Goal: Task Accomplishment & Management: Complete application form

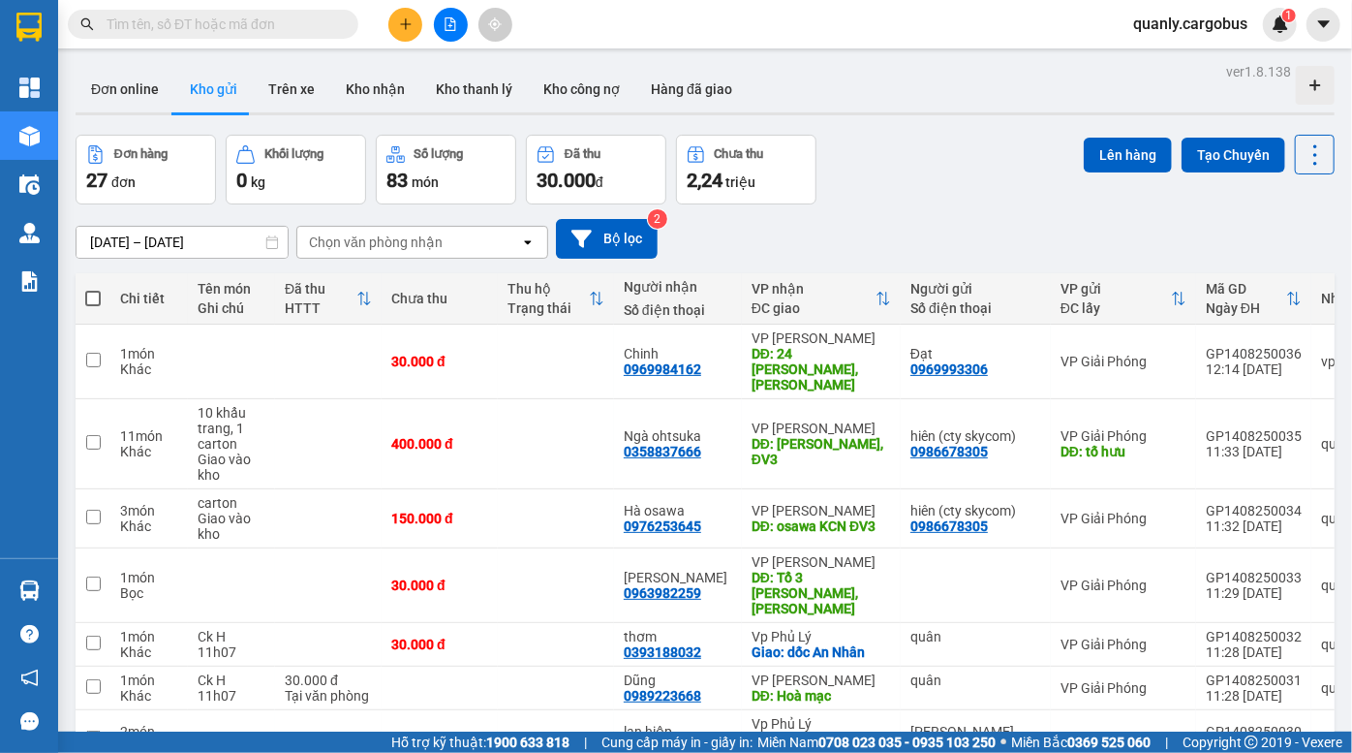
click at [972, 145] on div "Đơn hàng 27 đơn Khối lượng 0 kg Số lượng 83 món Đã thu 30.000 đ Chưa thu 2,24 t…" at bounding box center [705, 170] width 1259 height 70
click at [90, 298] on span at bounding box center [93, 299] width 16 height 16
click at [93, 289] on input "checkbox" at bounding box center [93, 289] width 0 height 0
checkbox input "true"
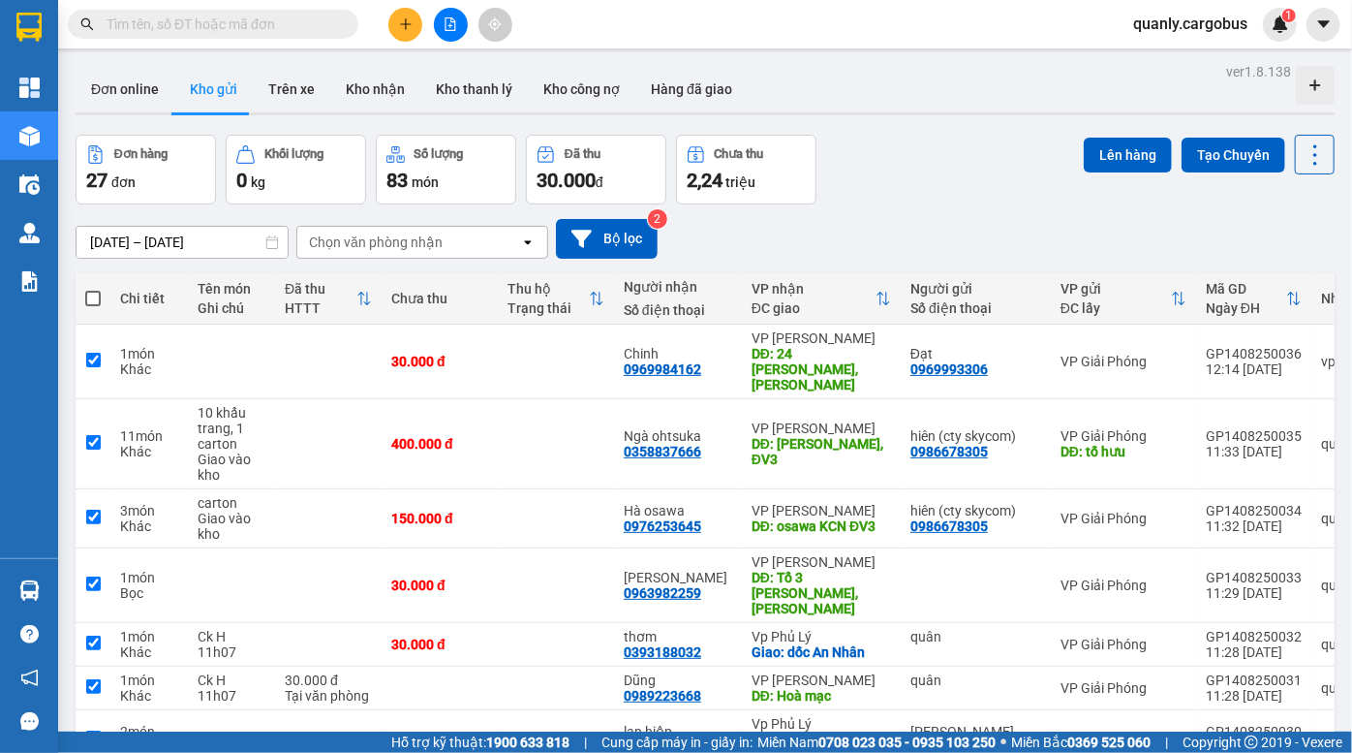
checkbox input "true"
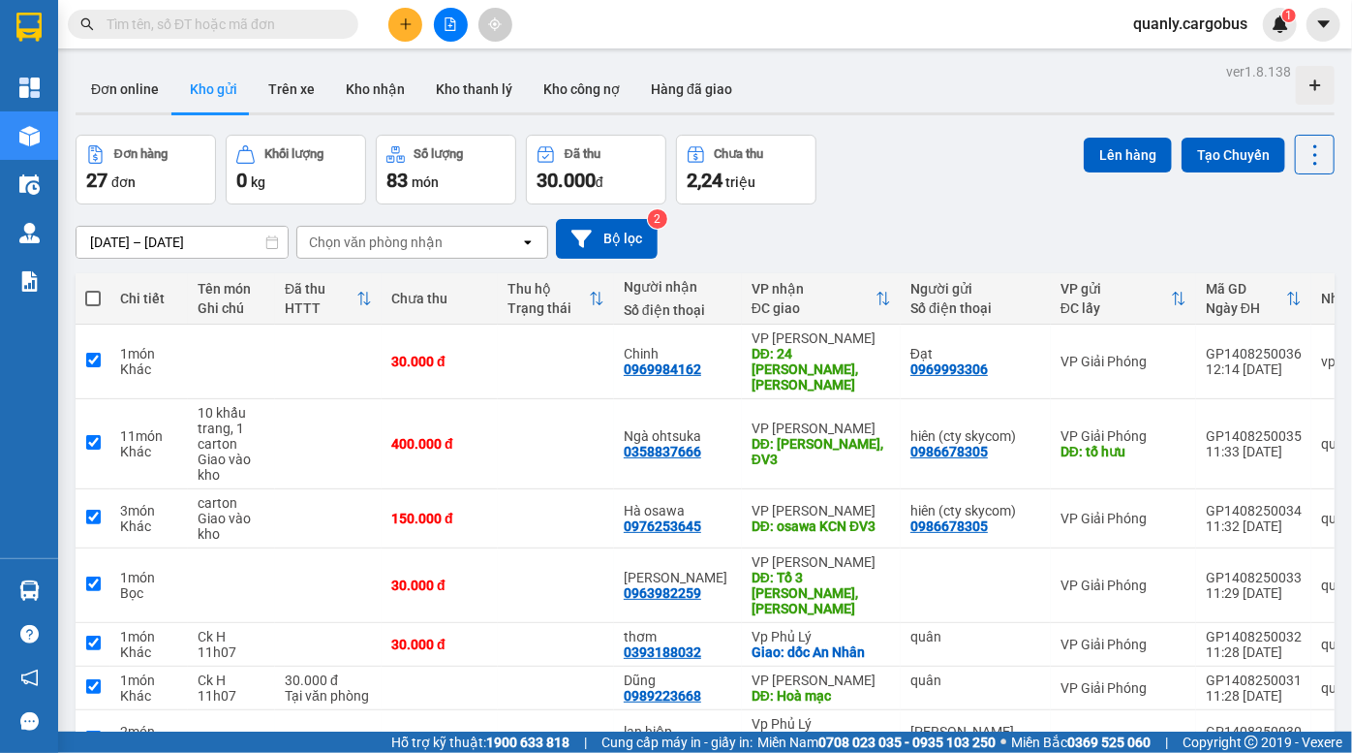
checkbox input "true"
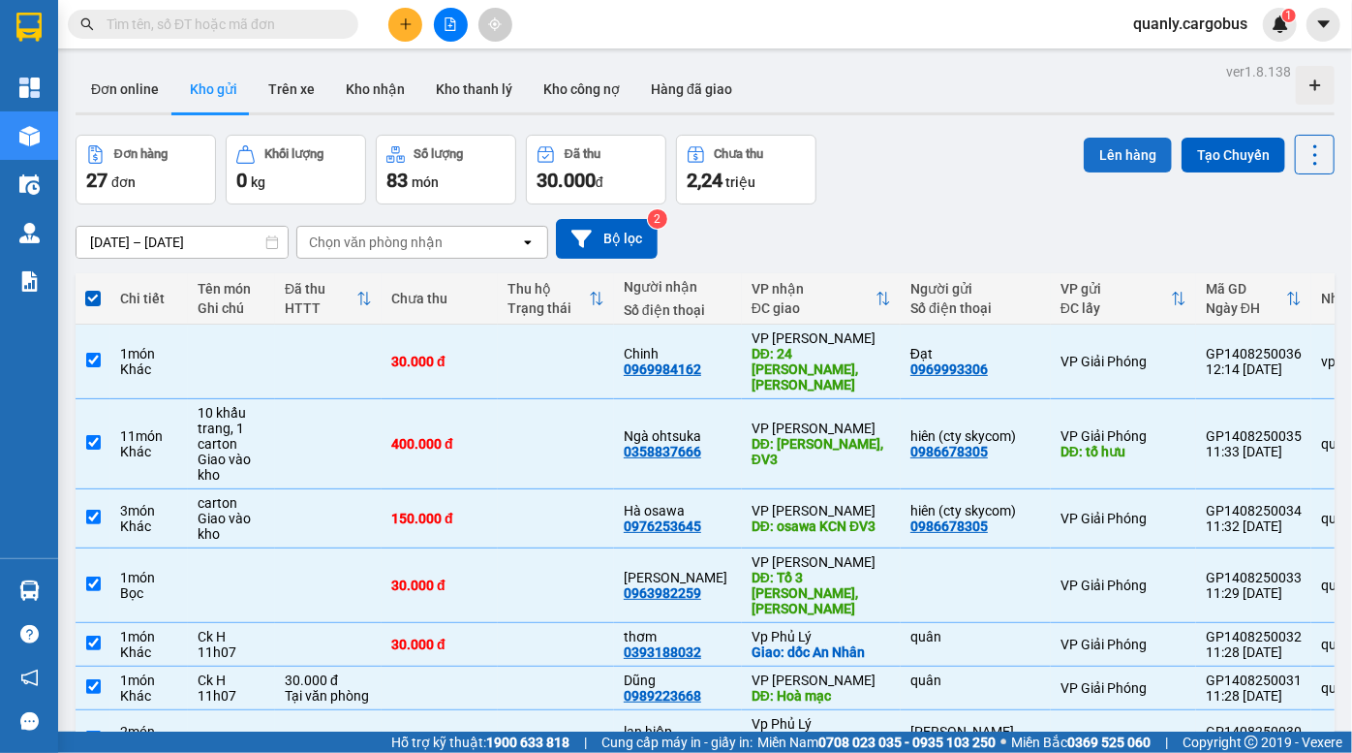
click at [1116, 164] on button "Lên hàng" at bounding box center [1128, 155] width 88 height 35
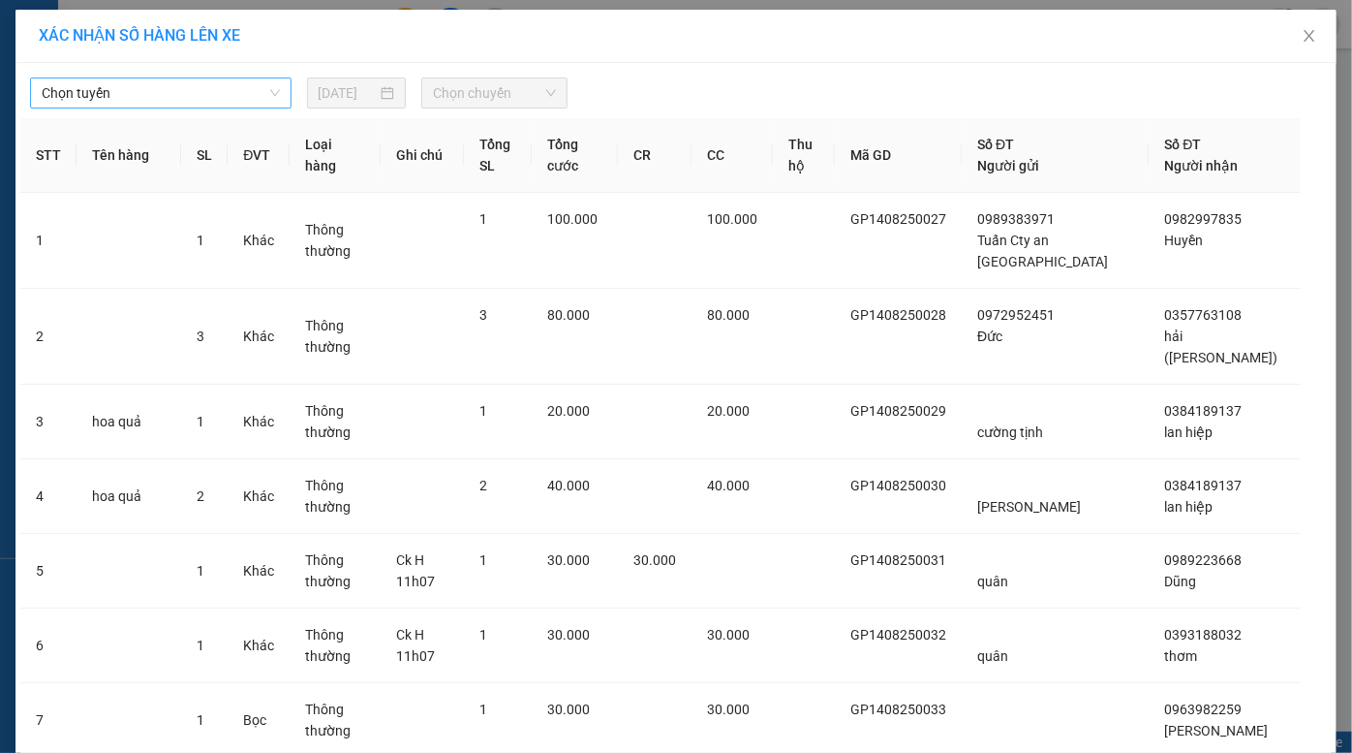
click at [210, 84] on span "Chọn tuyến" at bounding box center [161, 92] width 238 height 29
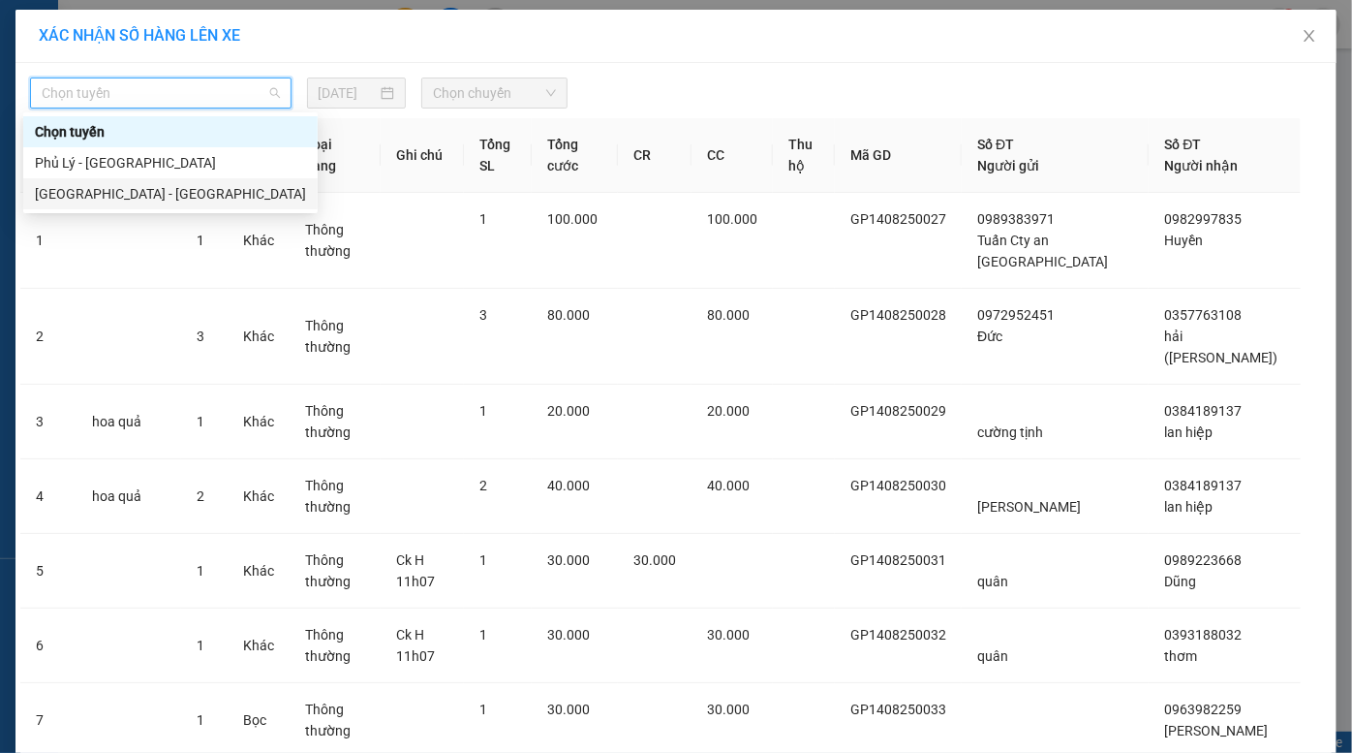
click at [174, 202] on div "[GEOGRAPHIC_DATA] - [GEOGRAPHIC_DATA]" at bounding box center [170, 193] width 271 height 21
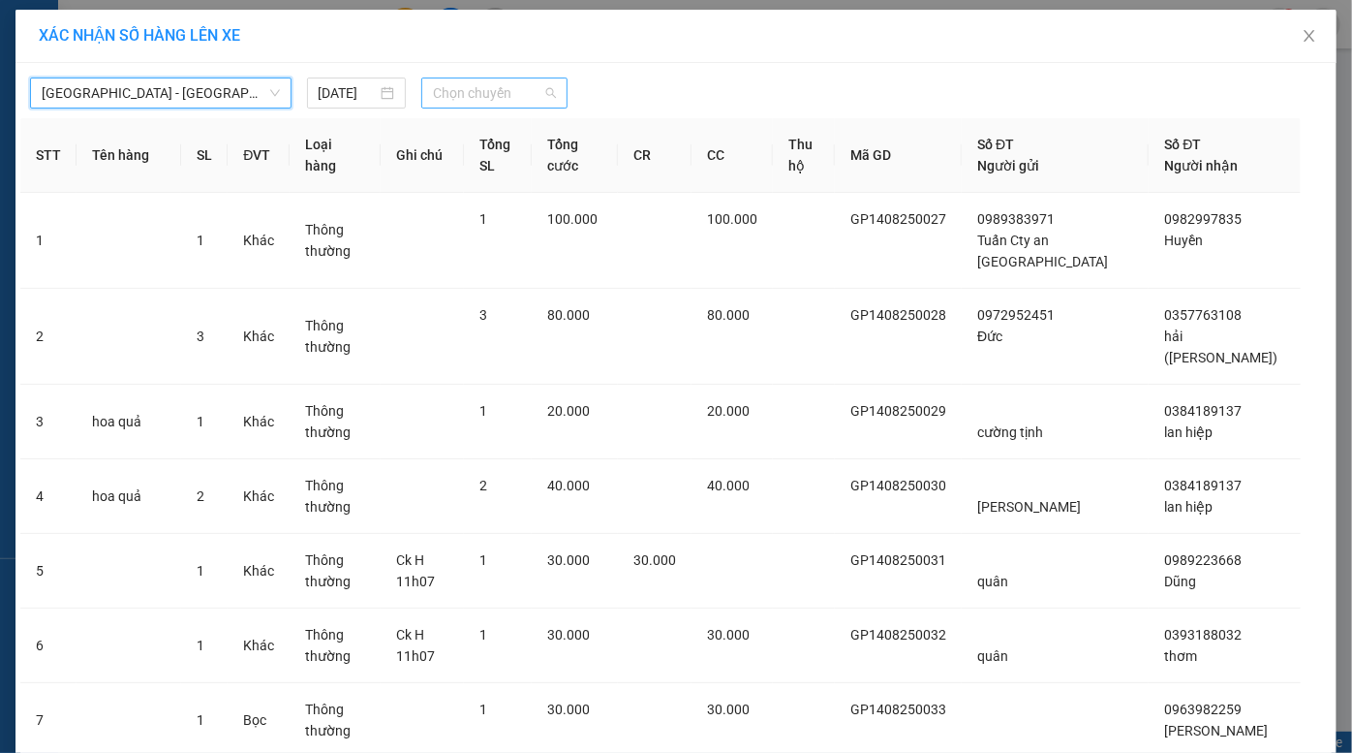
click at [474, 87] on span "Chọn chuyến" at bounding box center [494, 92] width 123 height 29
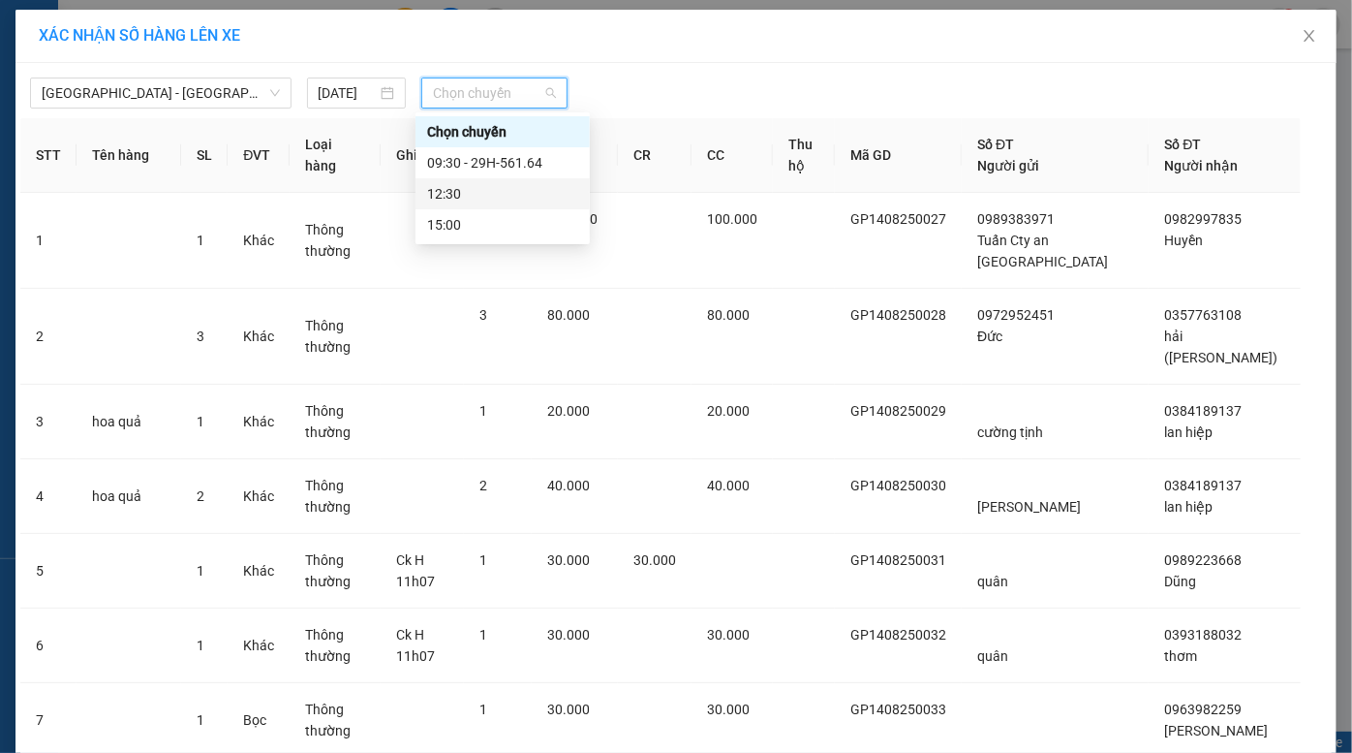
click at [502, 188] on div "12:30" at bounding box center [502, 193] width 151 height 21
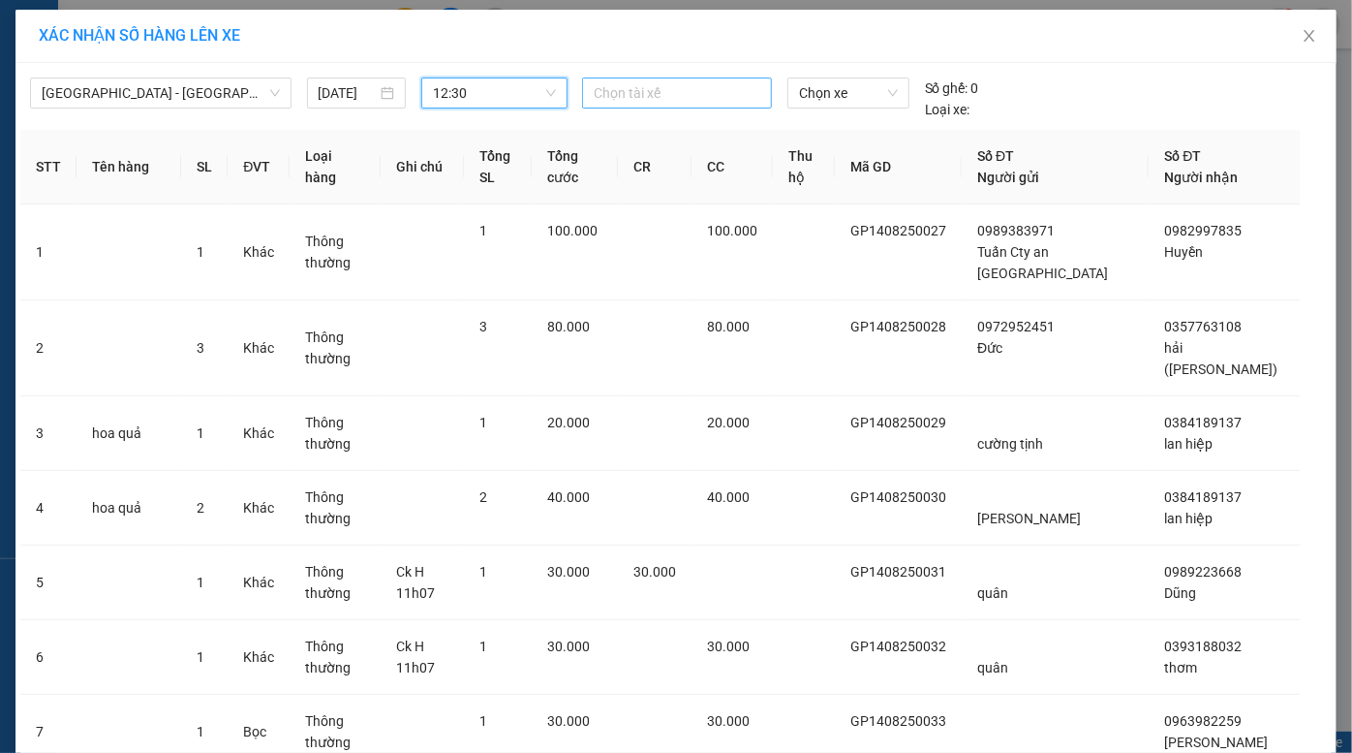
click at [673, 97] on div at bounding box center [677, 92] width 180 height 23
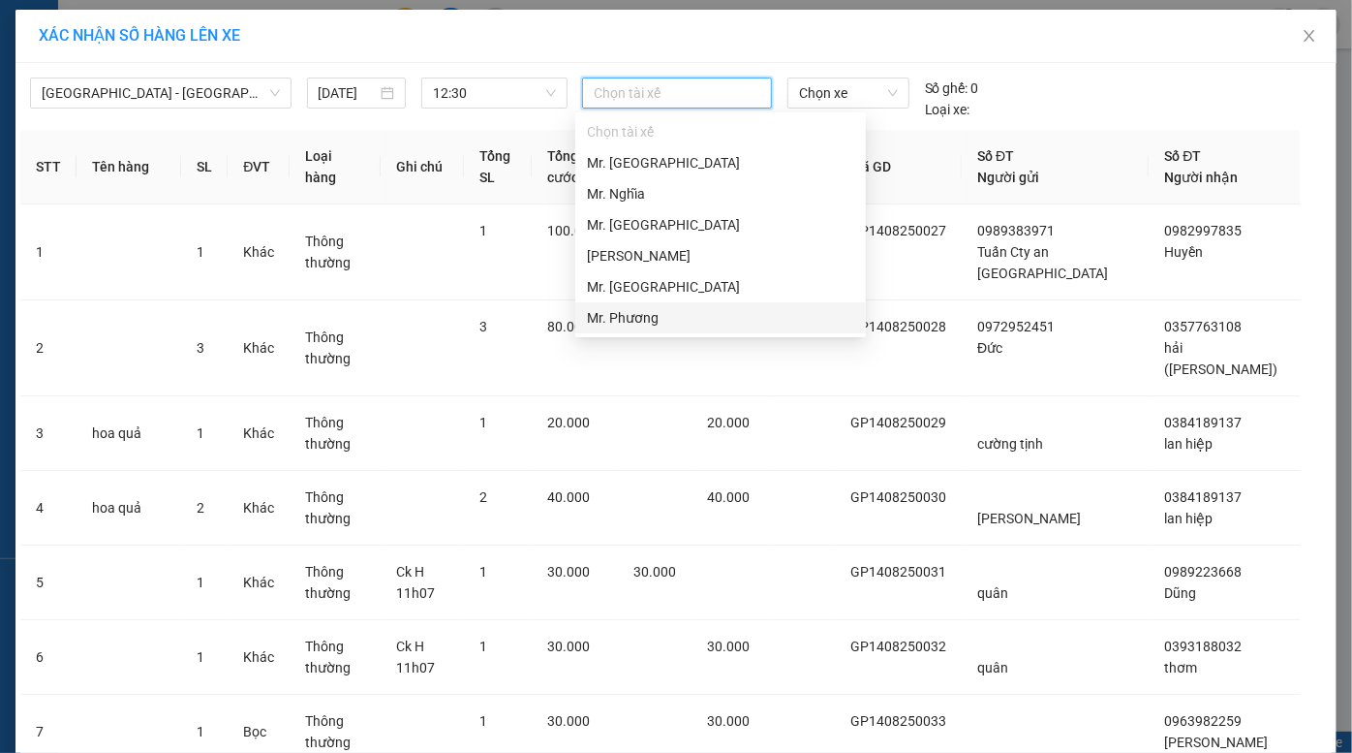
click at [656, 318] on div "Mr. Phương" at bounding box center [720, 317] width 267 height 21
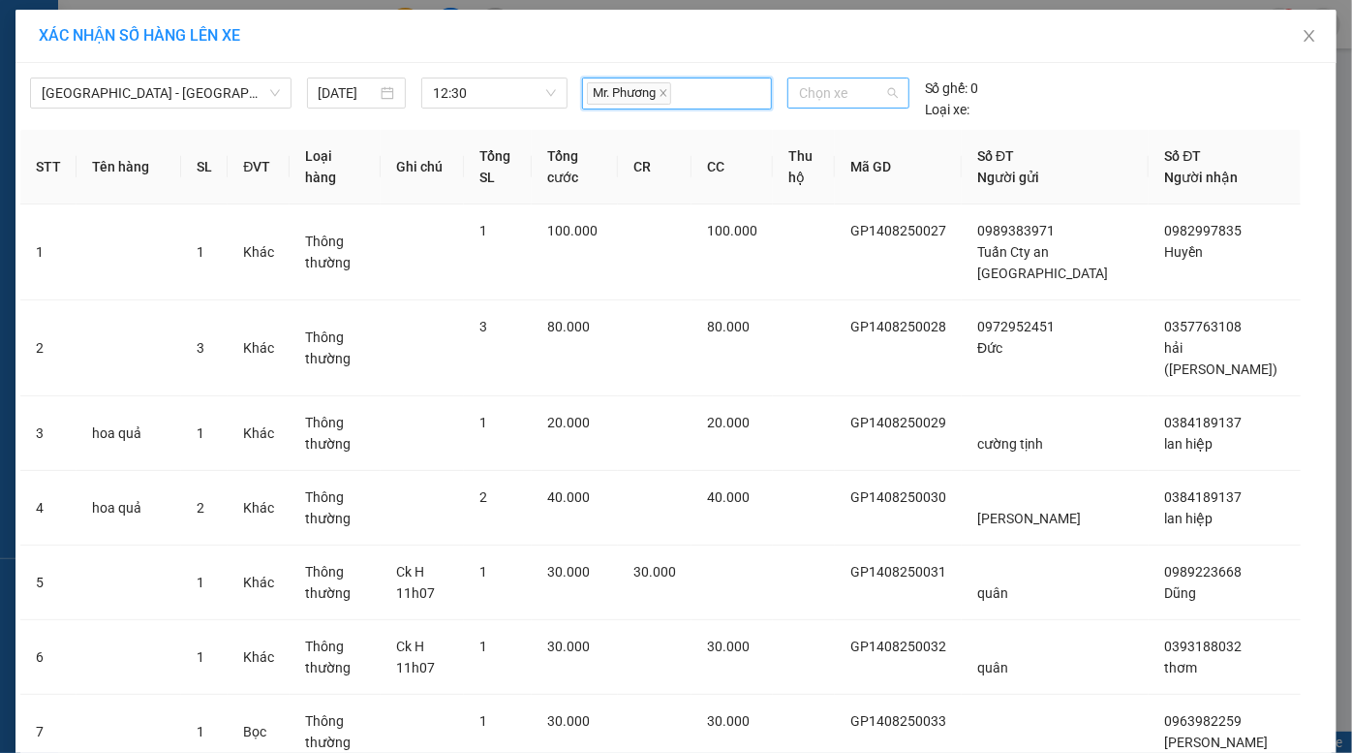
click at [828, 92] on span "Chọn xe" at bounding box center [848, 92] width 99 height 29
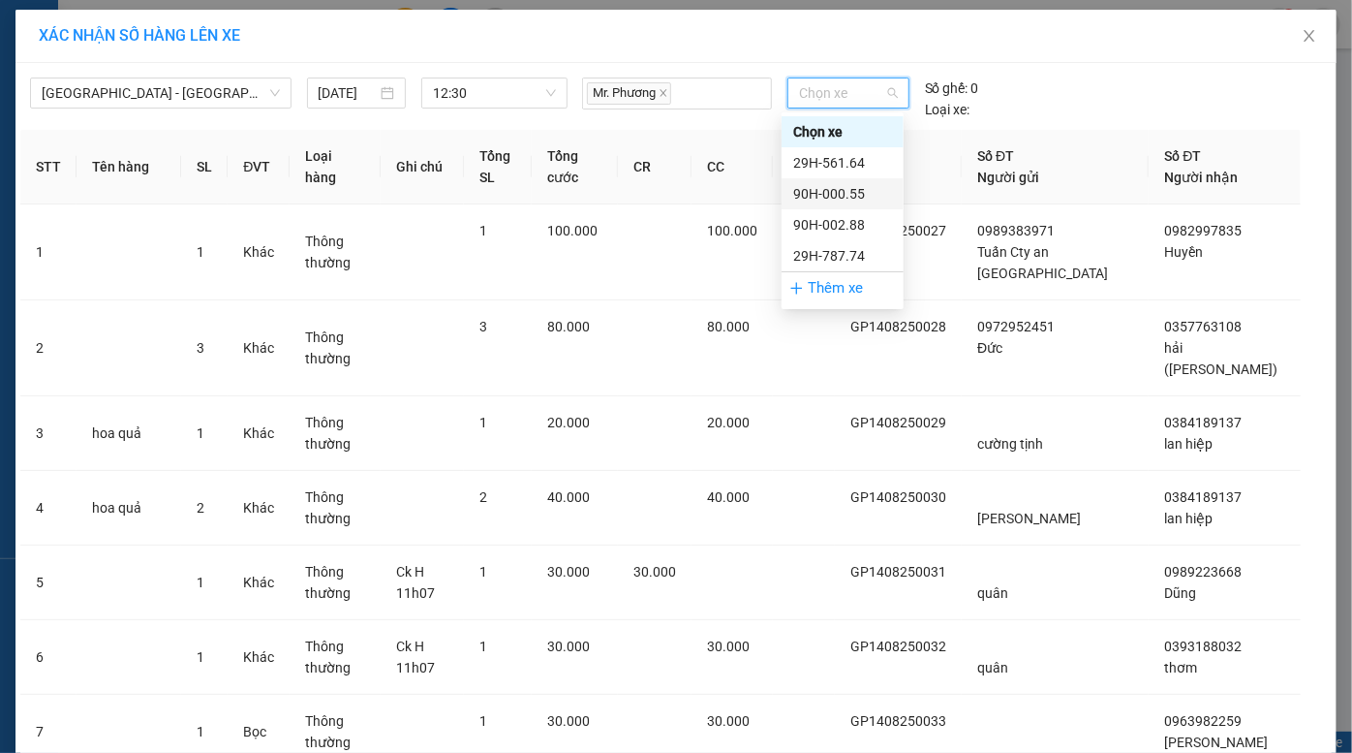
click at [853, 197] on div "90H-000.55" at bounding box center [842, 193] width 99 height 21
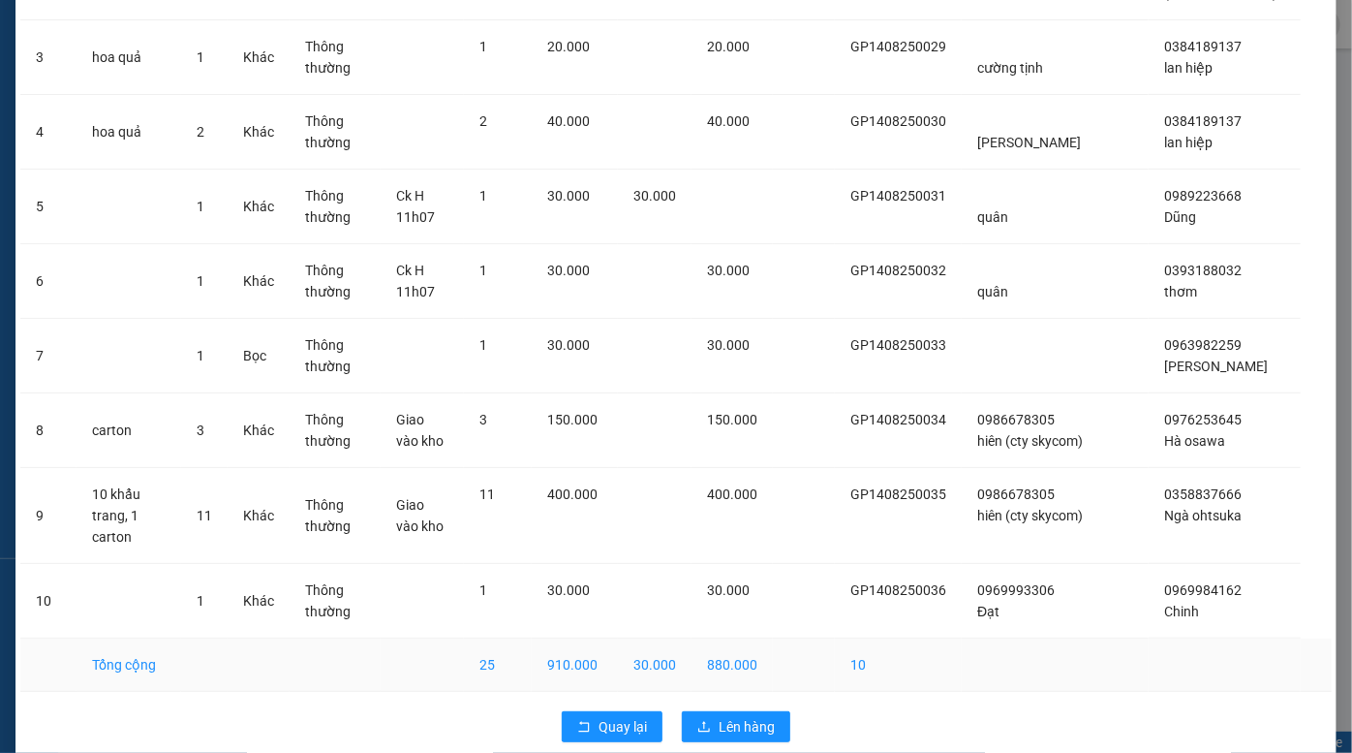
scroll to position [368, 0]
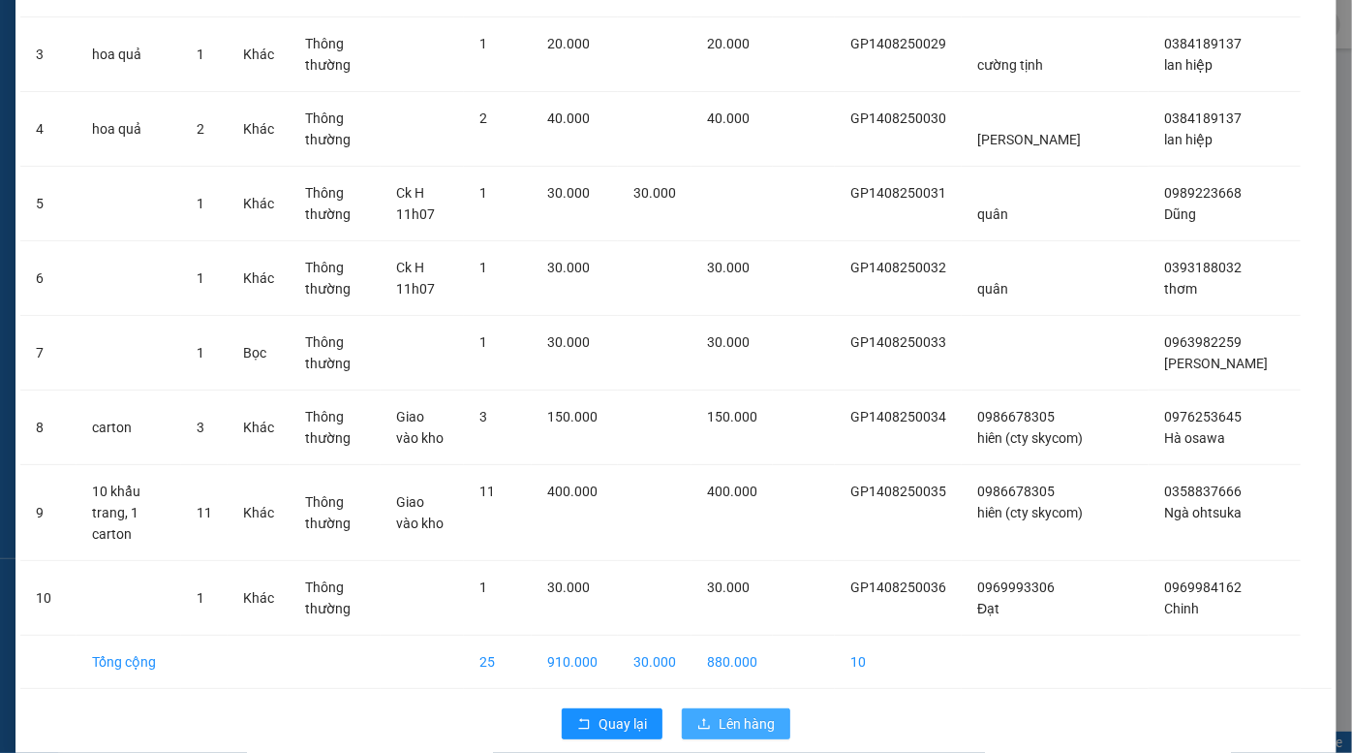
click at [734, 713] on span "Lên hàng" at bounding box center [747, 723] width 56 height 21
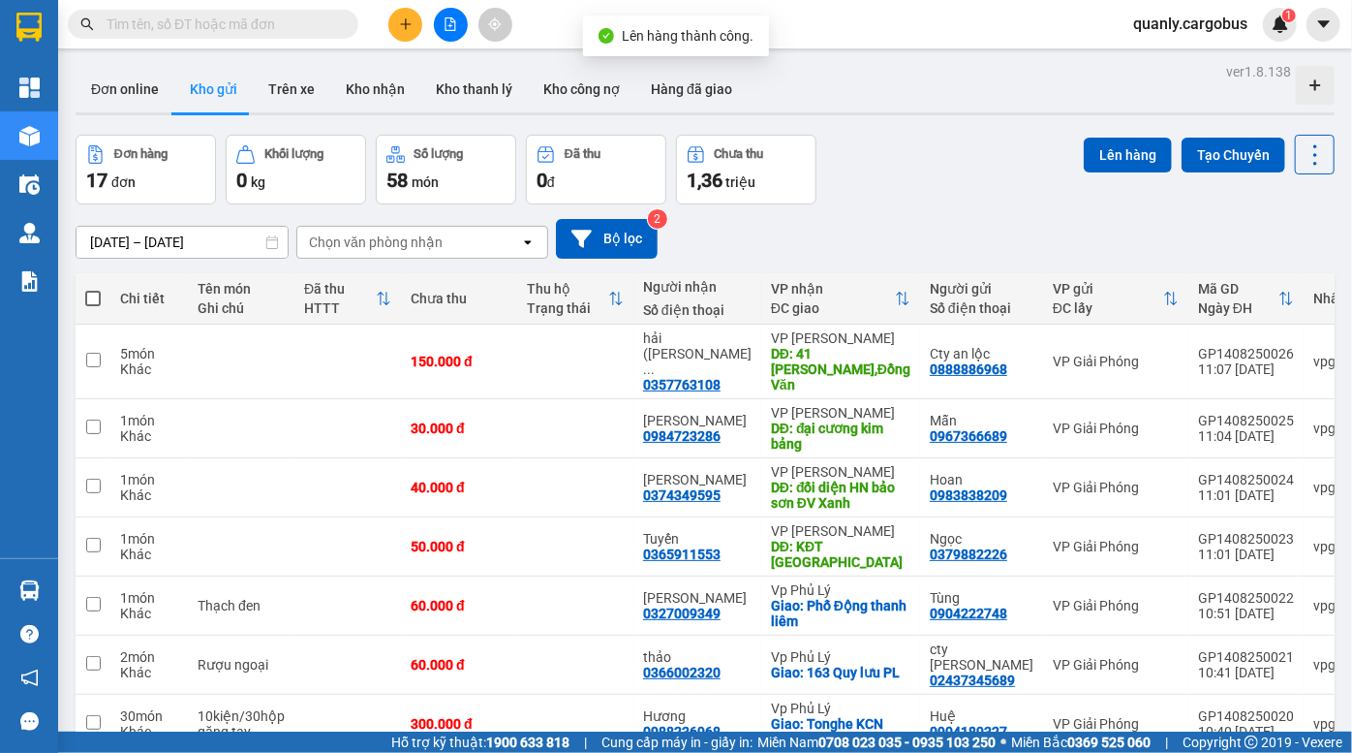
click at [85, 304] on label at bounding box center [93, 298] width 16 height 19
click at [93, 289] on input "checkbox" at bounding box center [93, 289] width 0 height 0
checkbox input "true"
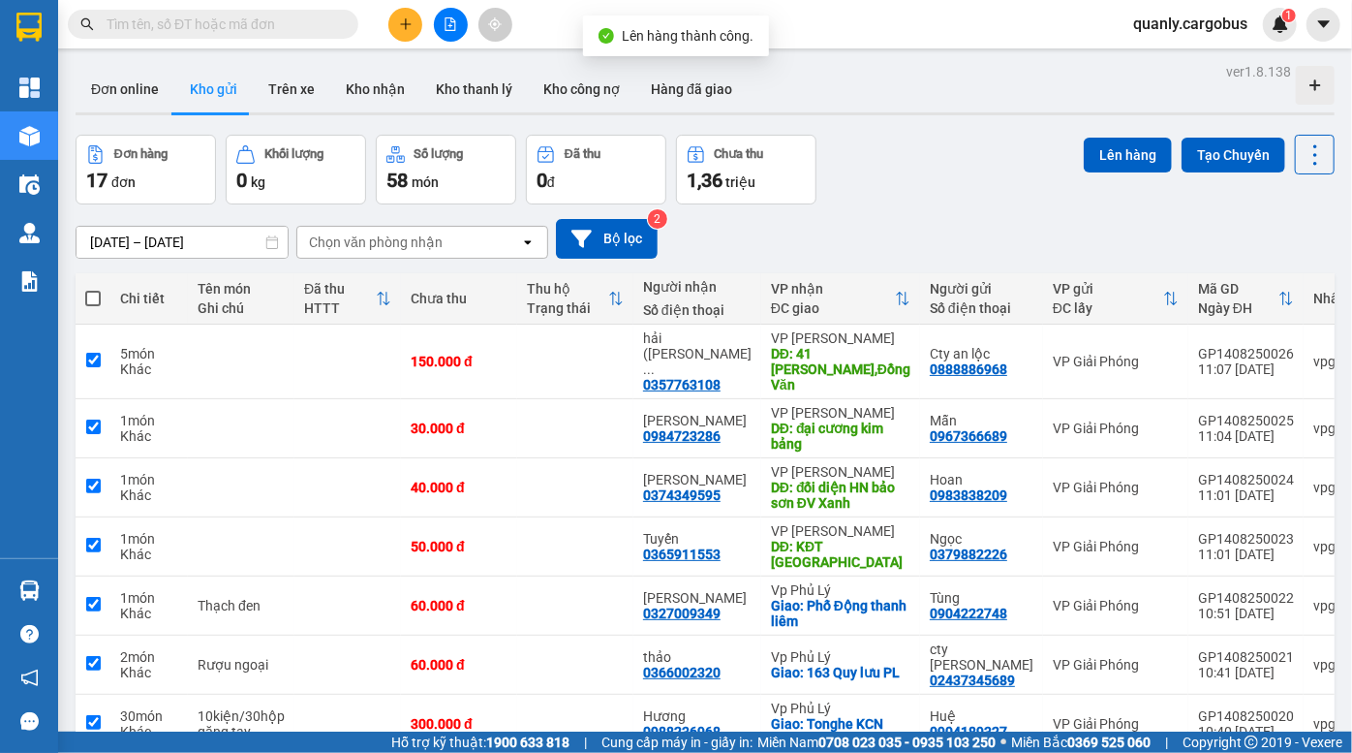
checkbox input "true"
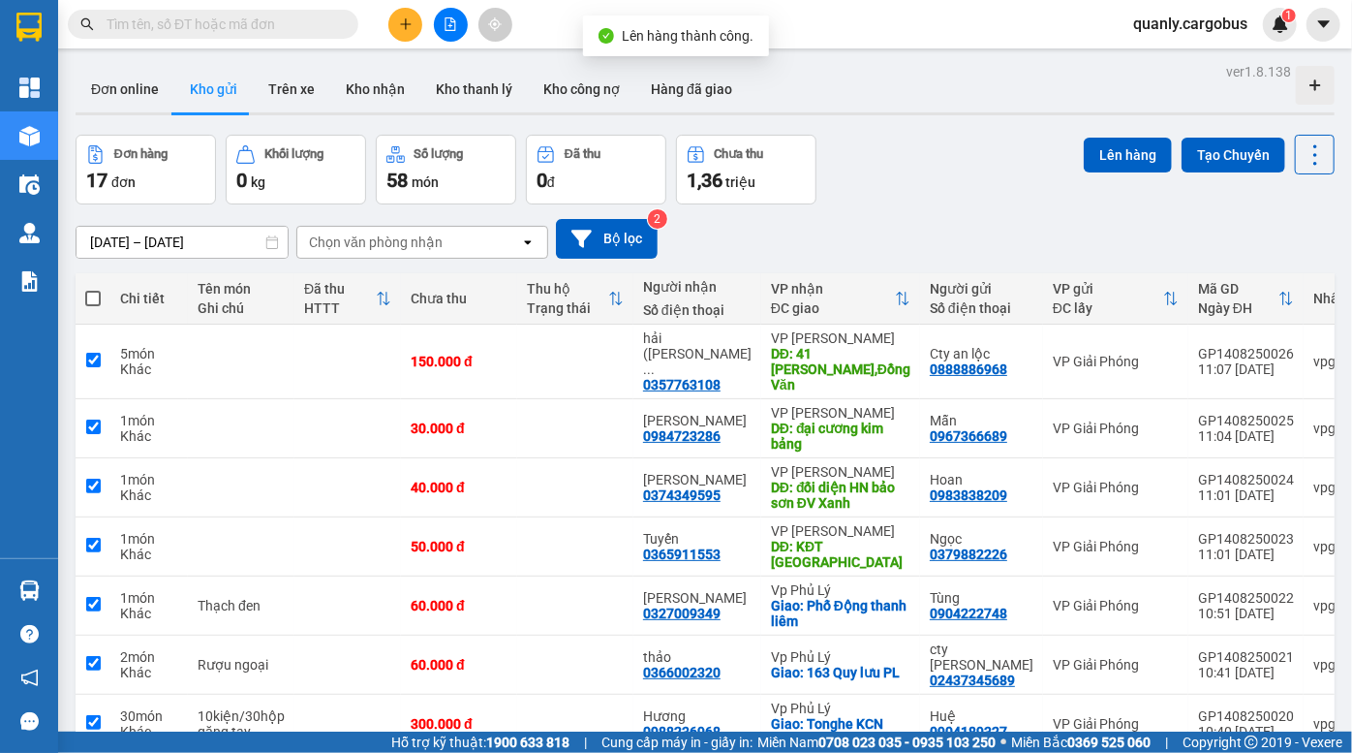
checkbox input "true"
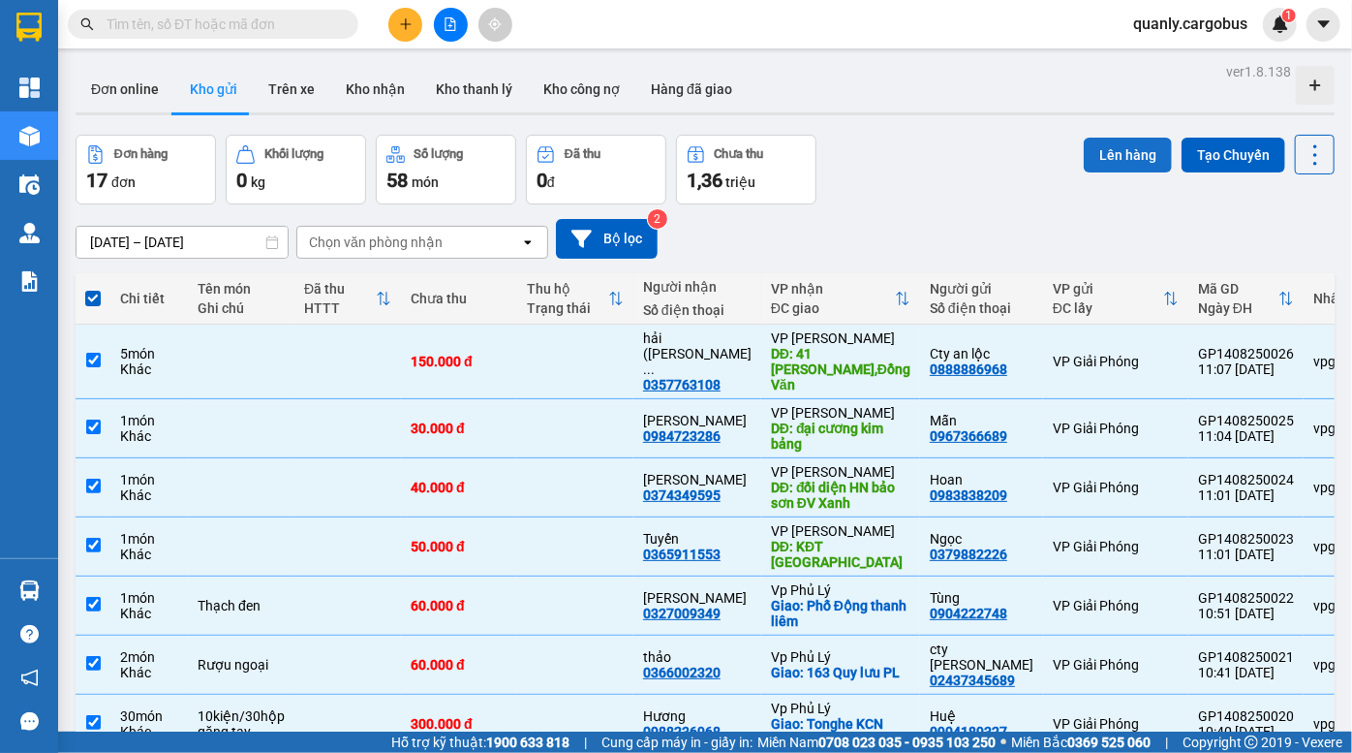
click at [1126, 154] on button "Lên hàng" at bounding box center [1128, 155] width 88 height 35
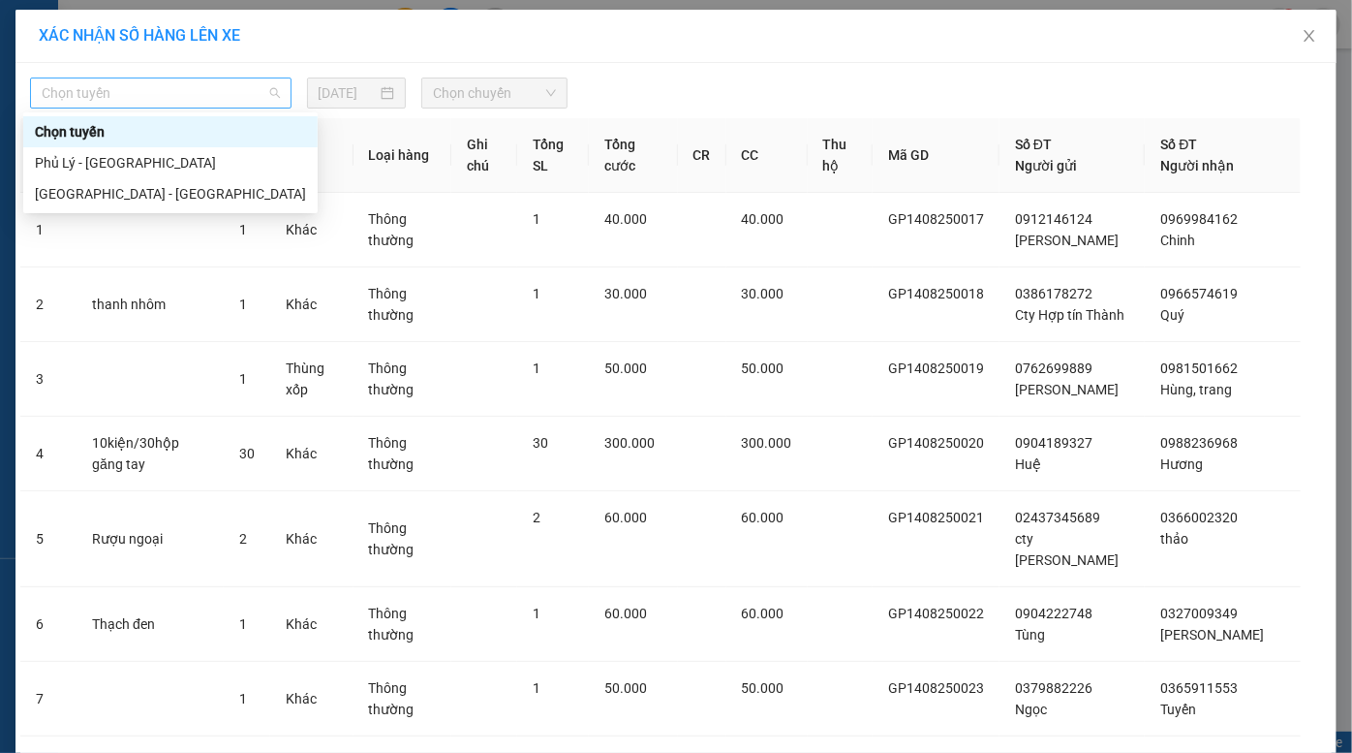
click at [200, 82] on span "Chọn tuyến" at bounding box center [161, 92] width 238 height 29
click at [175, 190] on div "[GEOGRAPHIC_DATA] - [GEOGRAPHIC_DATA]" at bounding box center [170, 193] width 271 height 21
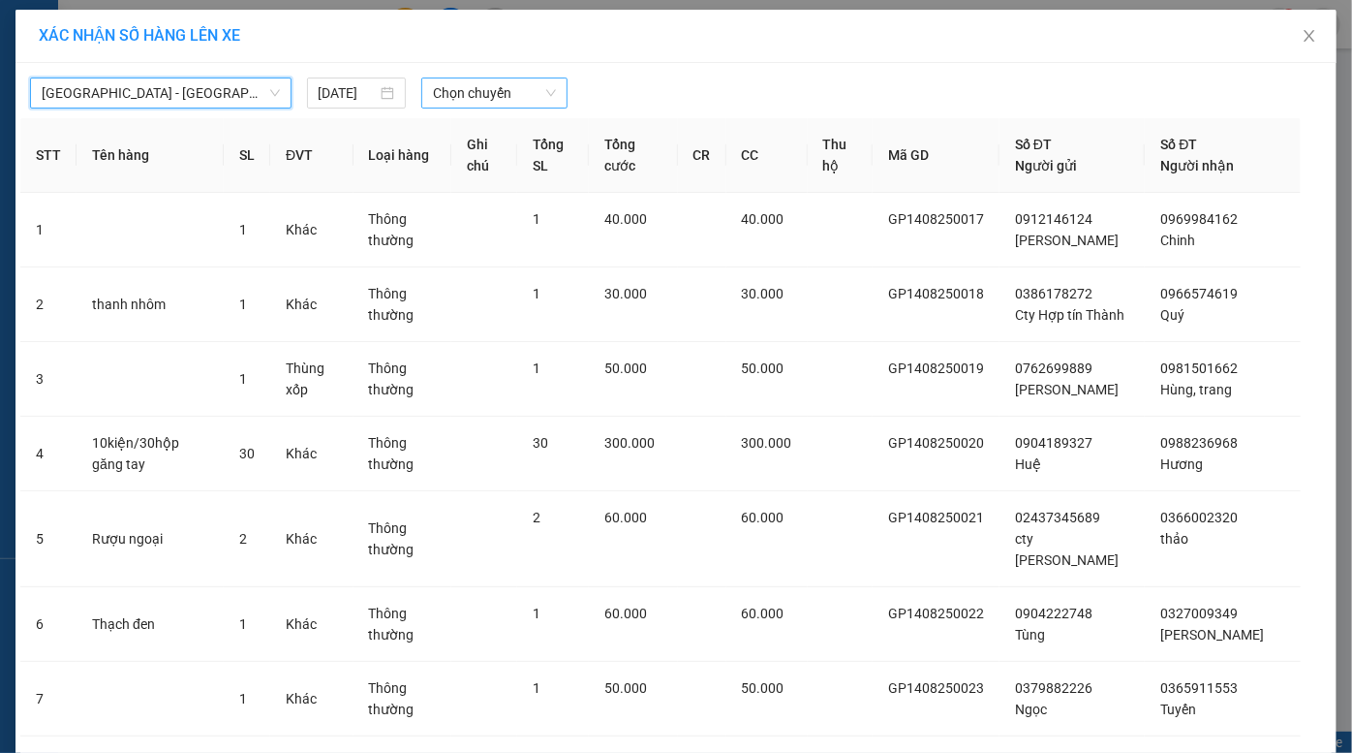
click at [497, 98] on span "Chọn chuyến" at bounding box center [494, 92] width 123 height 29
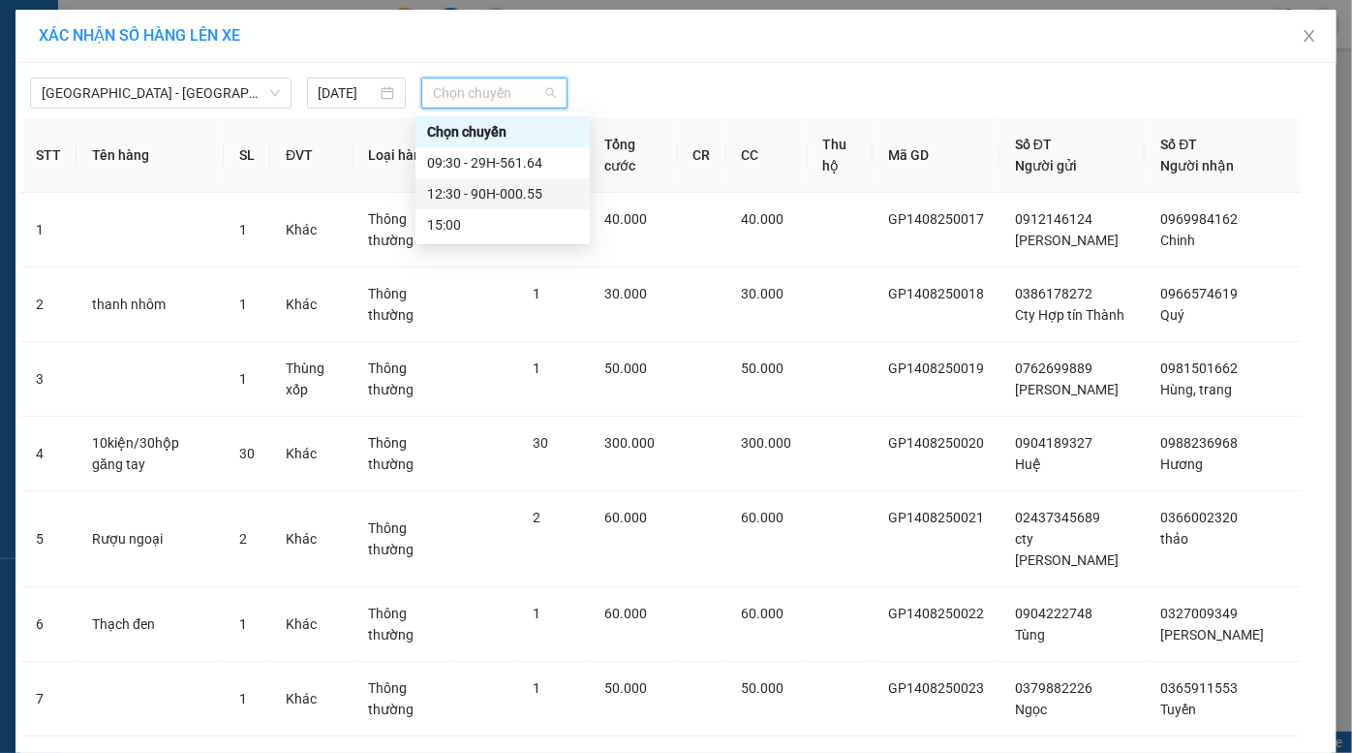
click at [499, 189] on div "12:30 - 90H-000.55" at bounding box center [502, 193] width 151 height 21
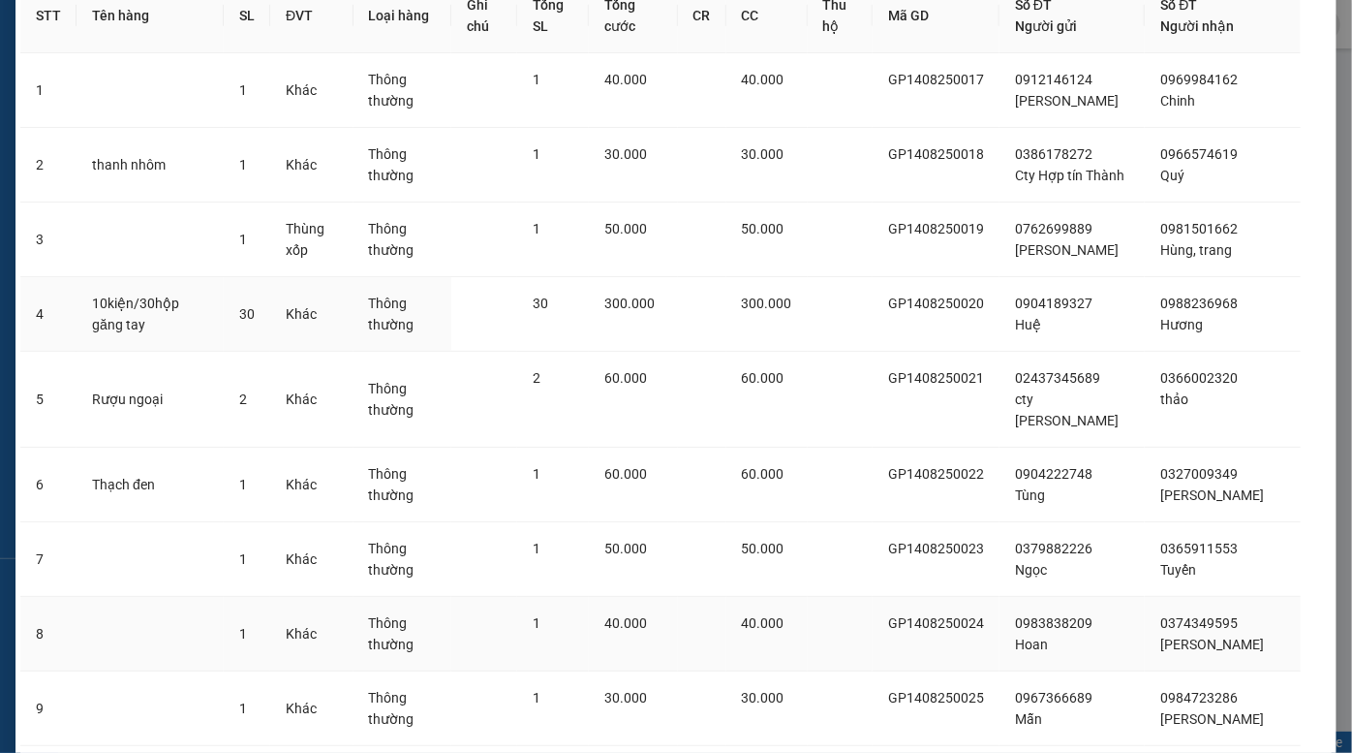
scroll to position [352, 0]
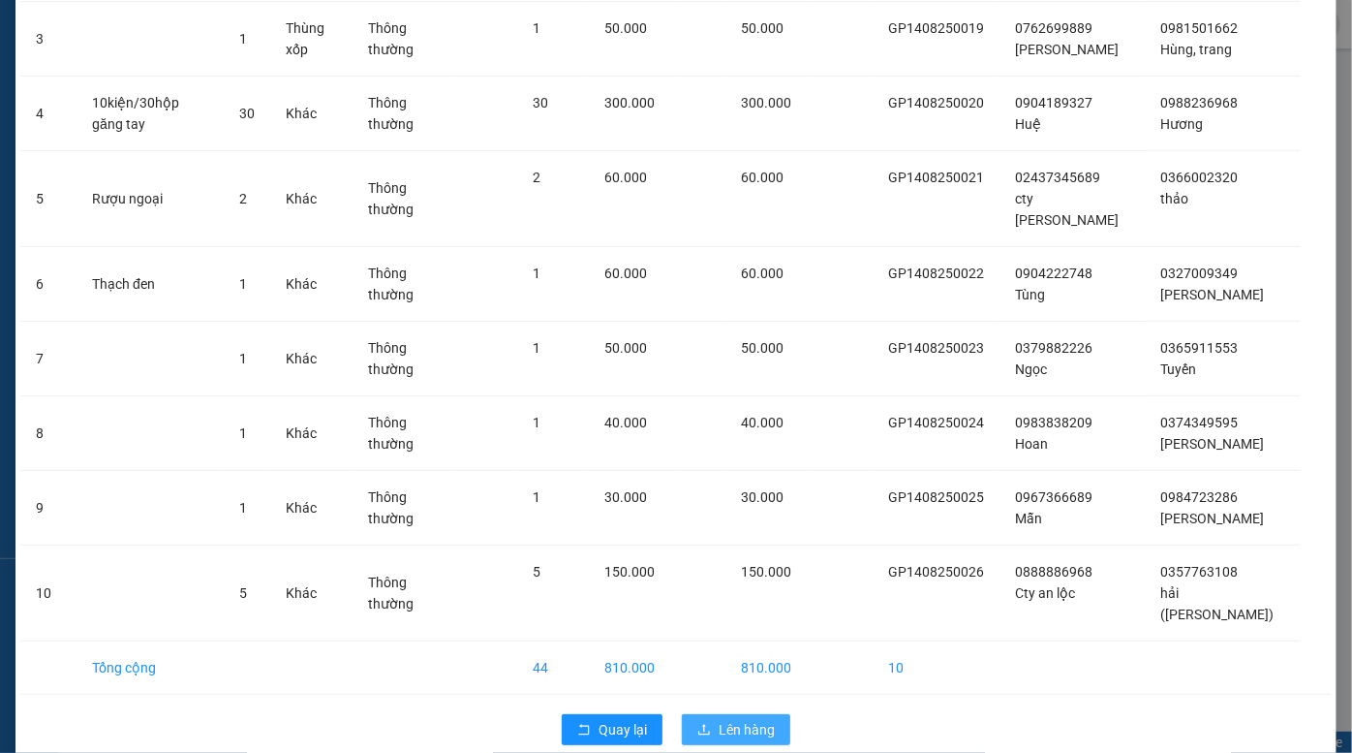
click at [744, 723] on span "Lên hàng" at bounding box center [747, 729] width 56 height 21
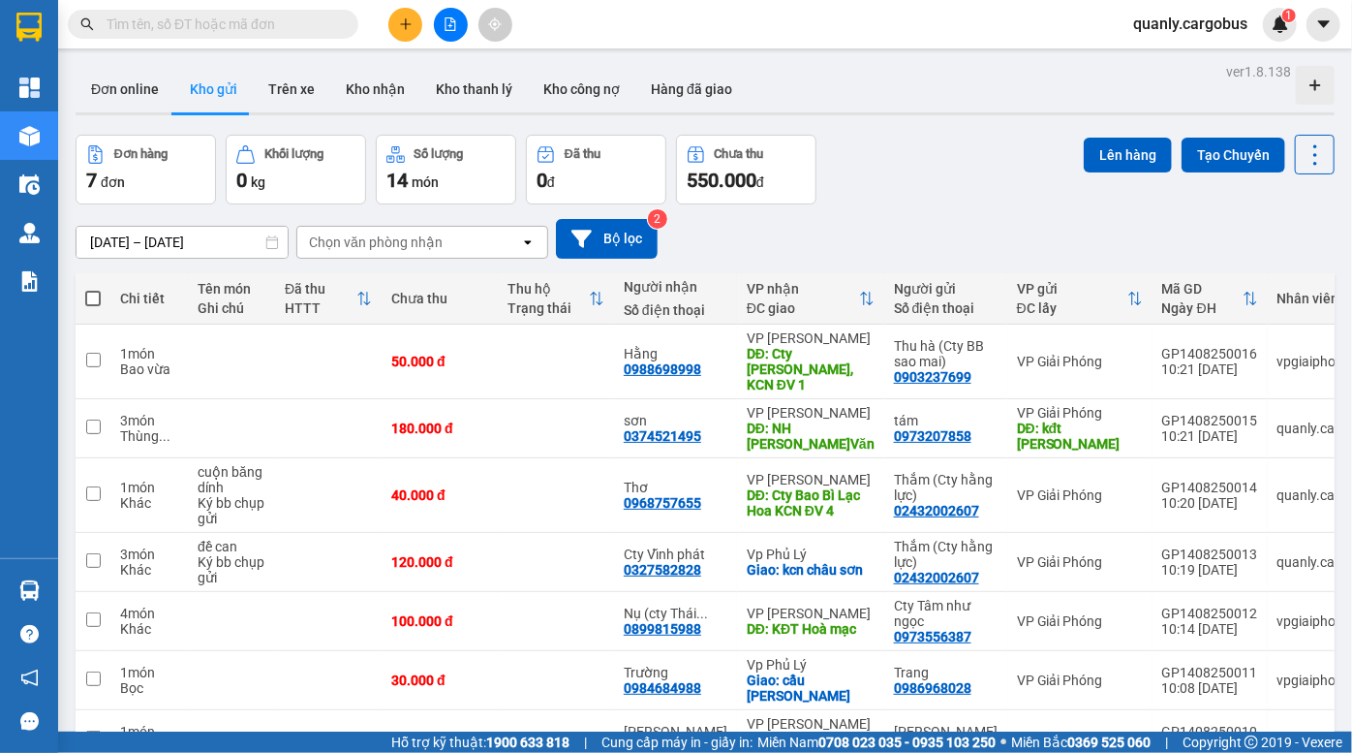
click at [91, 305] on span at bounding box center [93, 299] width 16 height 16
click at [93, 289] on input "checkbox" at bounding box center [93, 289] width 0 height 0
checkbox input "true"
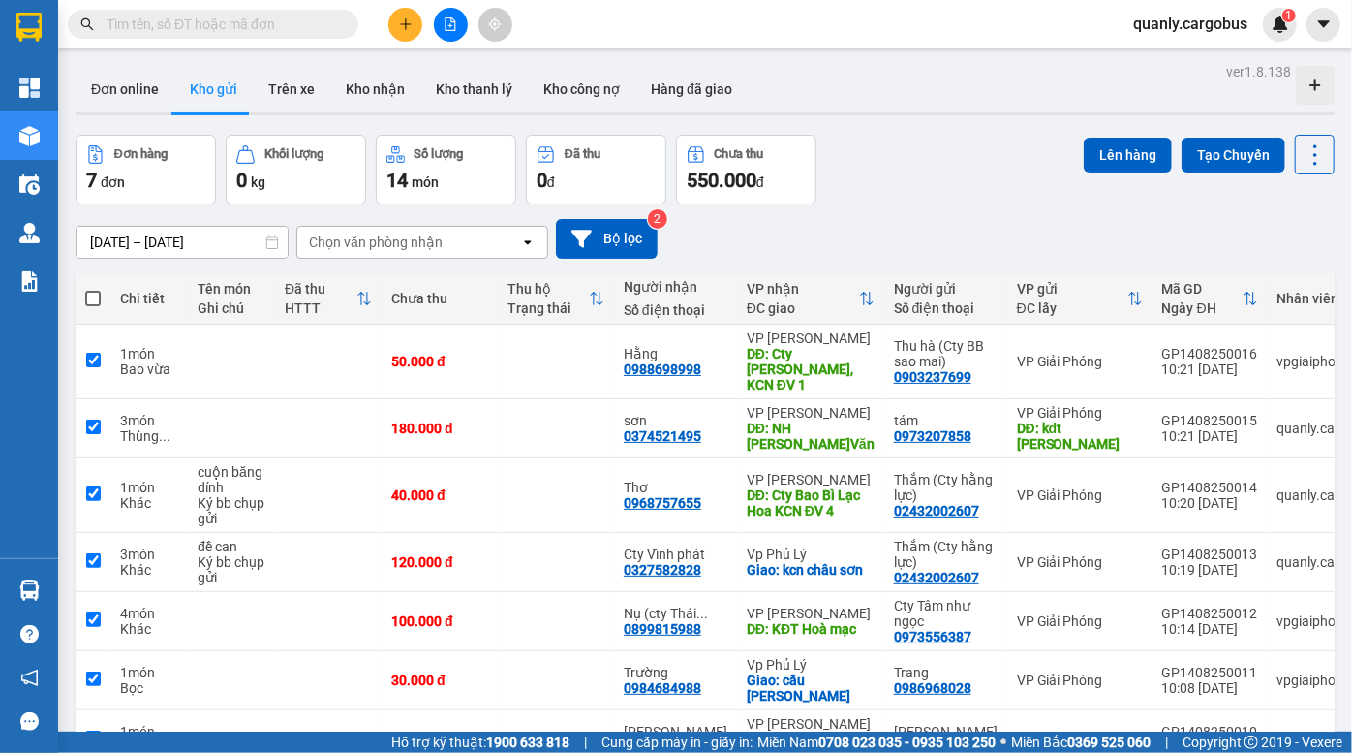
checkbox input "true"
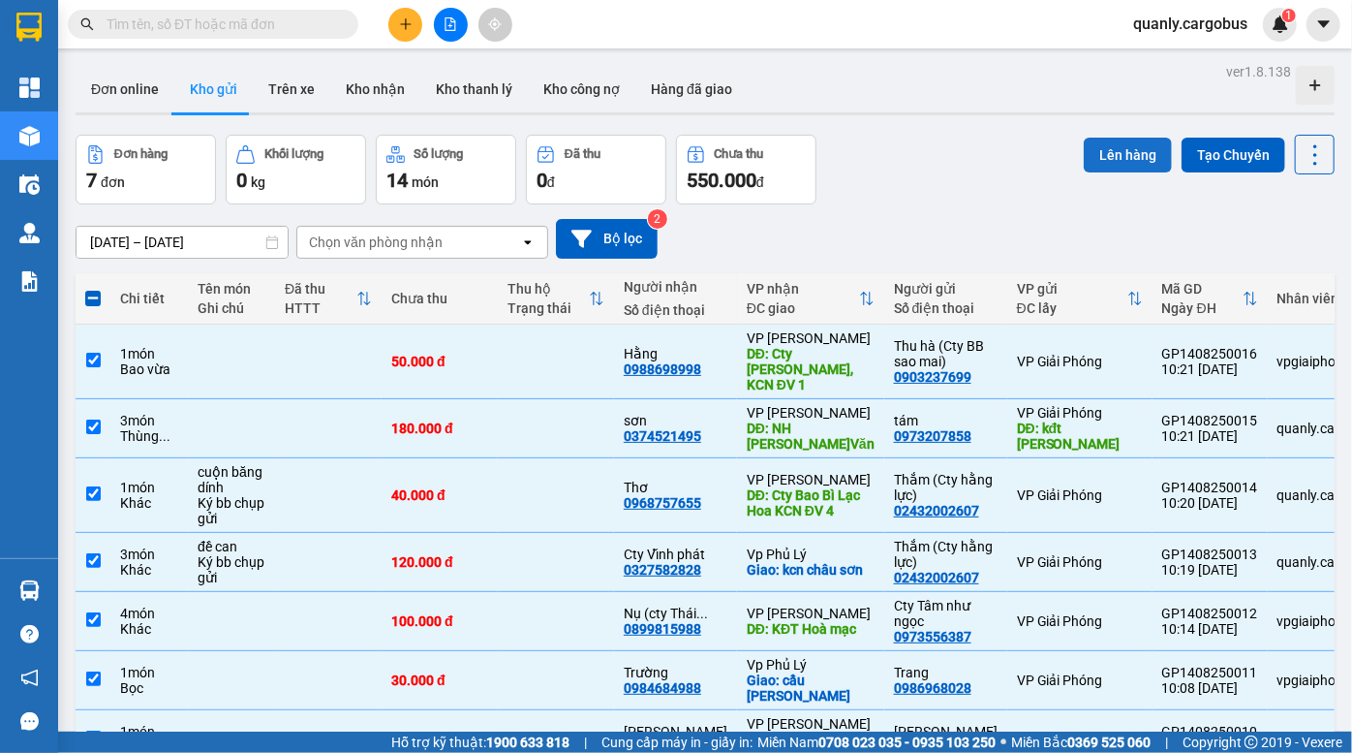
click at [1117, 153] on button "Lên hàng" at bounding box center [1128, 155] width 88 height 35
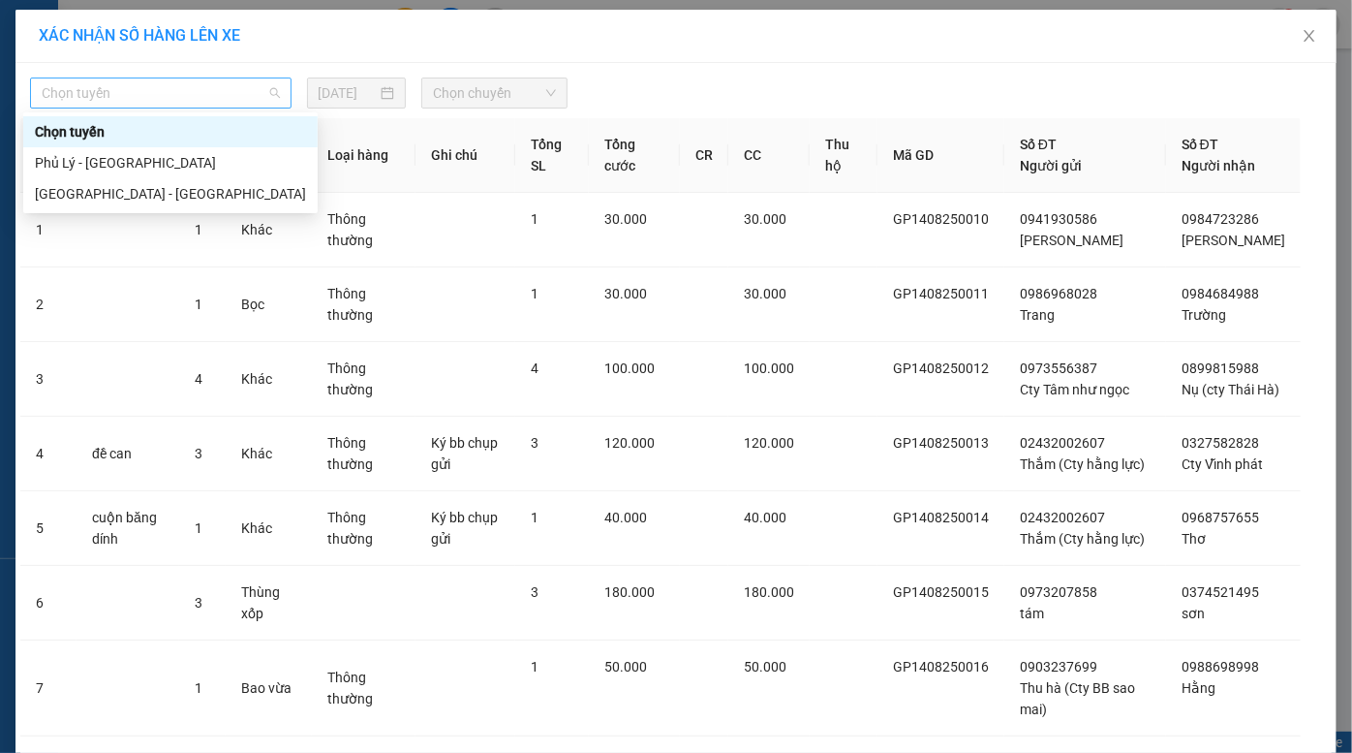
click at [119, 85] on span "Chọn tuyến" at bounding box center [161, 92] width 238 height 29
click at [145, 197] on div "[GEOGRAPHIC_DATA] - [GEOGRAPHIC_DATA]" at bounding box center [170, 193] width 271 height 21
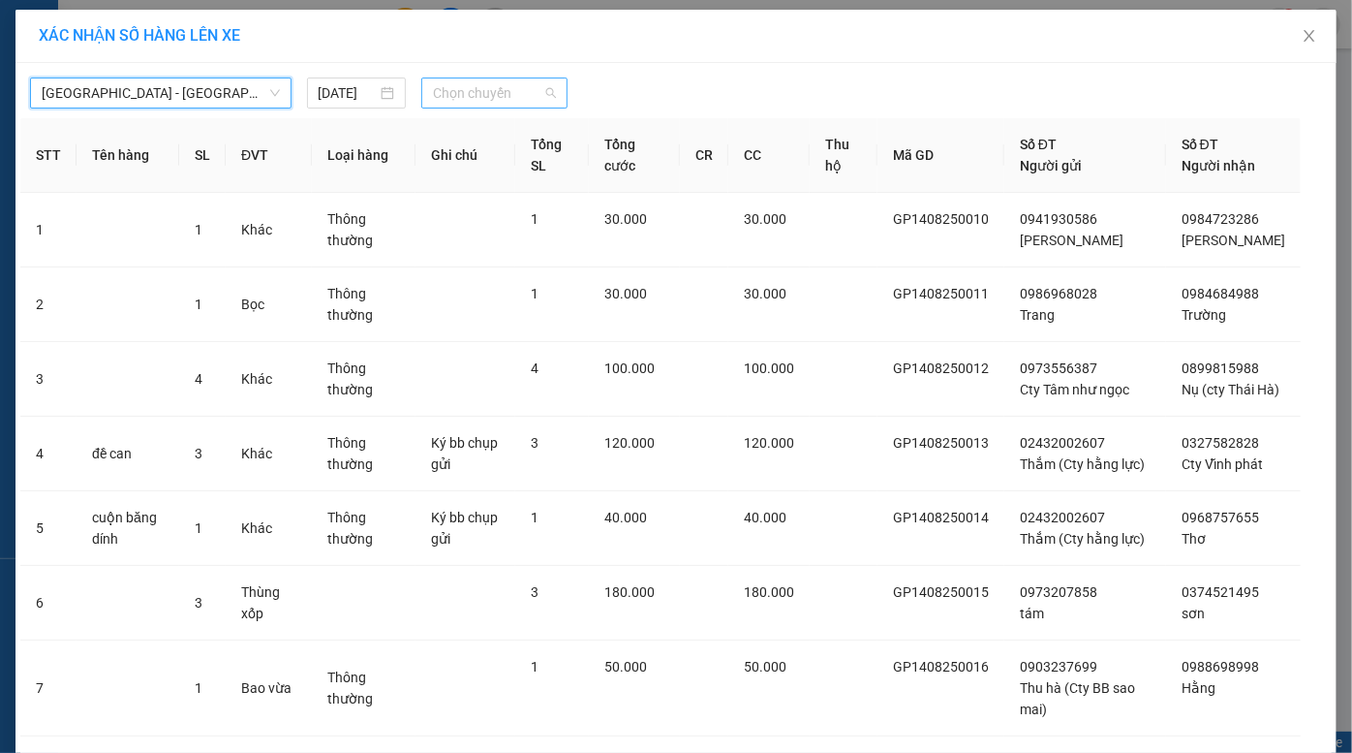
click at [488, 85] on span "Chọn chuyến" at bounding box center [494, 92] width 123 height 29
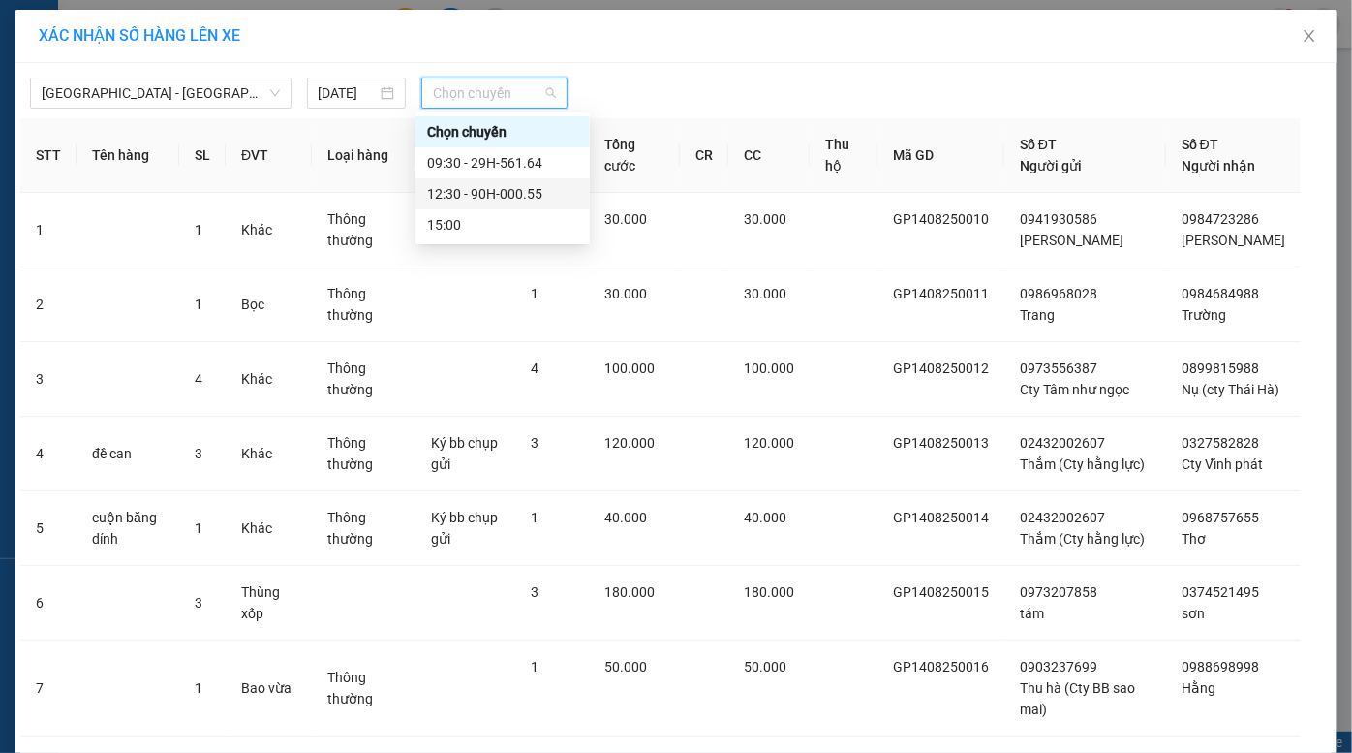
click at [505, 196] on div "12:30 - 90H-000.55" at bounding box center [502, 193] width 151 height 21
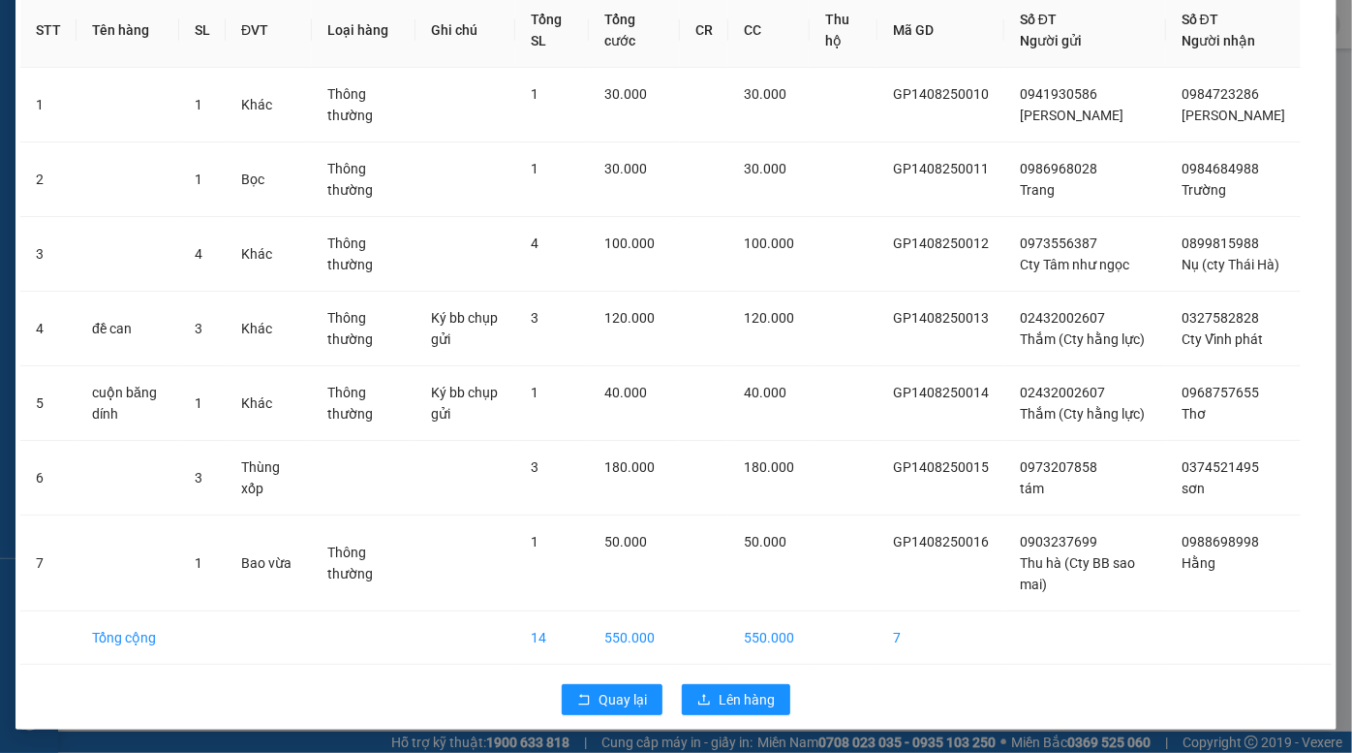
scroll to position [156, 0]
click at [740, 698] on span "Lên hàng" at bounding box center [747, 699] width 56 height 21
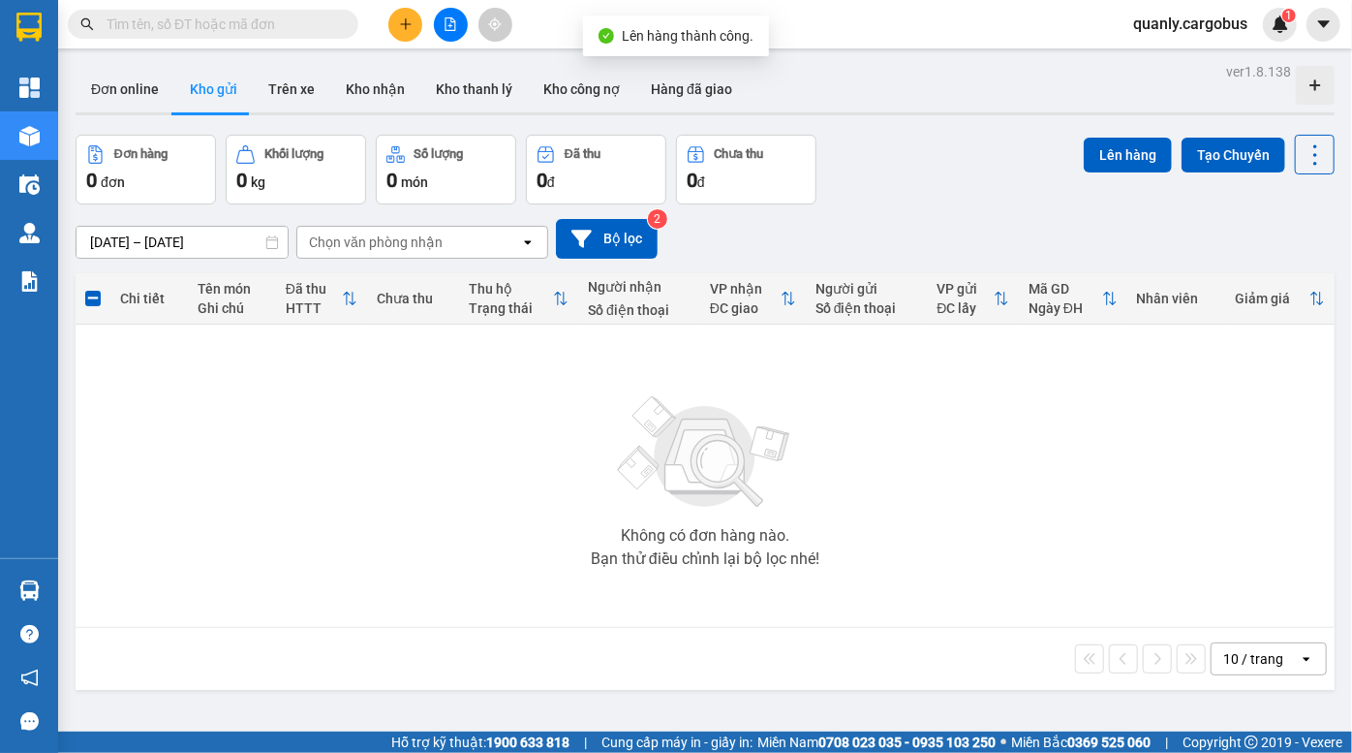
click at [449, 28] on icon "file-add" at bounding box center [451, 24] width 14 height 14
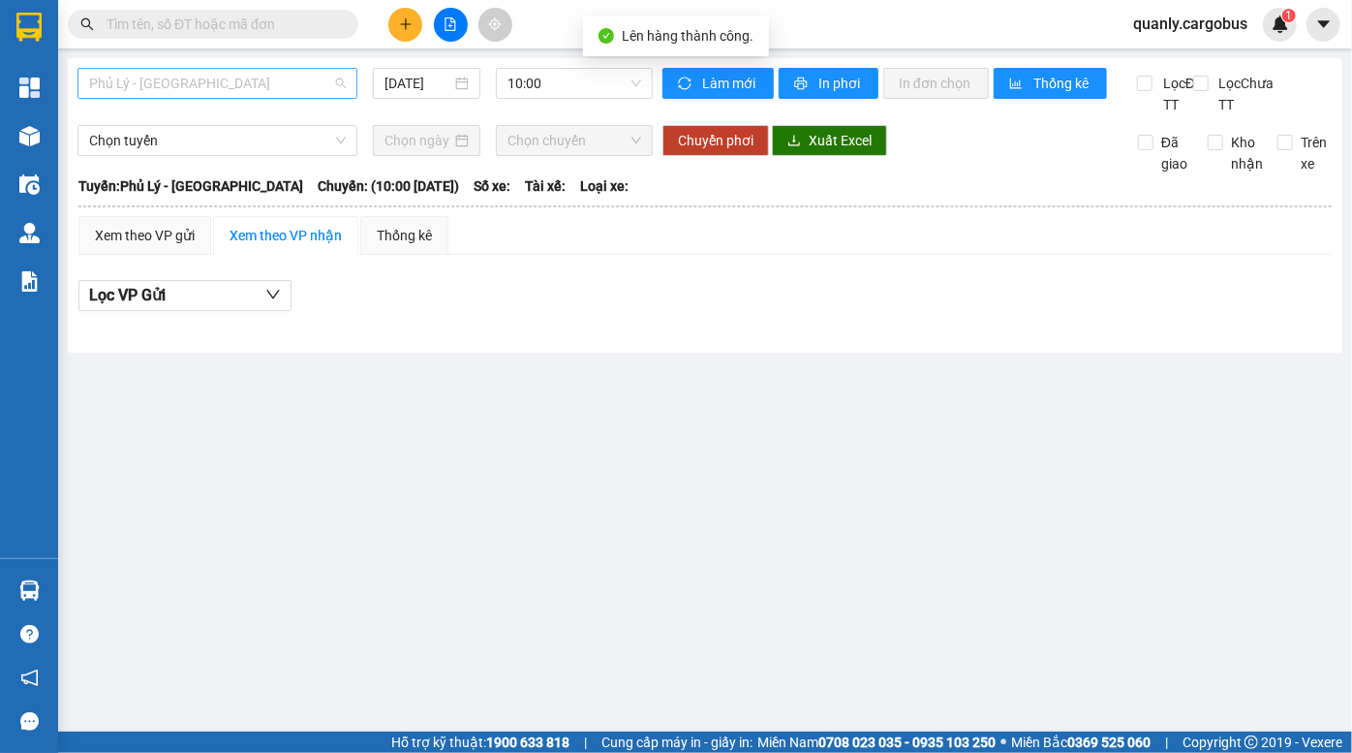
click at [184, 72] on span "Phủ Lý - [GEOGRAPHIC_DATA]" at bounding box center [217, 83] width 257 height 29
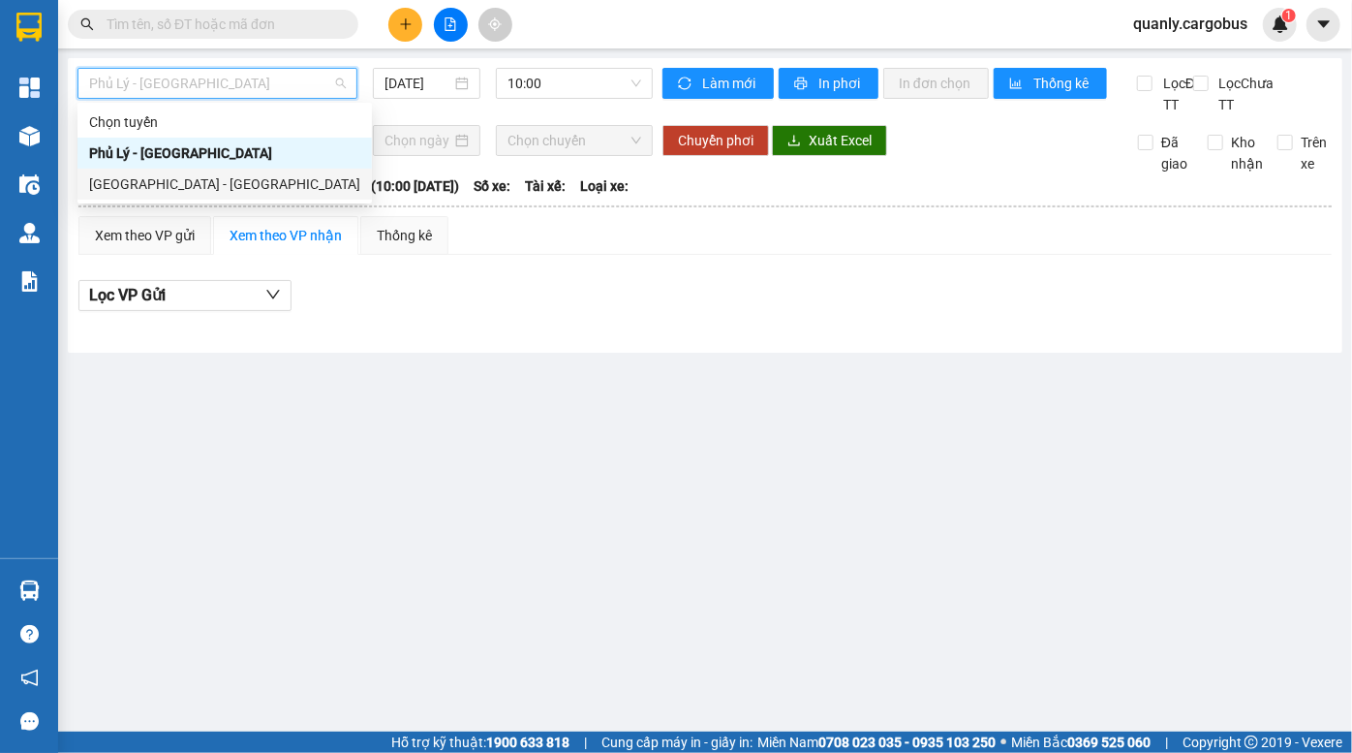
click at [196, 180] on div "[GEOGRAPHIC_DATA] - [GEOGRAPHIC_DATA]" at bounding box center [224, 183] width 271 height 21
type input "[DATE]"
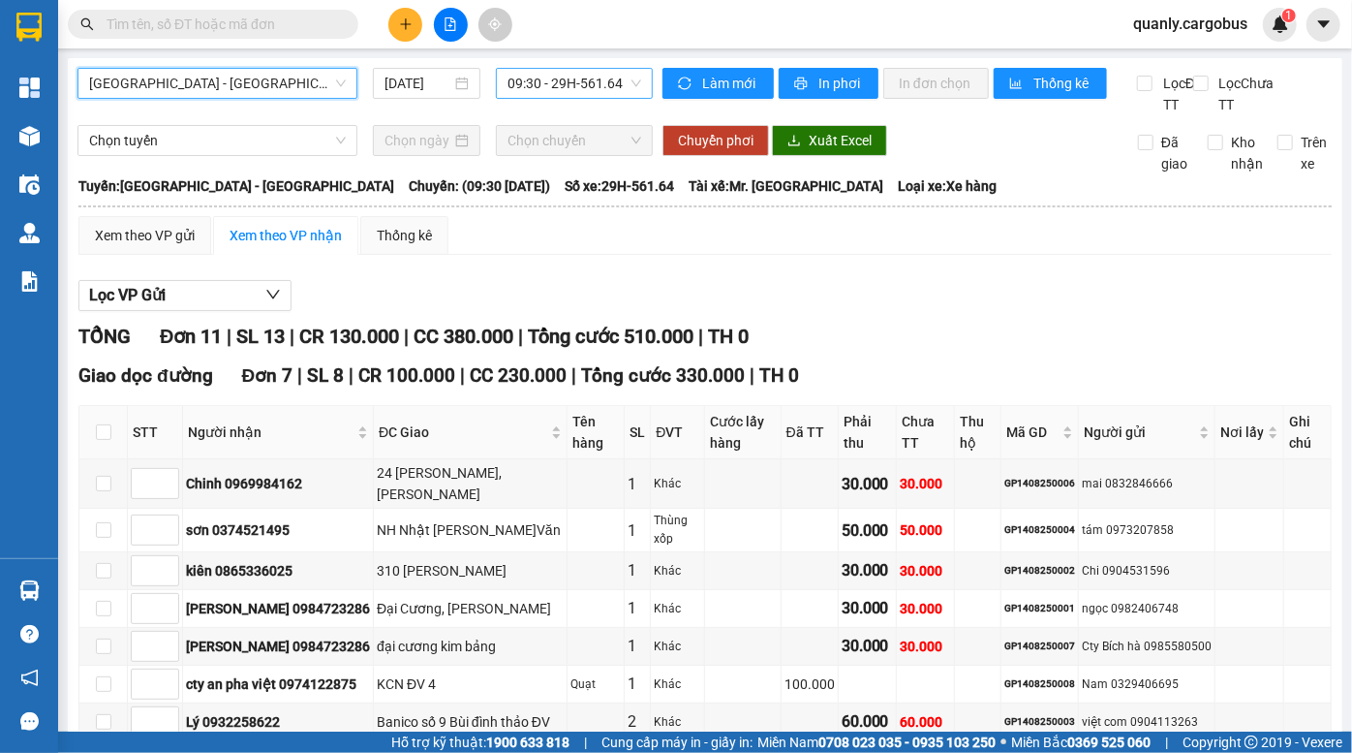
click at [569, 79] on span "09:30 - 29H-561.64" at bounding box center [575, 83] width 134 height 29
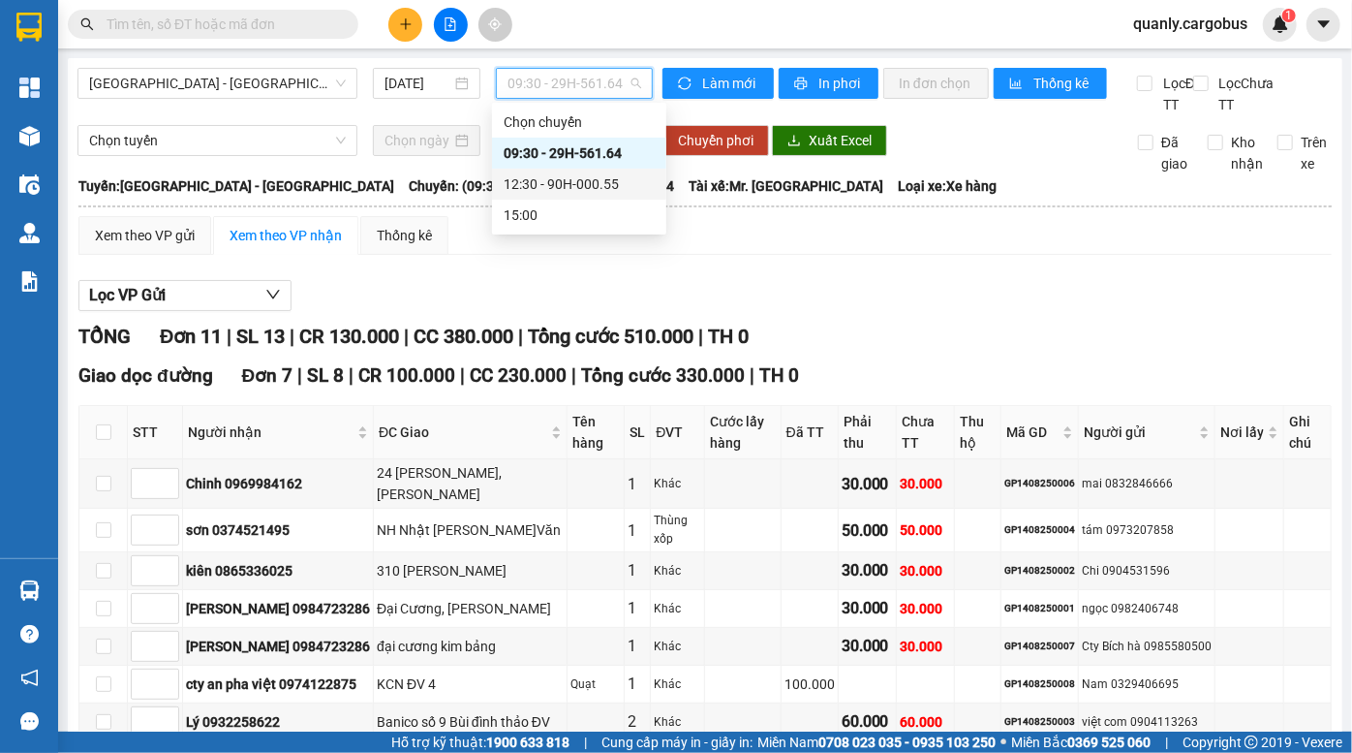
click at [559, 187] on div "12:30 - 90H-000.55" at bounding box center [579, 183] width 151 height 21
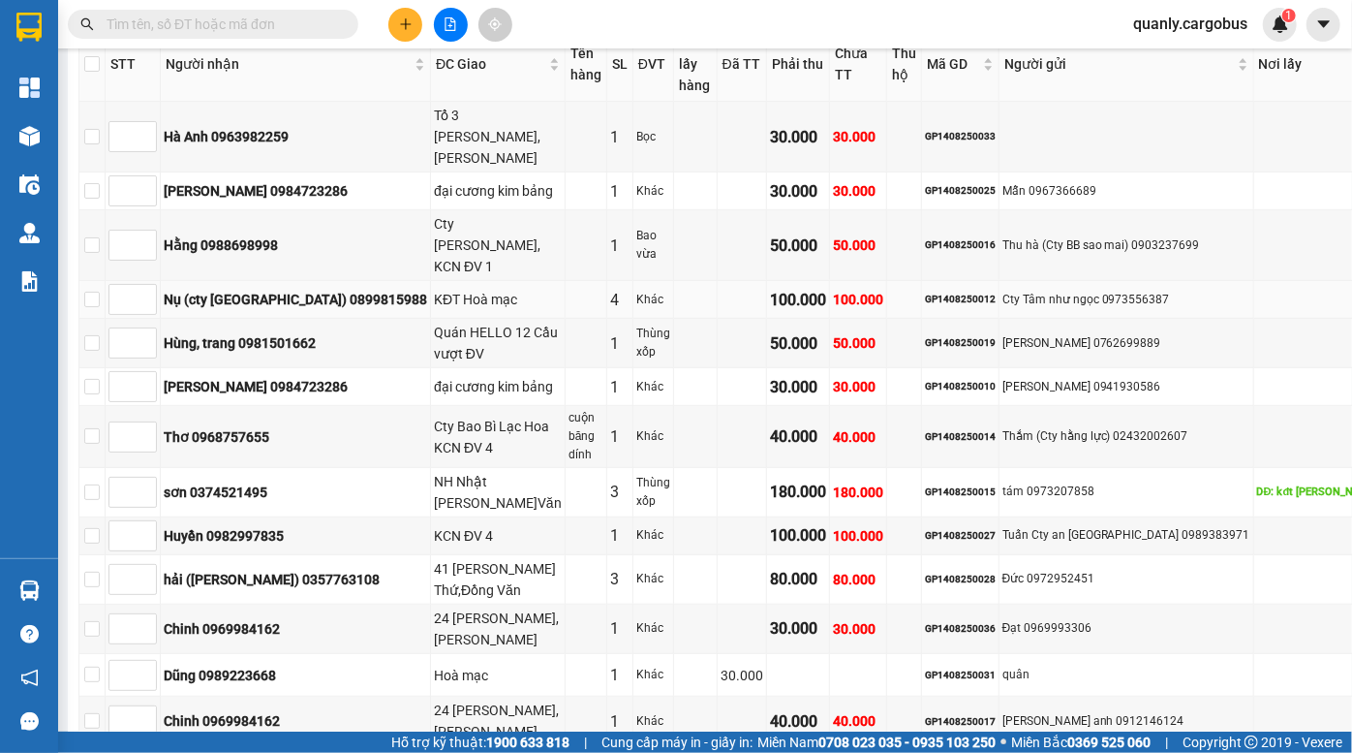
scroll to position [378, 0]
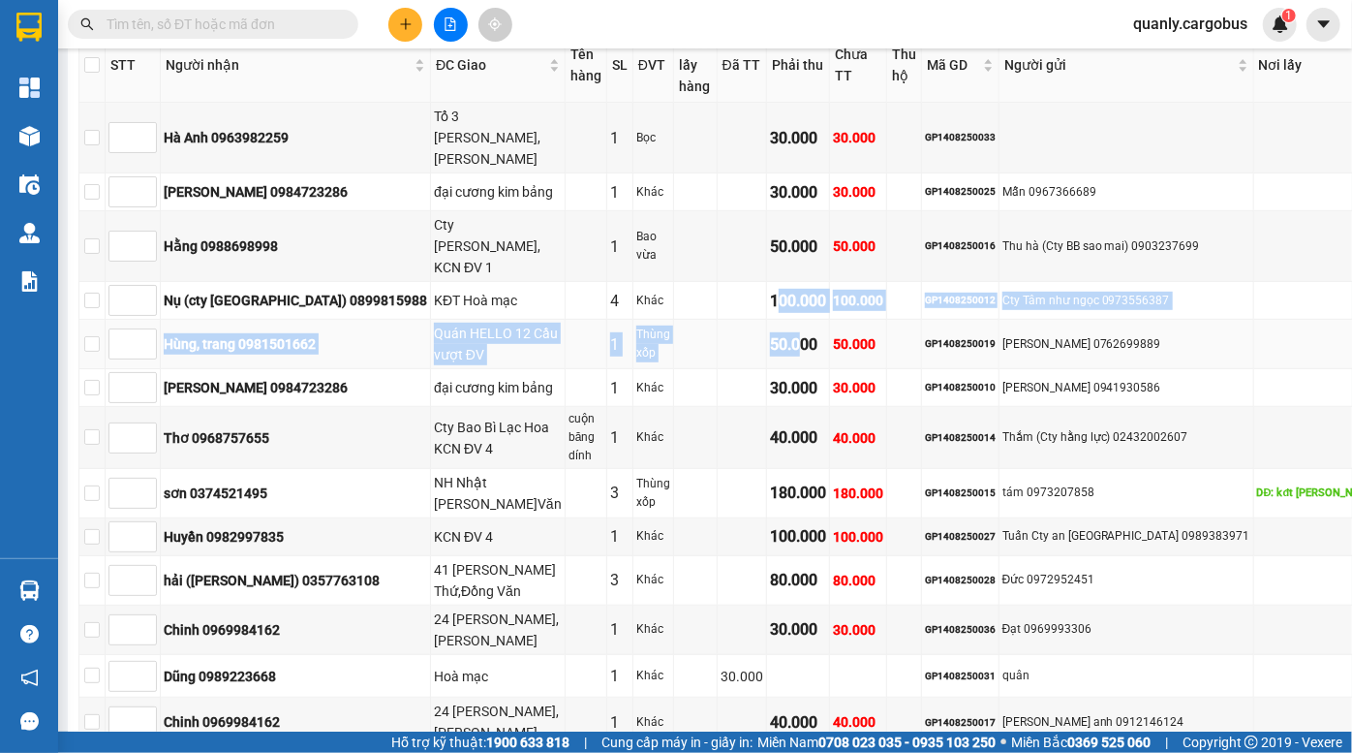
drag, startPoint x: 777, startPoint y: 276, endPoint x: 794, endPoint y: 300, distance: 29.8
click at [792, 297] on tbody "Hà Anh 0963982259 Tổ 3 Hoà Mạc, Duy Tiên 1 Bọc 30.000 30.000 GP1408250033 Lê ho…" at bounding box center [751, 595] width 1344 height 984
click at [794, 332] on div "50.000" at bounding box center [798, 344] width 56 height 24
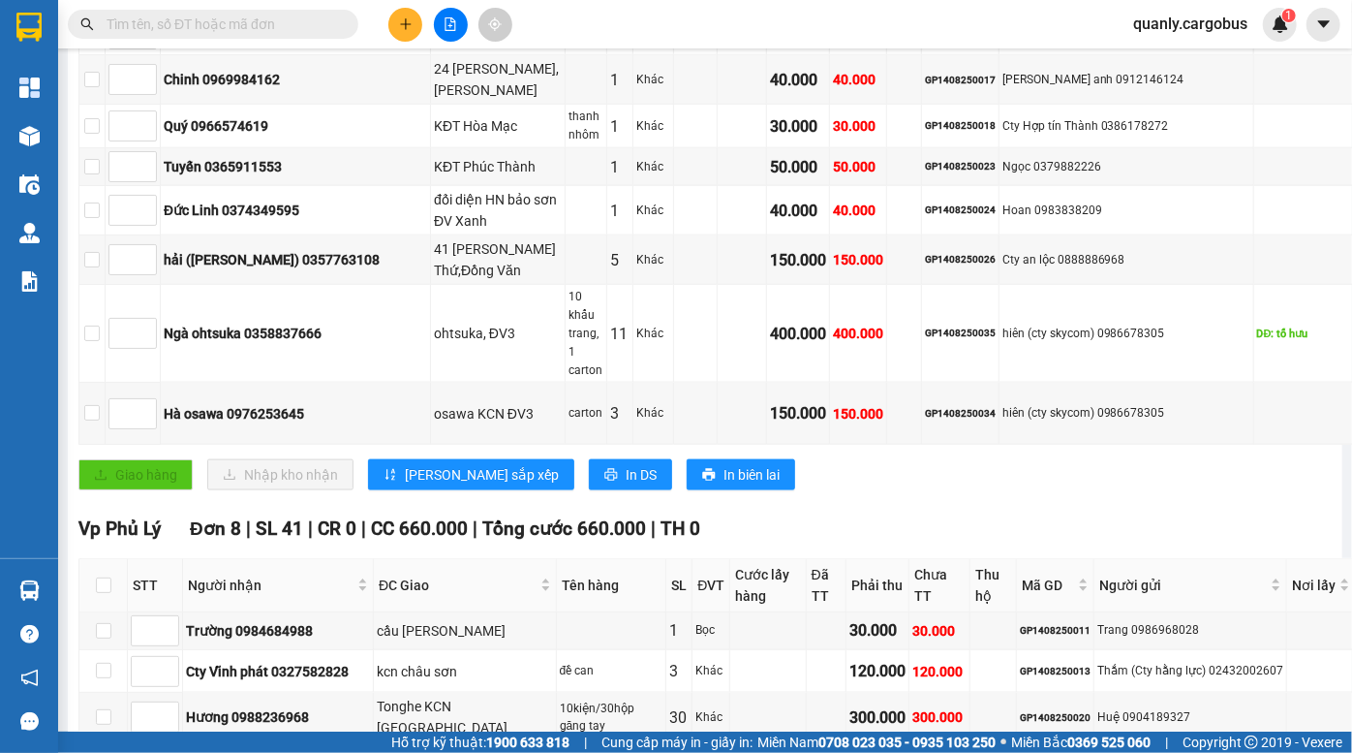
scroll to position [1259, 0]
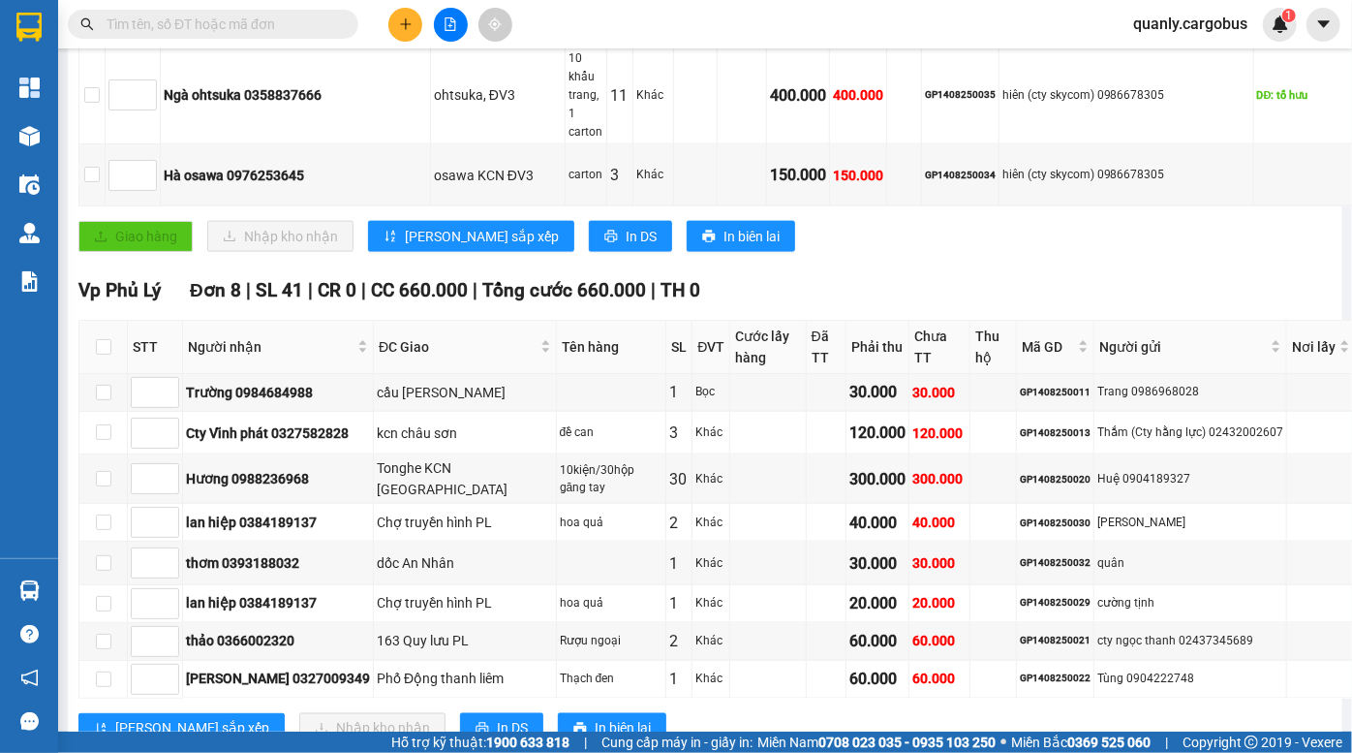
click at [404, 30] on icon "plus" at bounding box center [406, 24] width 14 height 14
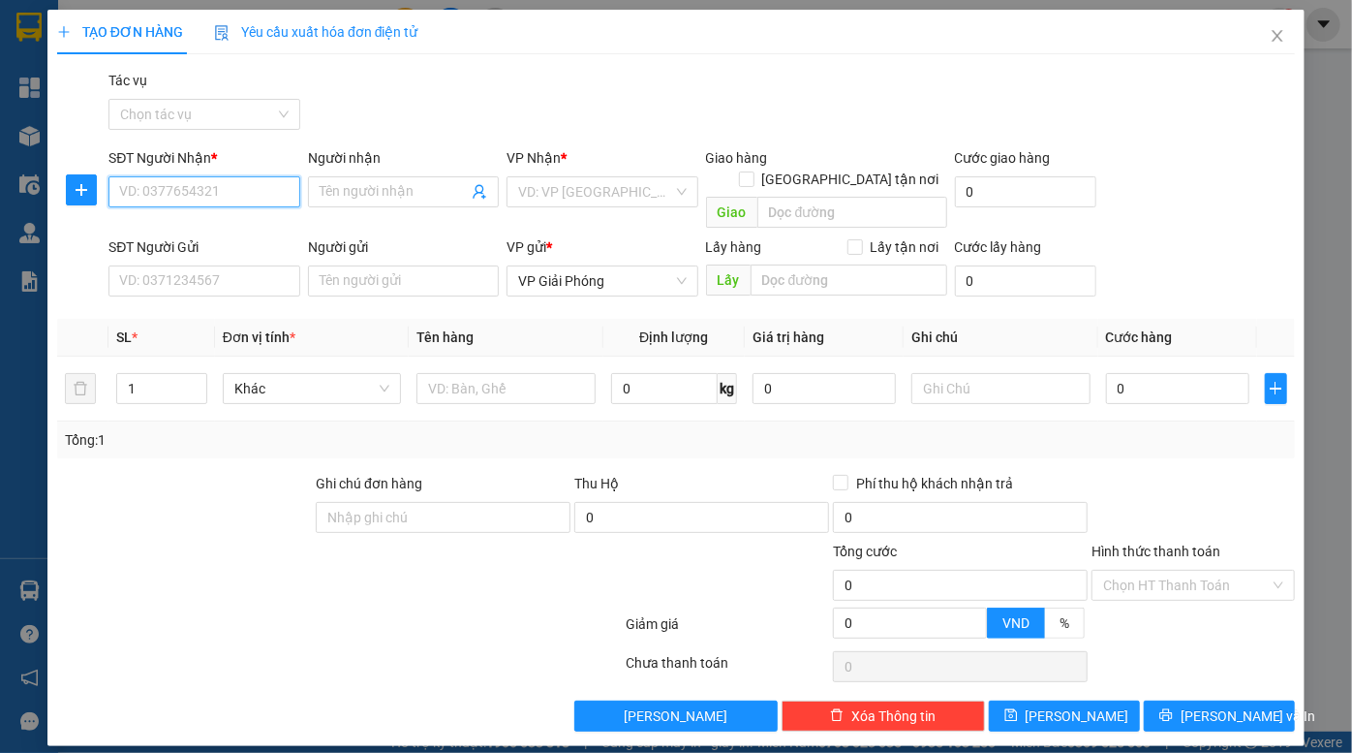
click at [207, 198] on input "SĐT Người Nhận *" at bounding box center [204, 191] width 191 height 31
paste input "0987315807"
type input "0987315807"
click at [203, 194] on input "0987315807" at bounding box center [204, 191] width 191 height 31
click at [212, 192] on input "0987315807" at bounding box center [204, 191] width 191 height 31
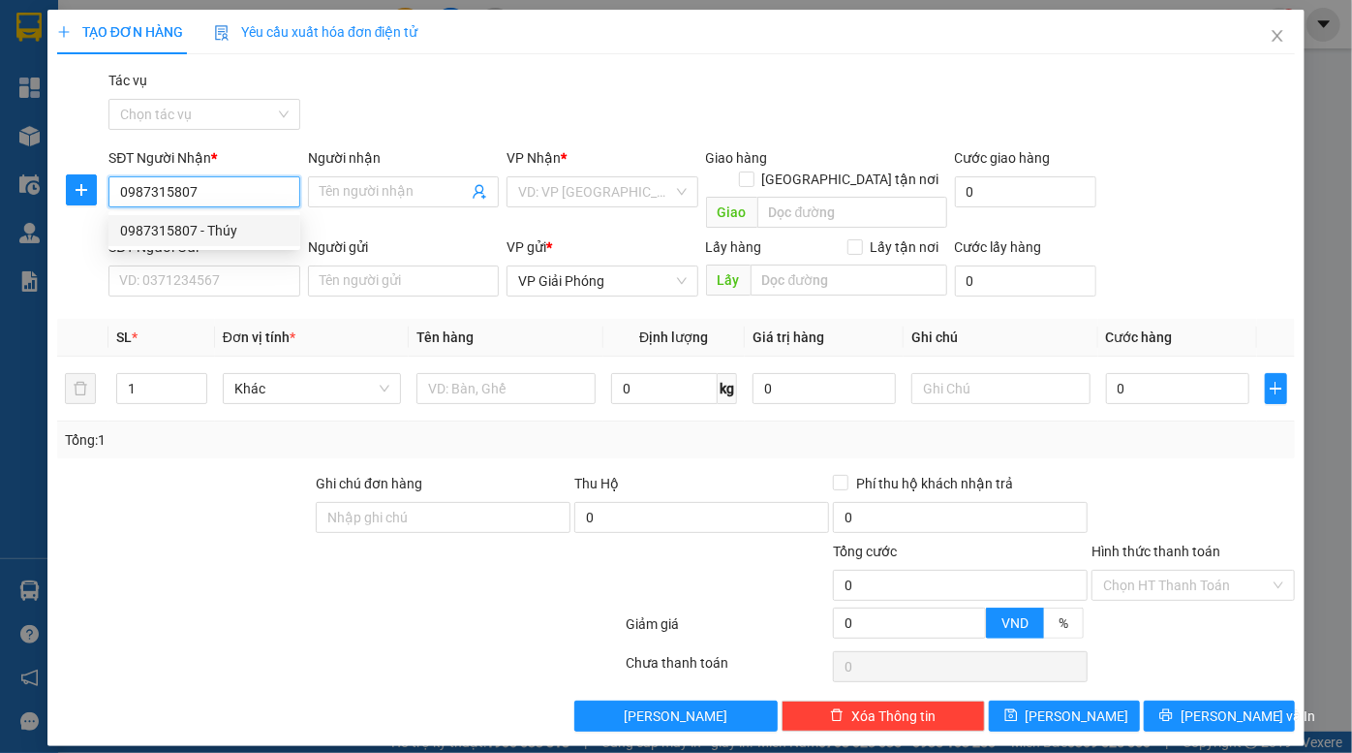
click at [234, 228] on div "0987315807 - Thúy" at bounding box center [204, 230] width 169 height 21
type input "Thúy"
checkbox input "true"
type input "Dốc An Nhân"
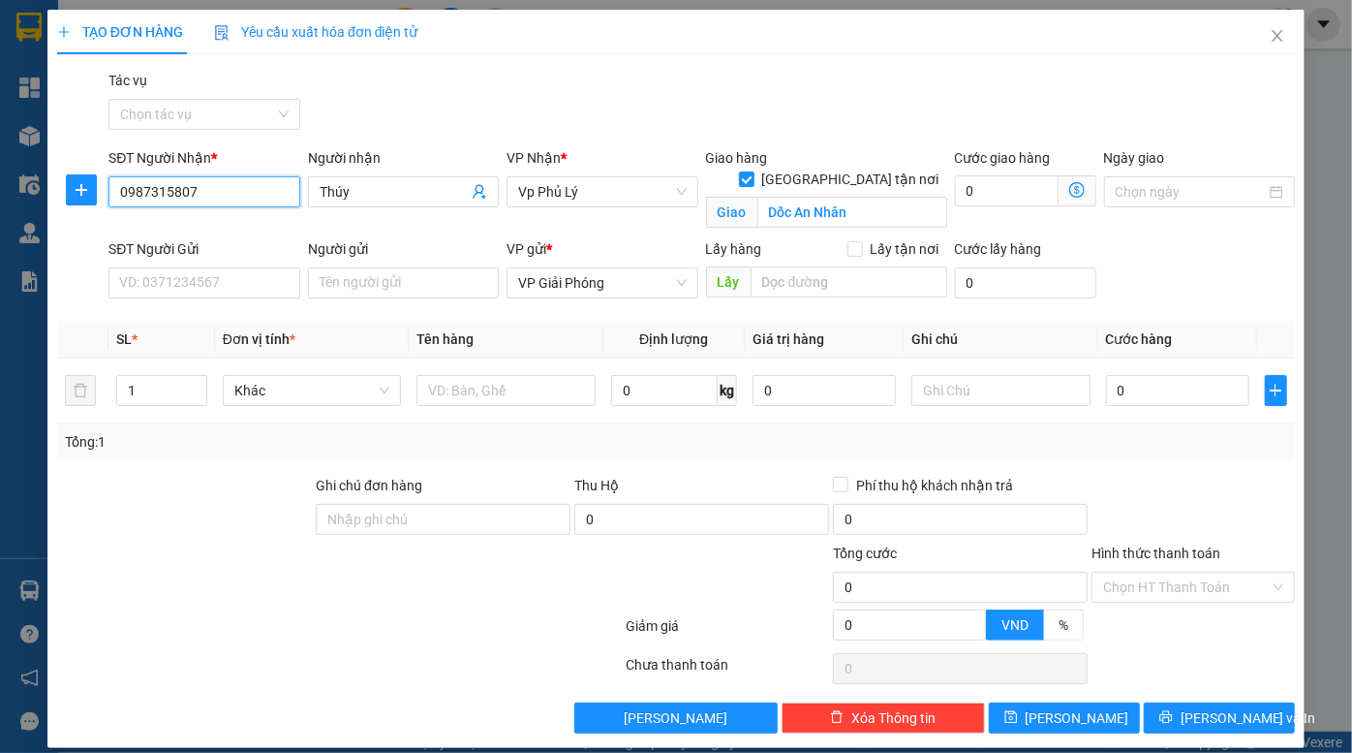
click at [209, 186] on input "0987315807" at bounding box center [204, 191] width 191 height 31
type input "0987315807"
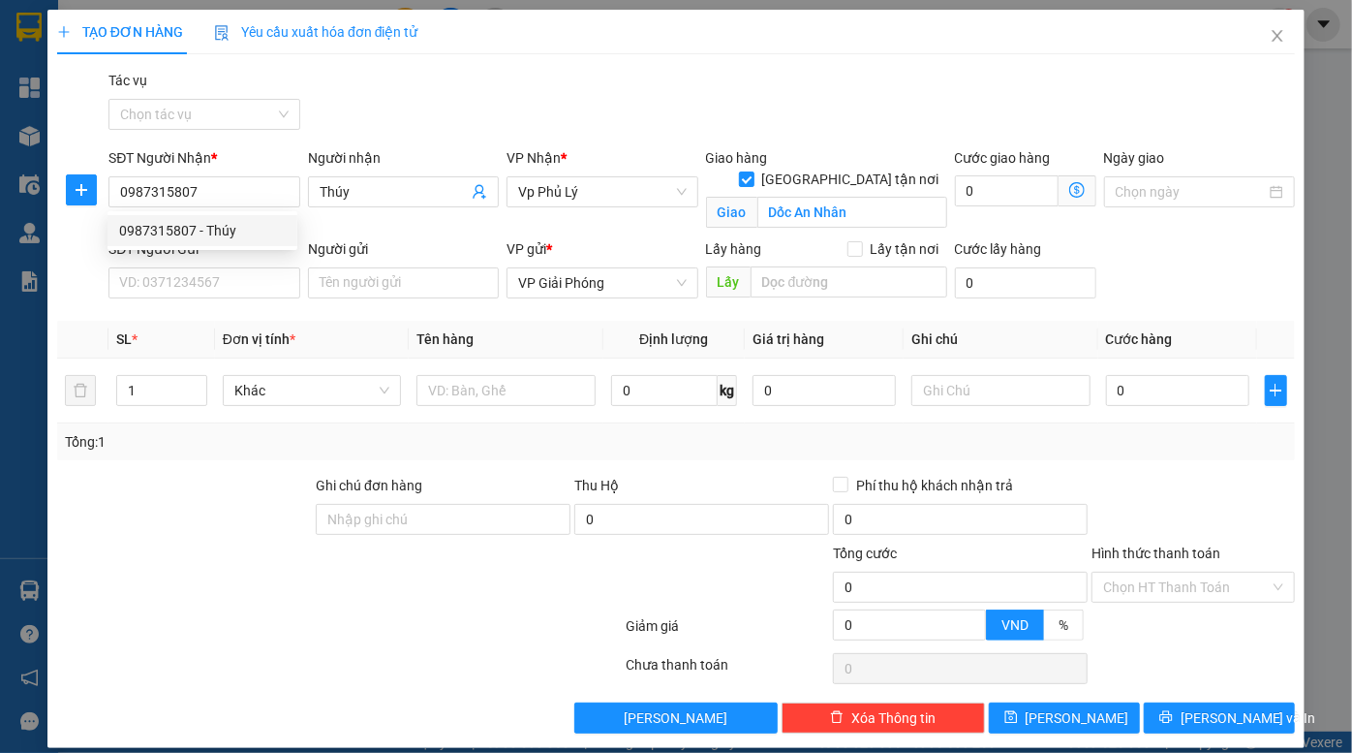
click at [606, 88] on div "Gói vận chuyển * Tiêu chuẩn Tác vụ Chọn tác vụ" at bounding box center [702, 104] width 1195 height 68
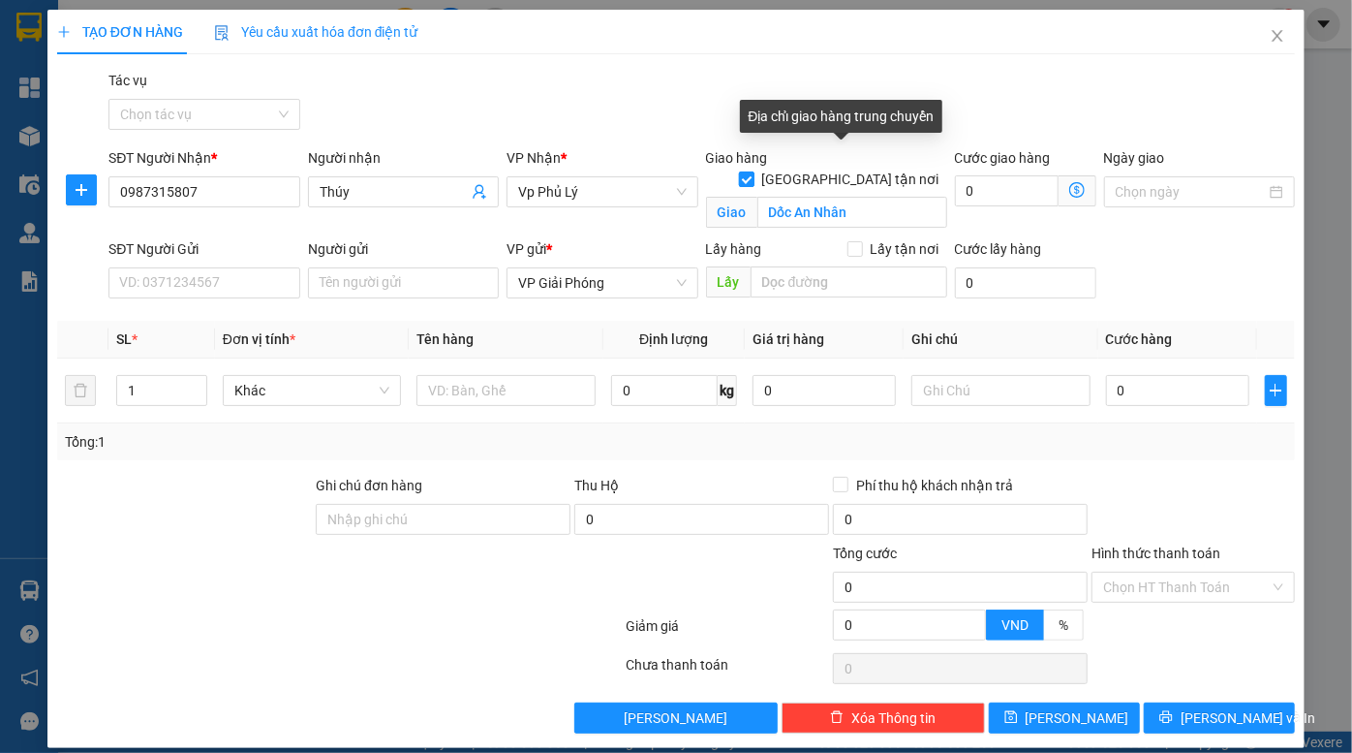
click at [753, 171] on input "[GEOGRAPHIC_DATA] tận nơi" at bounding box center [746, 178] width 14 height 14
checkbox input "false"
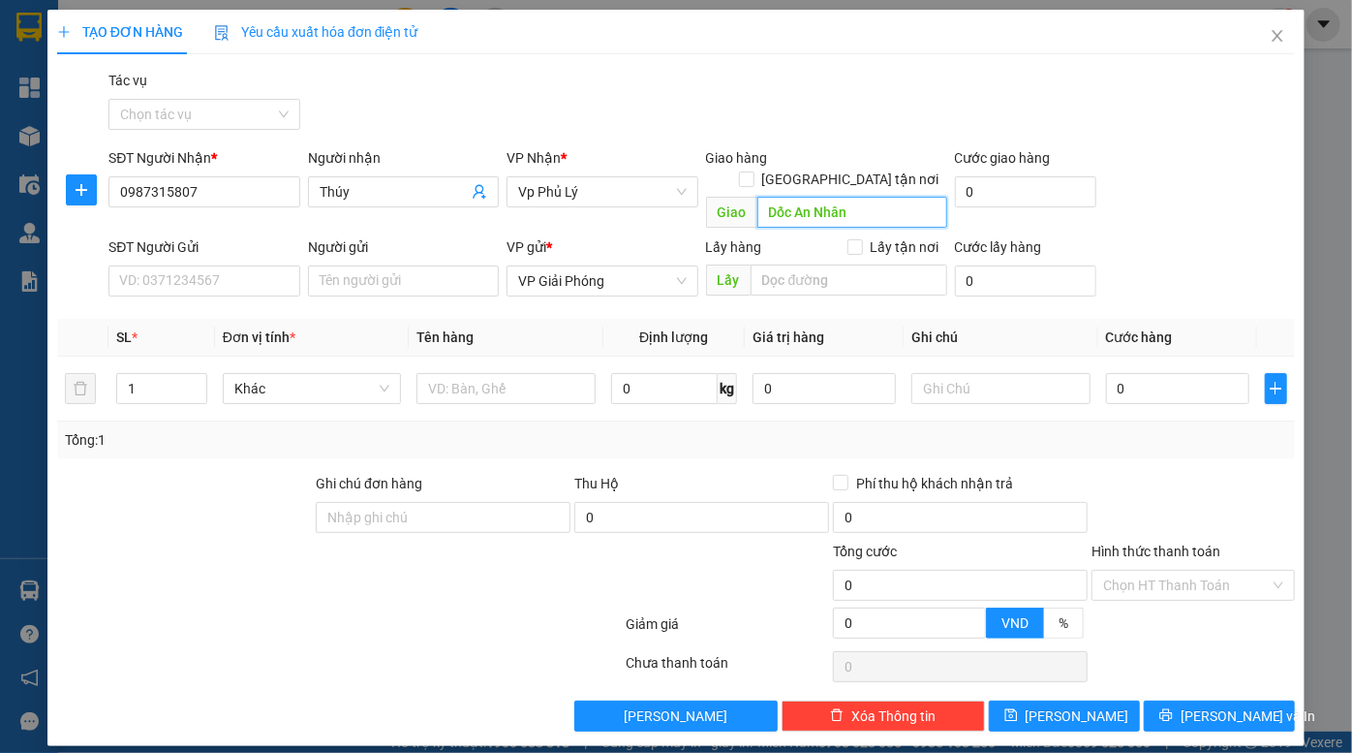
drag, startPoint x: 857, startPoint y: 191, endPoint x: 746, endPoint y: 205, distance: 112.4
click at [746, 205] on span "Giao Dốc An Nhân" at bounding box center [826, 212] width 241 height 31
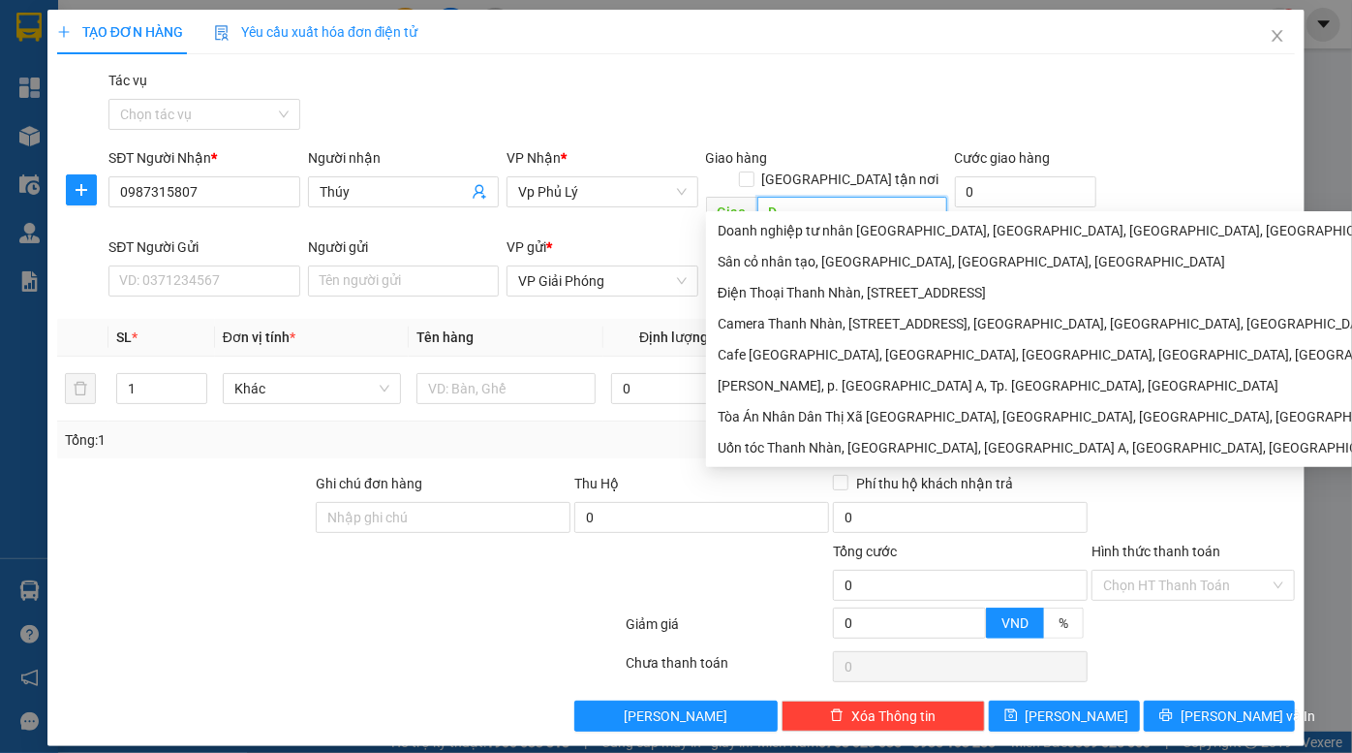
type input "D"
type input "ĐV Xanh"
click at [1087, 93] on div "Gói vận chuyển * Tiêu chuẩn Tác vụ Chọn tác vụ" at bounding box center [702, 104] width 1195 height 68
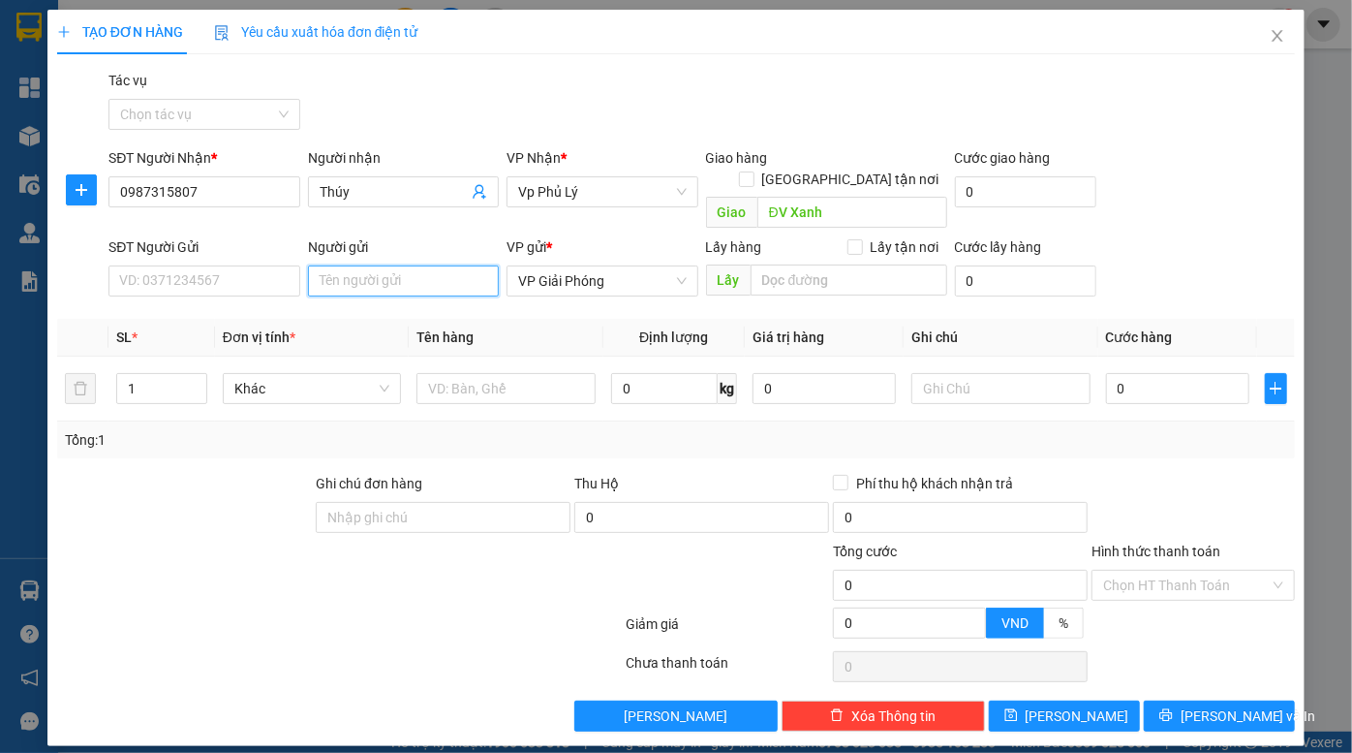
click at [395, 265] on input "Người gửi" at bounding box center [403, 280] width 191 height 31
type input "kho nhôm"
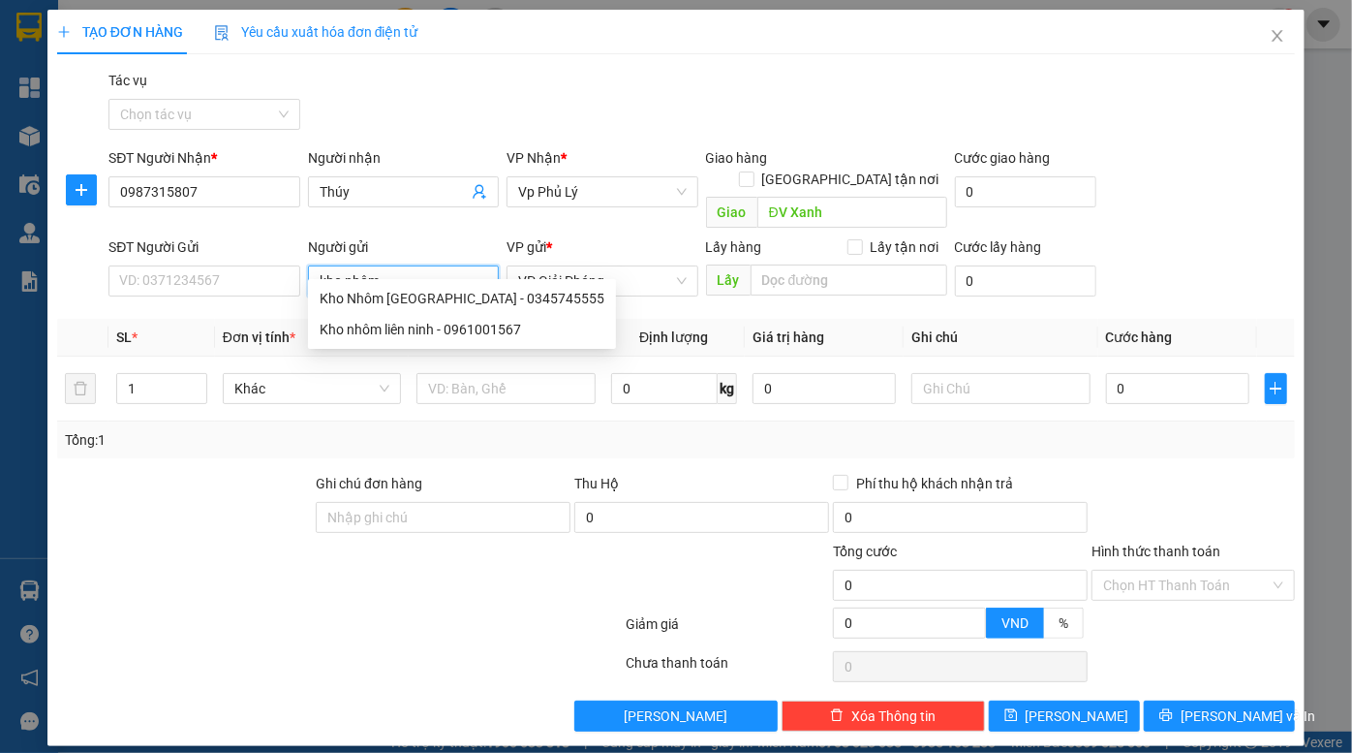
click at [395, 265] on input "kho nhôm" at bounding box center [403, 280] width 191 height 31
click at [446, 326] on div "Kho nhôm liên ninh - 0961001567" at bounding box center [462, 329] width 285 height 21
type input "0961001567"
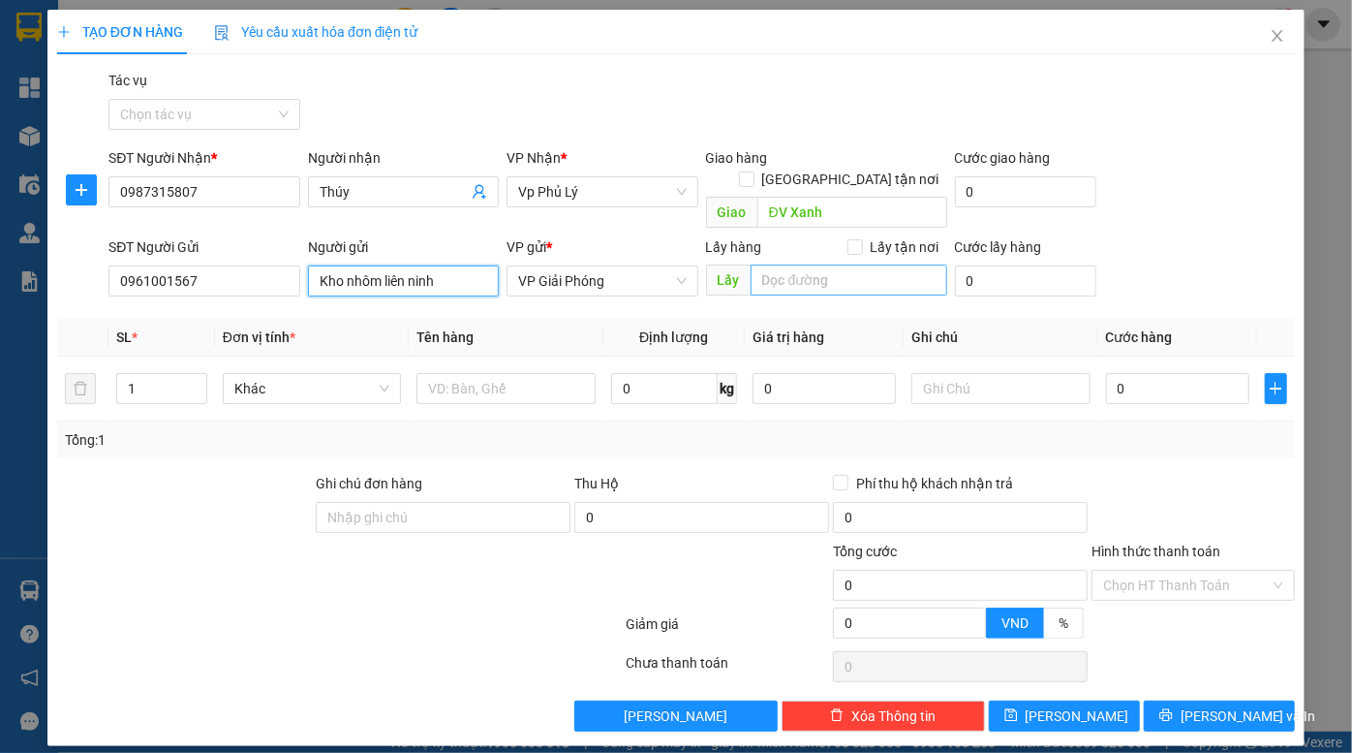
type input "Kho nhôm liên ninh"
click at [822, 264] on input "search" at bounding box center [849, 279] width 197 height 31
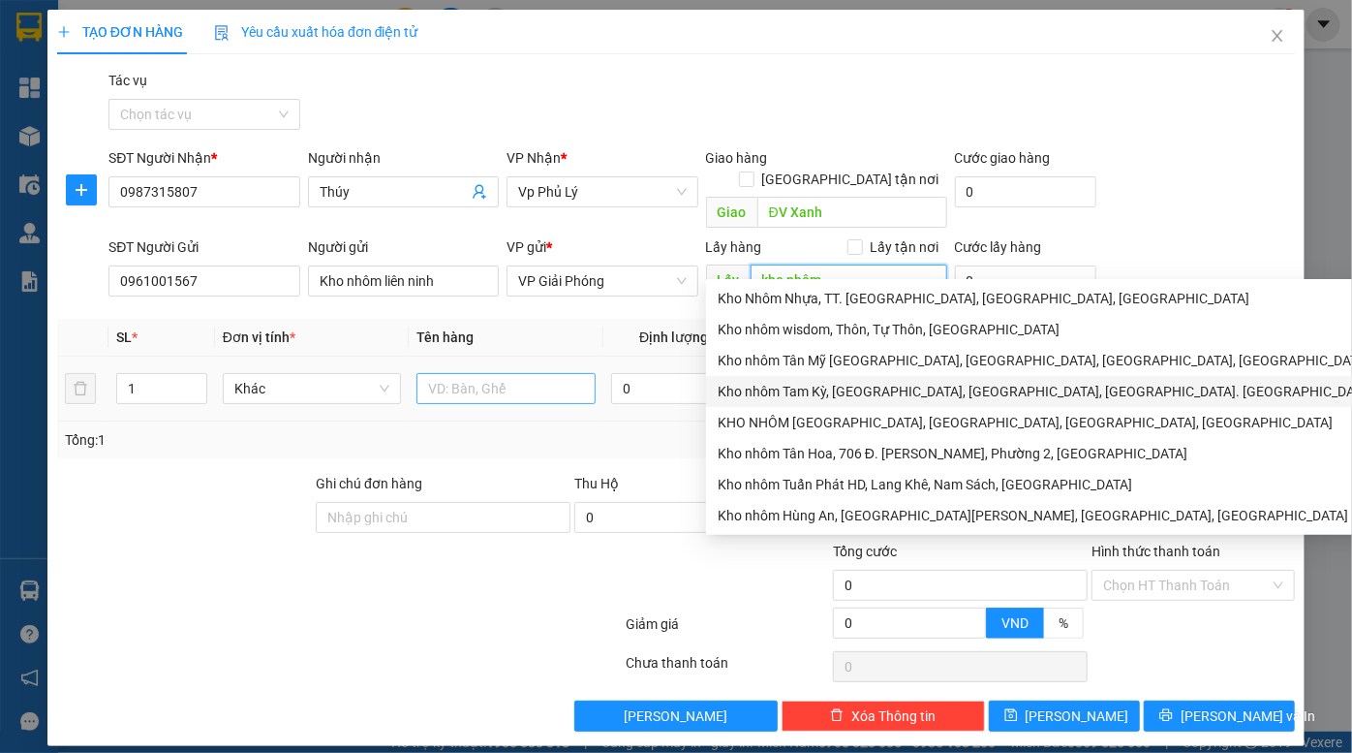
type input "kho nhôm"
click at [489, 373] on input "text" at bounding box center [506, 388] width 179 height 31
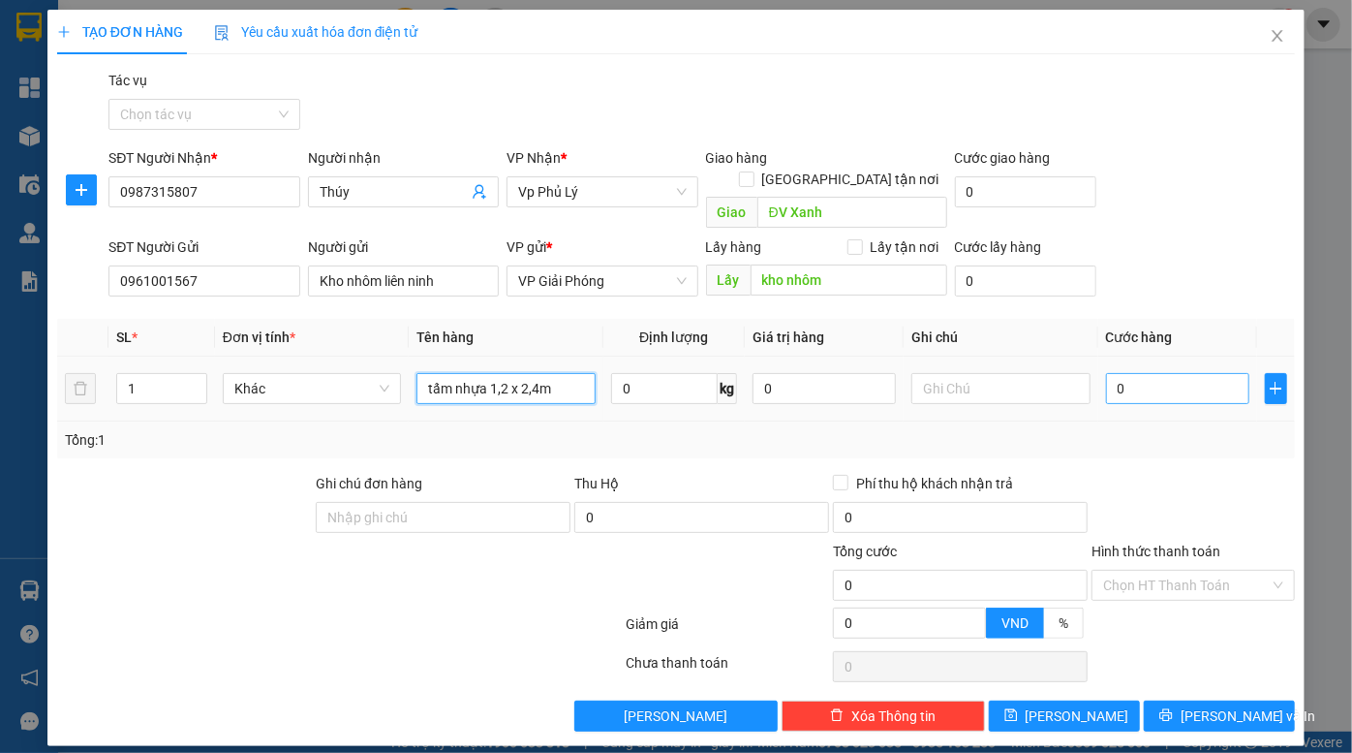
type input "tấm nhựa 1,2 x 2,4m"
click at [1148, 375] on input "0" at bounding box center [1177, 388] width 143 height 31
type input "1"
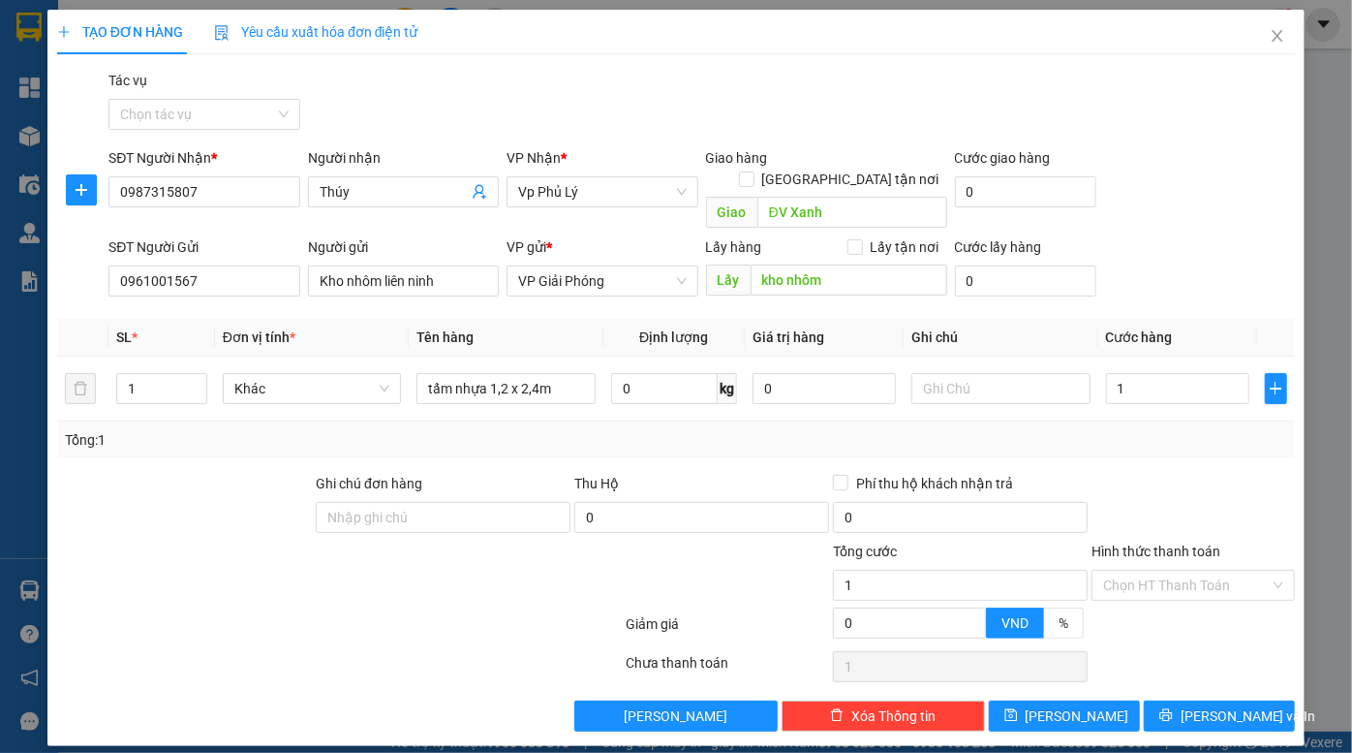
type input "1.000"
click at [1187, 213] on div "SĐT Người Nhận * 0987315807 Người nhận Thúy VP Nhận * Vp Phủ [PERSON_NAME] hàng…" at bounding box center [702, 191] width 1195 height 89
click at [1095, 676] on div "Transit Pickup Surcharge Ids Transit Deliver Surcharge Ids Transit Deliver Surc…" at bounding box center [676, 401] width 1238 height 662
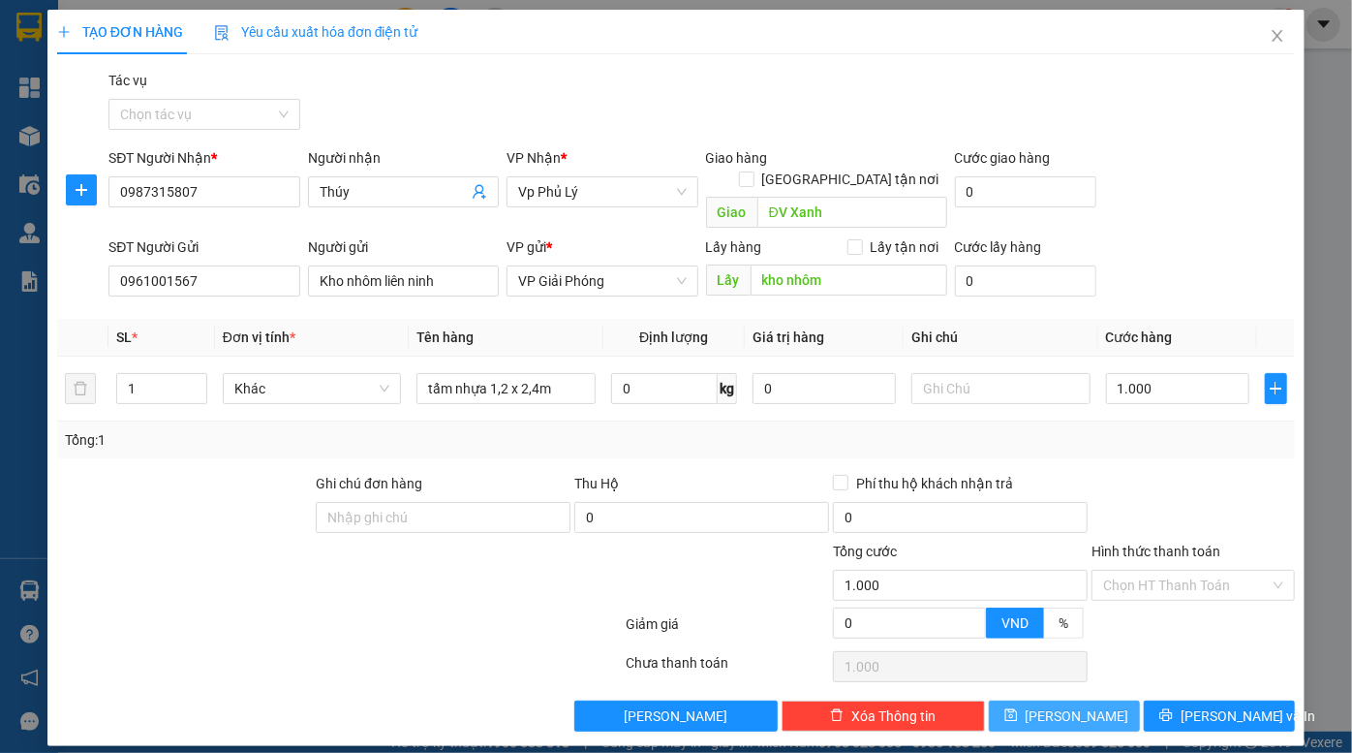
click at [1097, 700] on button "[PERSON_NAME]" at bounding box center [1064, 715] width 151 height 31
type input "0"
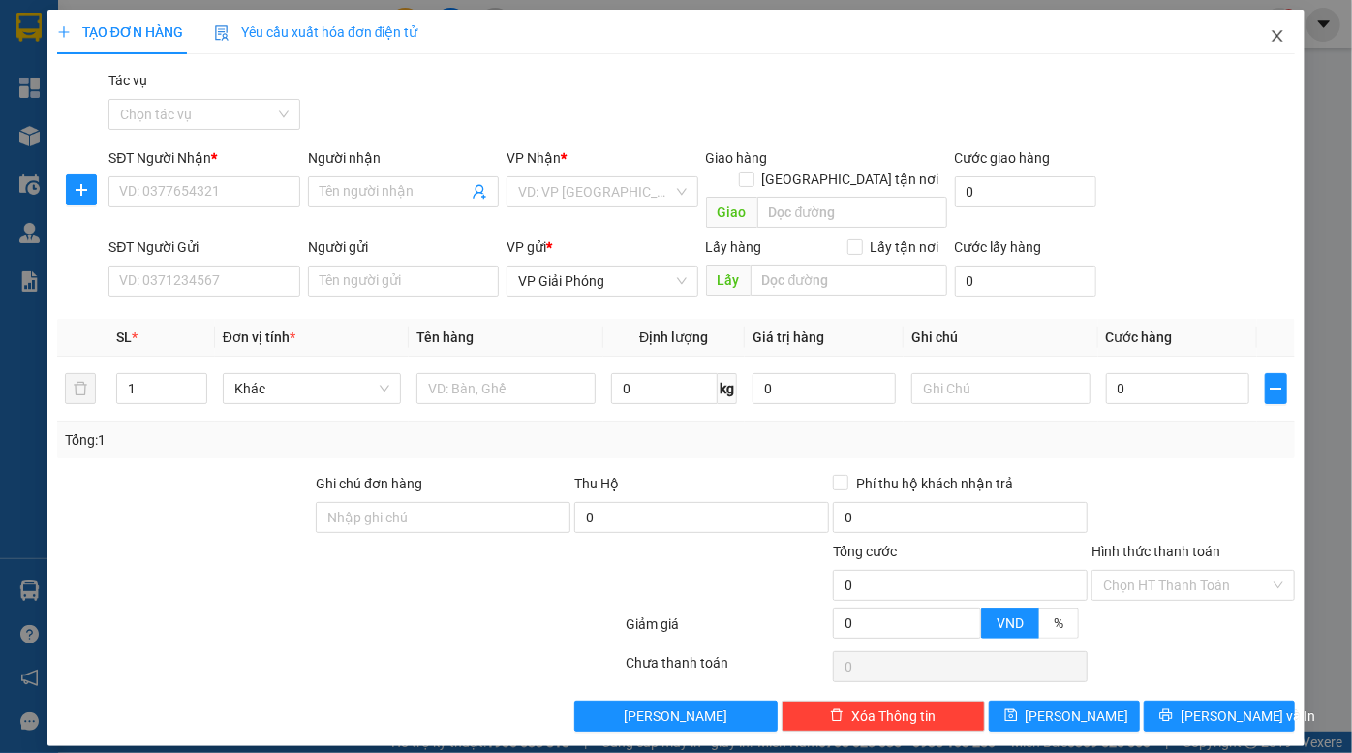
click at [1279, 35] on icon "close" at bounding box center [1278, 36] width 16 height 16
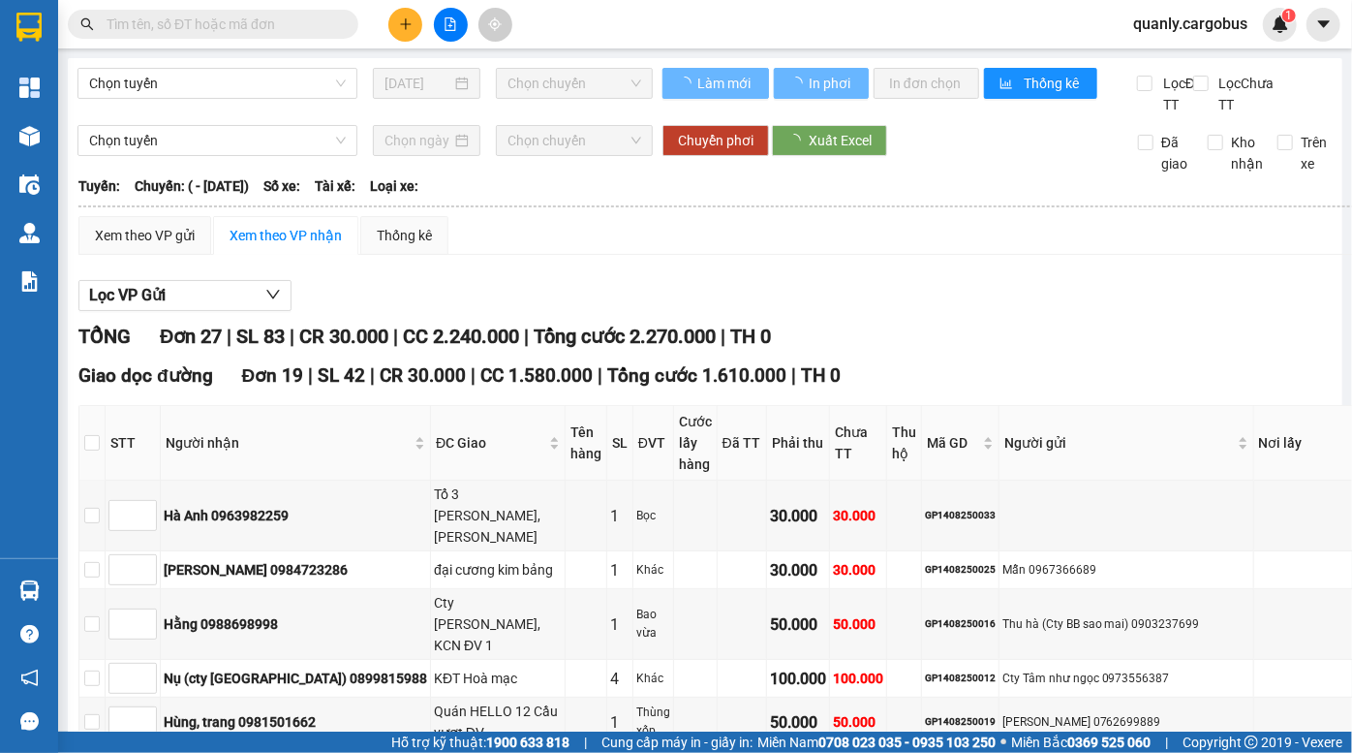
type input "3"
type input "2"
type input "1"
type input "2"
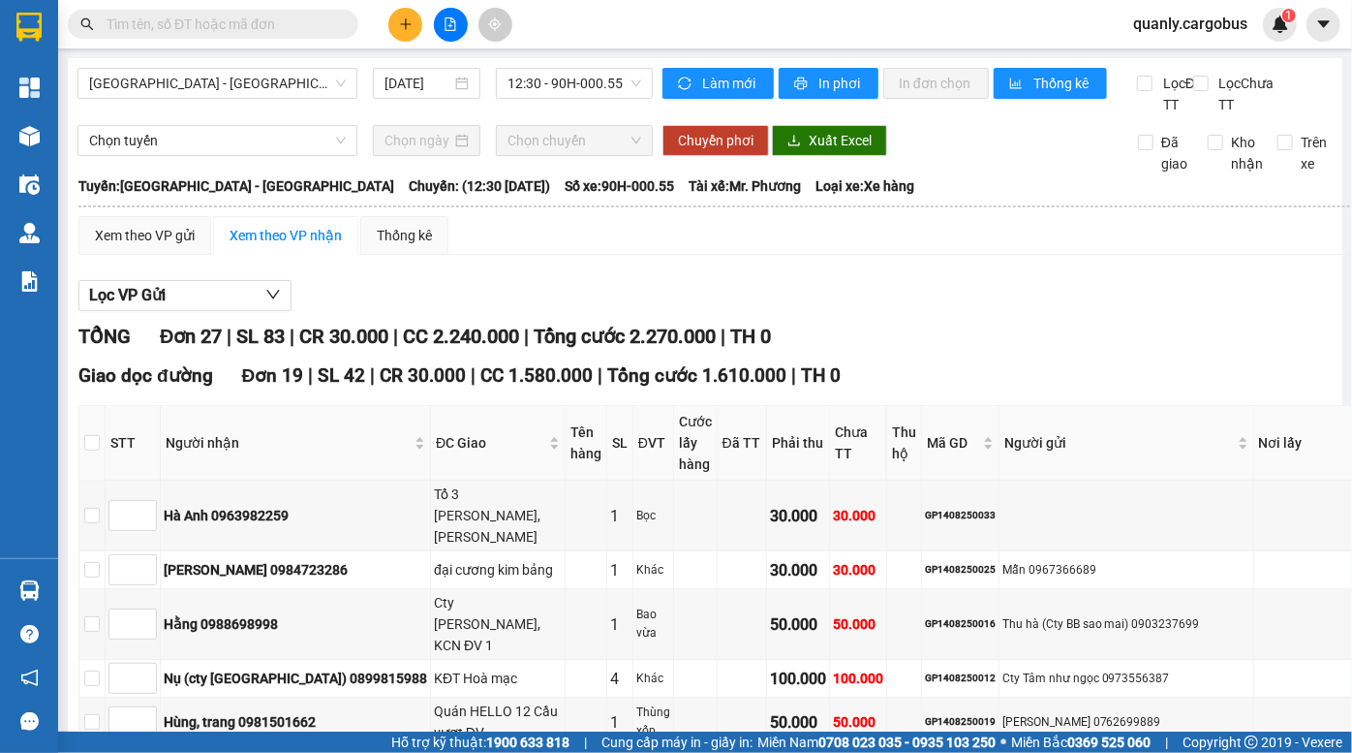
click at [57, 133] on main "[GEOGRAPHIC_DATA] - [GEOGRAPHIC_DATA] [DATE] 12:30 - 90H-000.55 Làm mới In phơi…" at bounding box center [676, 365] width 1352 height 731
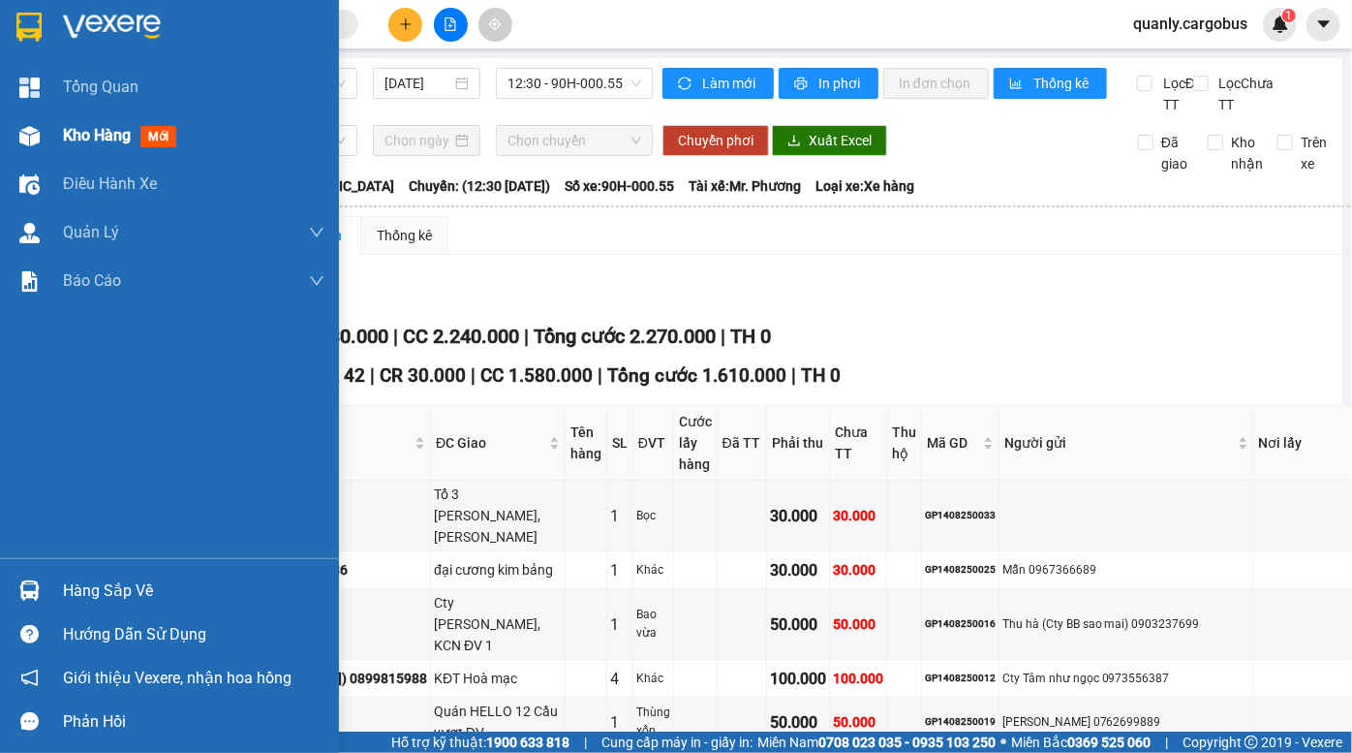
click at [46, 136] on div at bounding box center [30, 136] width 34 height 34
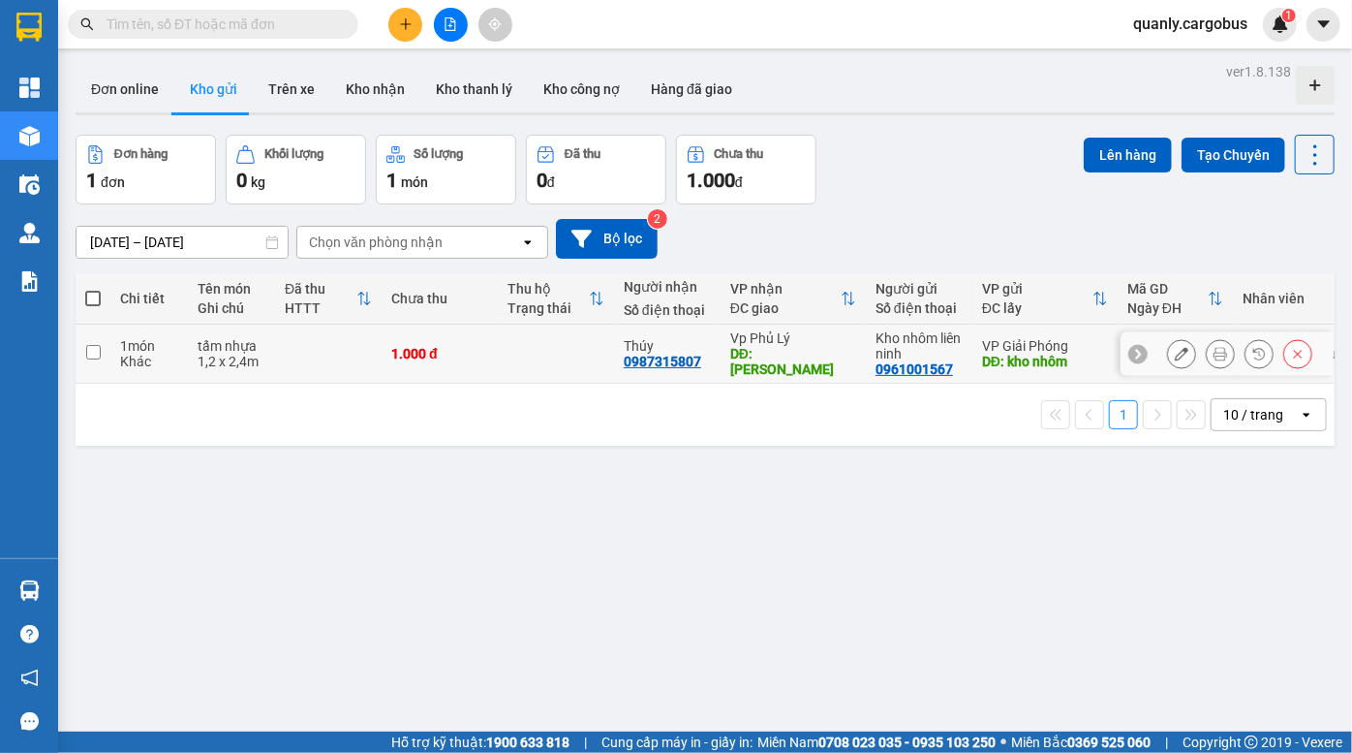
click at [604, 337] on td at bounding box center [556, 354] width 116 height 59
checkbox input "true"
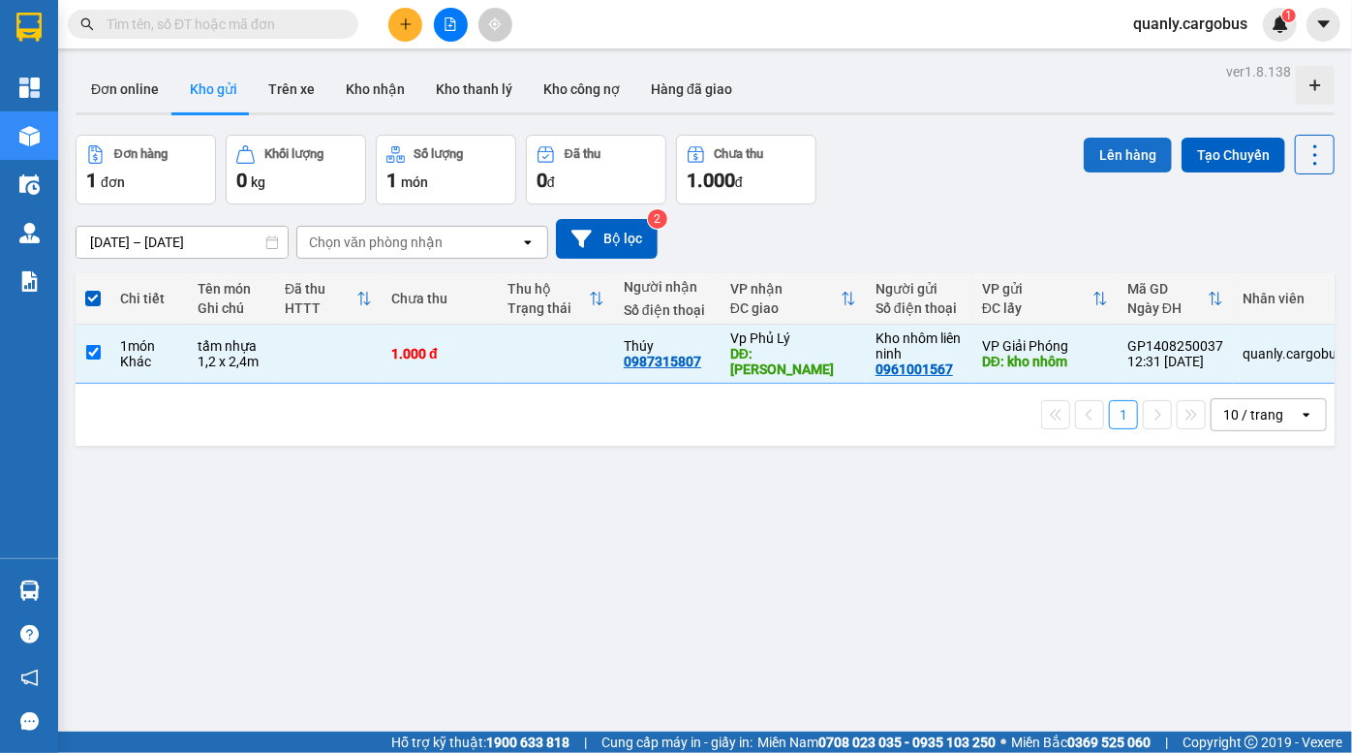
click at [1114, 145] on button "Lên hàng" at bounding box center [1128, 155] width 88 height 35
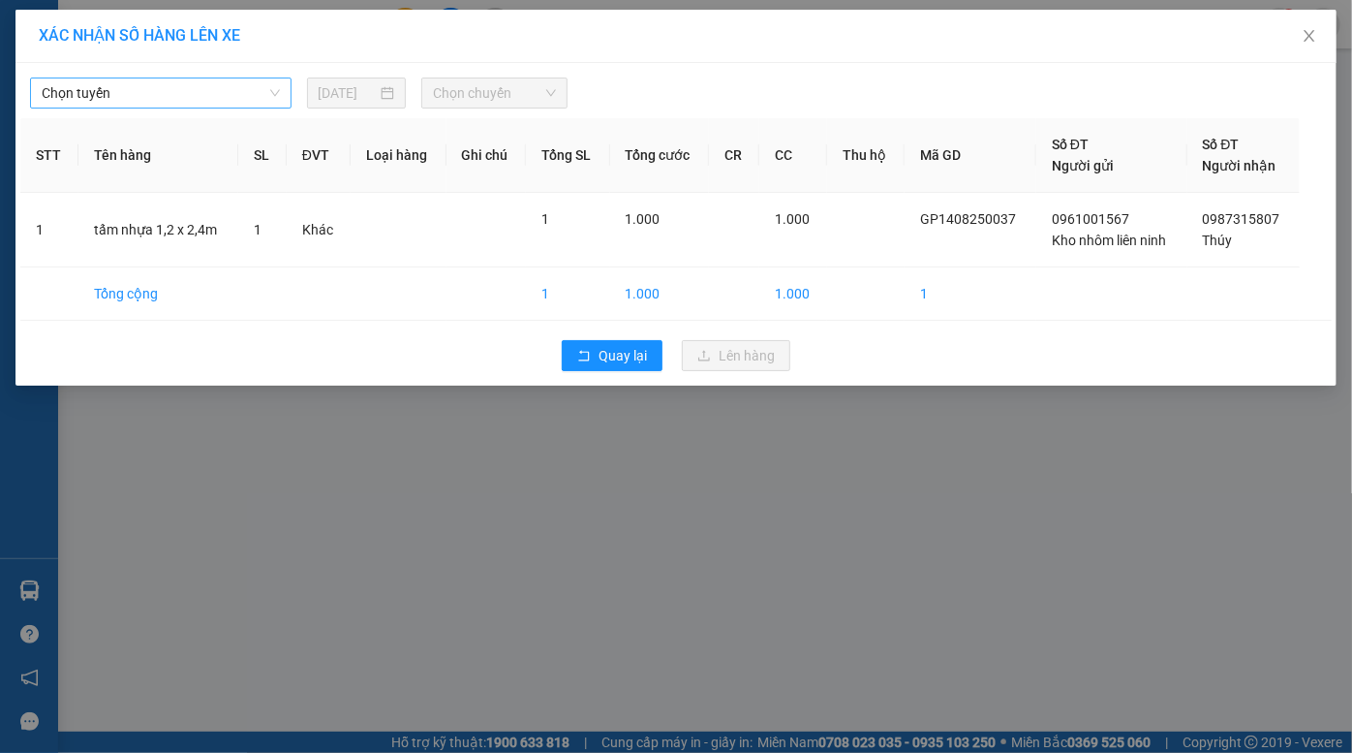
click at [157, 88] on span "Chọn tuyến" at bounding box center [161, 92] width 238 height 29
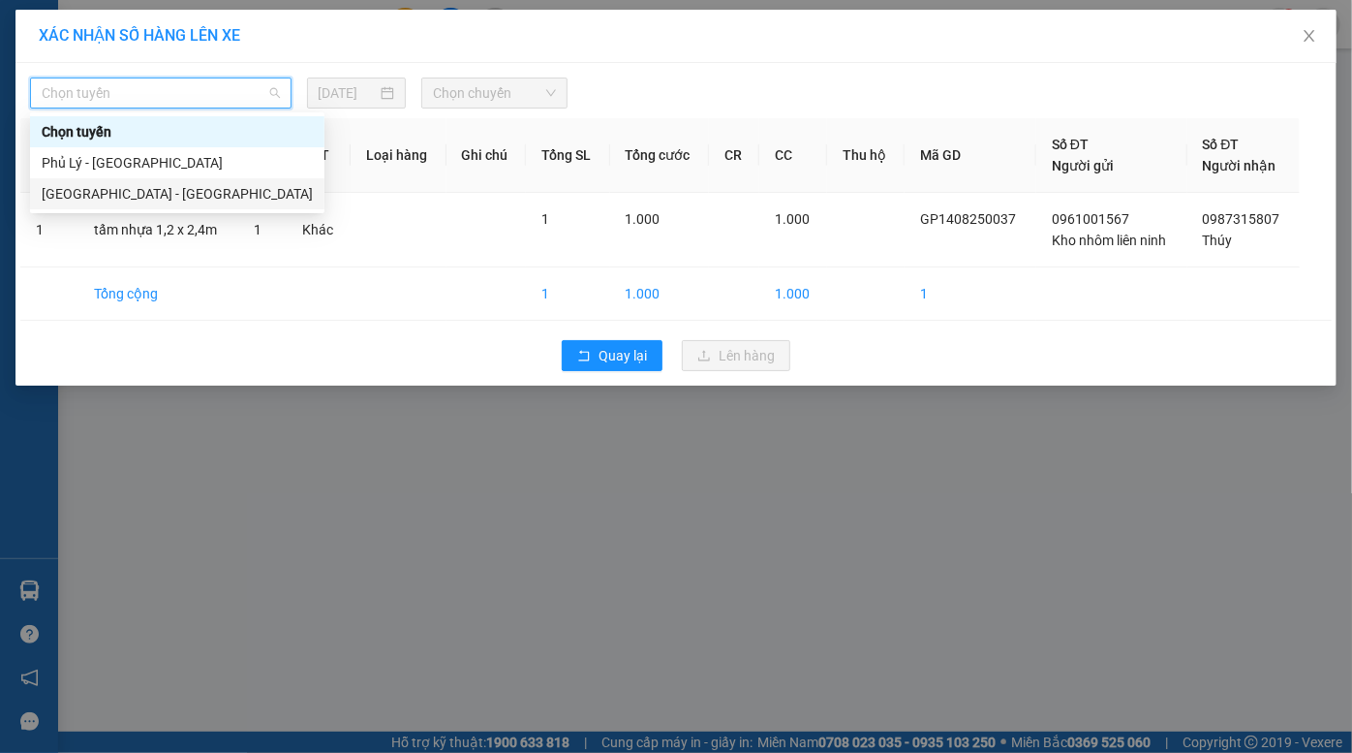
click at [171, 183] on div "[GEOGRAPHIC_DATA] - [GEOGRAPHIC_DATA]" at bounding box center [177, 193] width 271 height 21
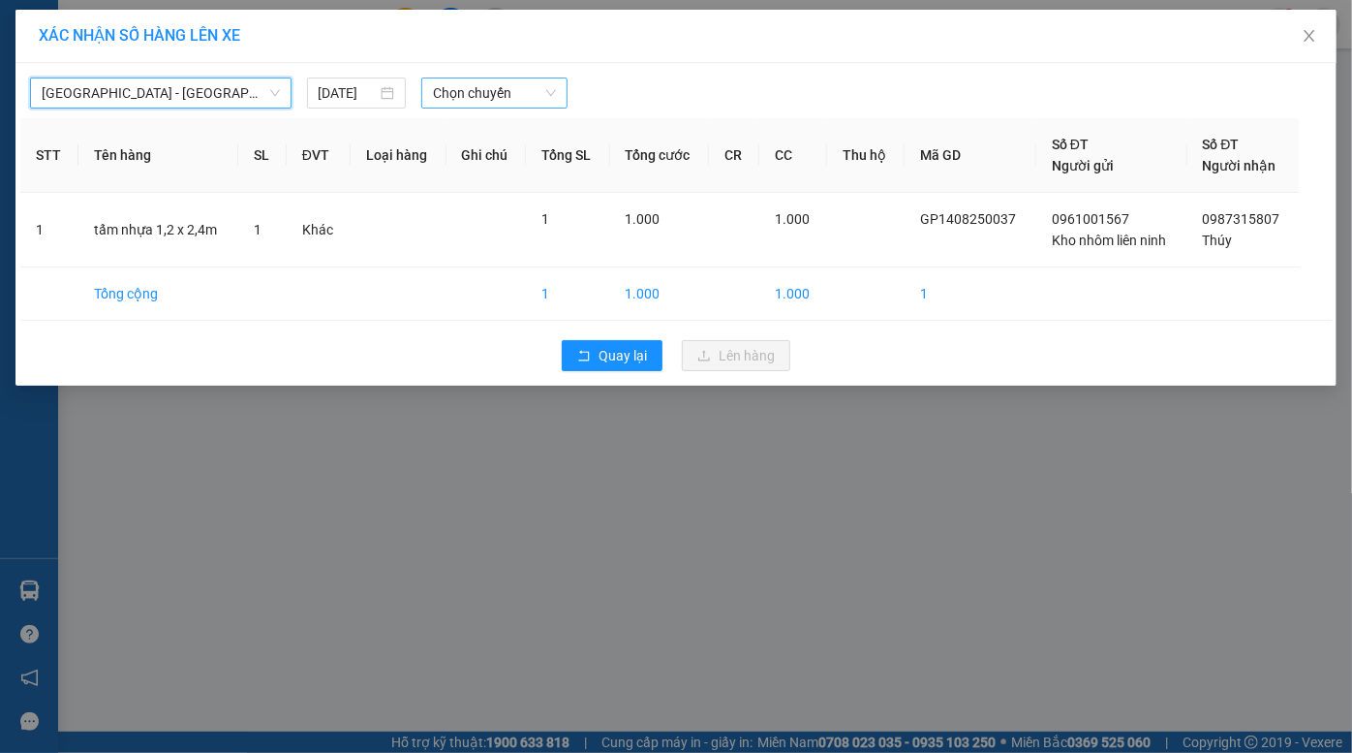
click at [484, 90] on span "Chọn chuyến" at bounding box center [494, 92] width 123 height 29
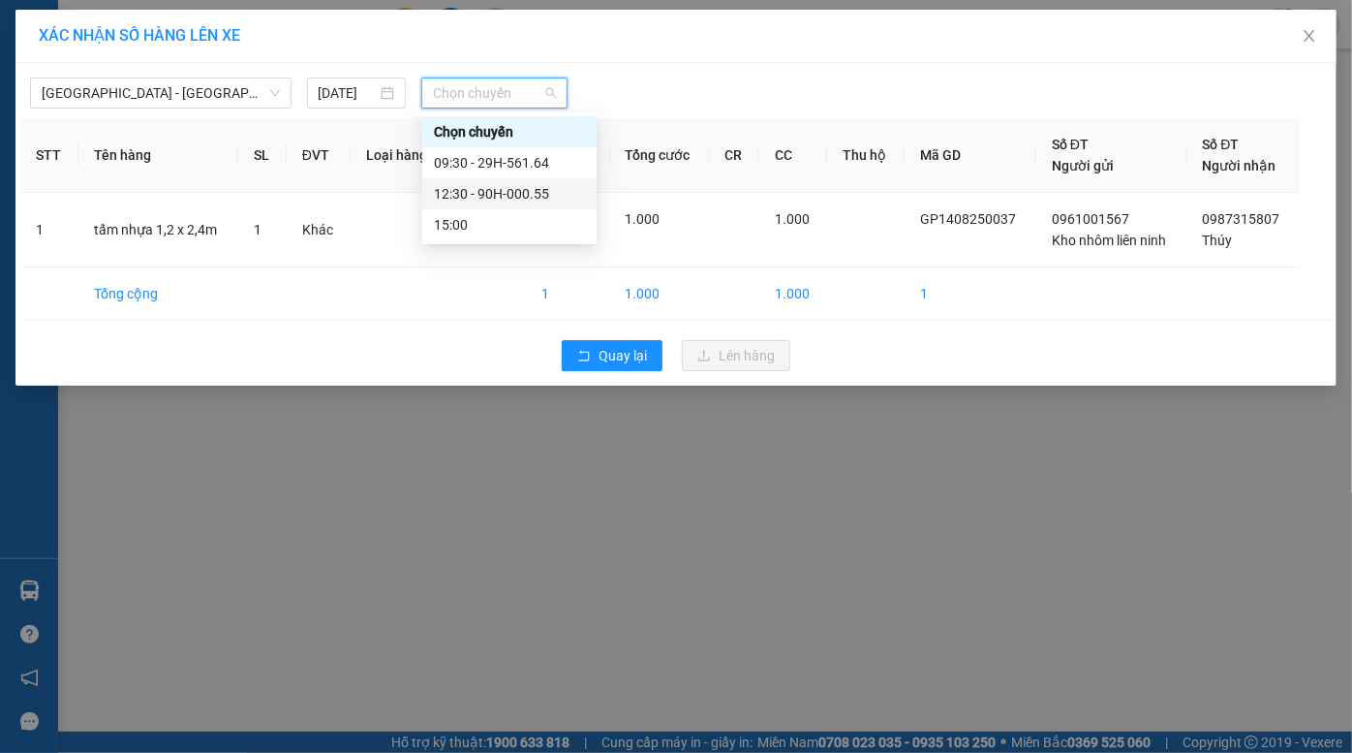
click at [512, 201] on div "12:30 - 90H-000.55" at bounding box center [509, 193] width 151 height 21
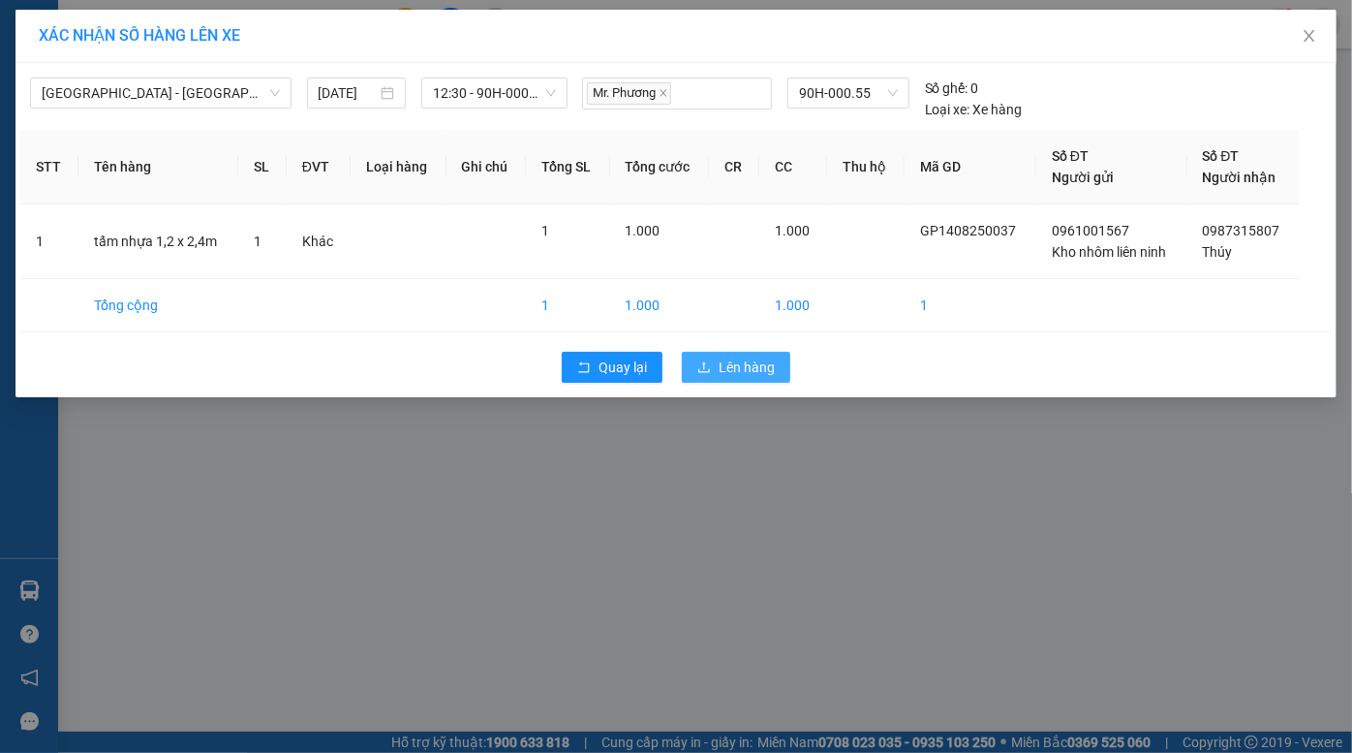
click at [747, 367] on span "Lên hàng" at bounding box center [747, 367] width 56 height 21
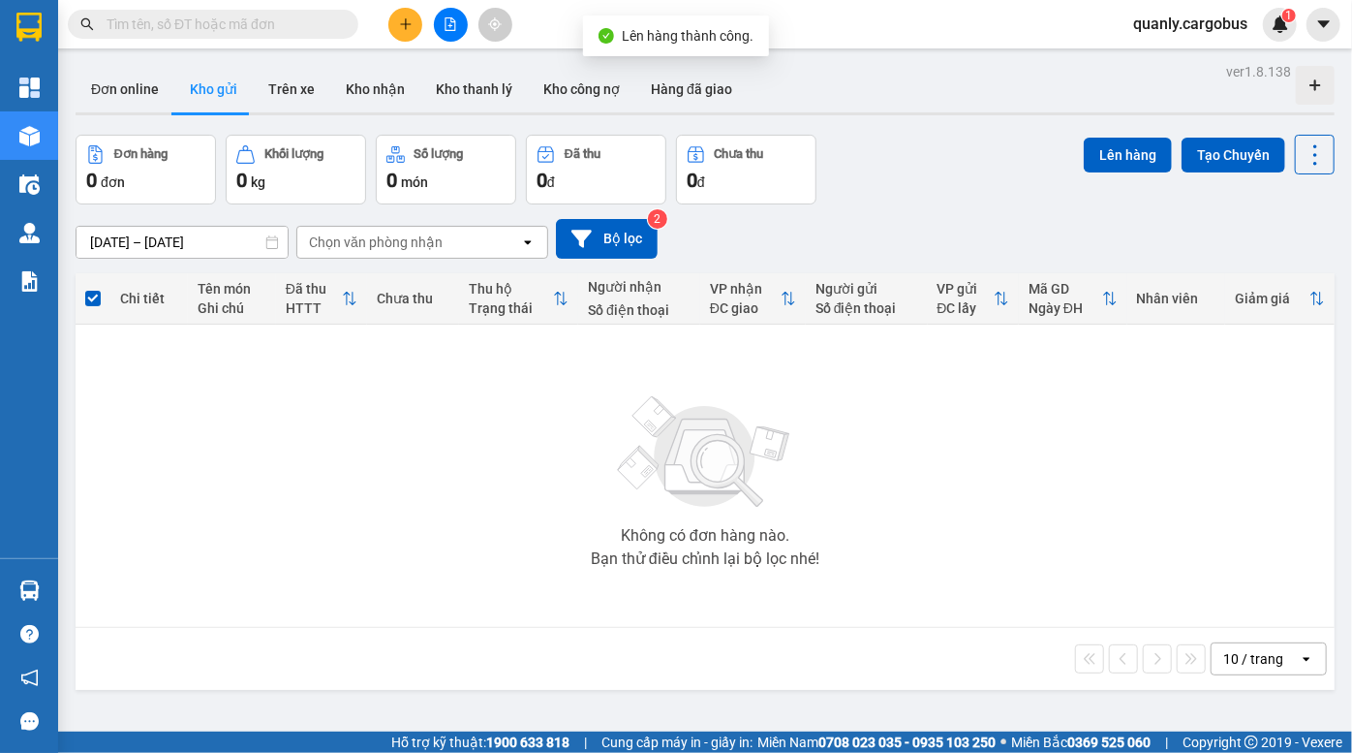
click at [965, 122] on div "ver 1.8.138 Đơn online Kho gửi Trên xe Kho nhận Kho thanh lý Kho công nợ Hàng đ…" at bounding box center [705, 434] width 1275 height 753
click at [449, 12] on button at bounding box center [451, 25] width 34 height 34
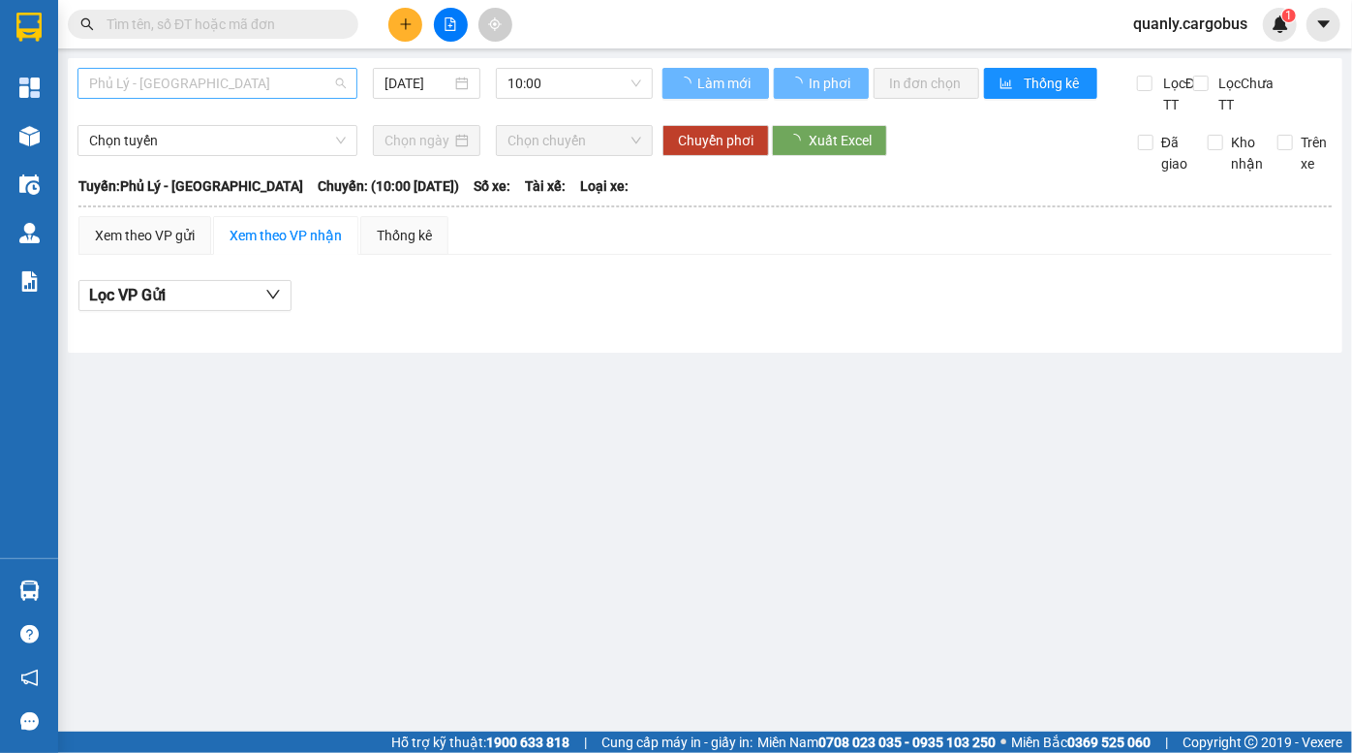
click at [198, 84] on span "Phủ Lý - [GEOGRAPHIC_DATA]" at bounding box center [217, 83] width 257 height 29
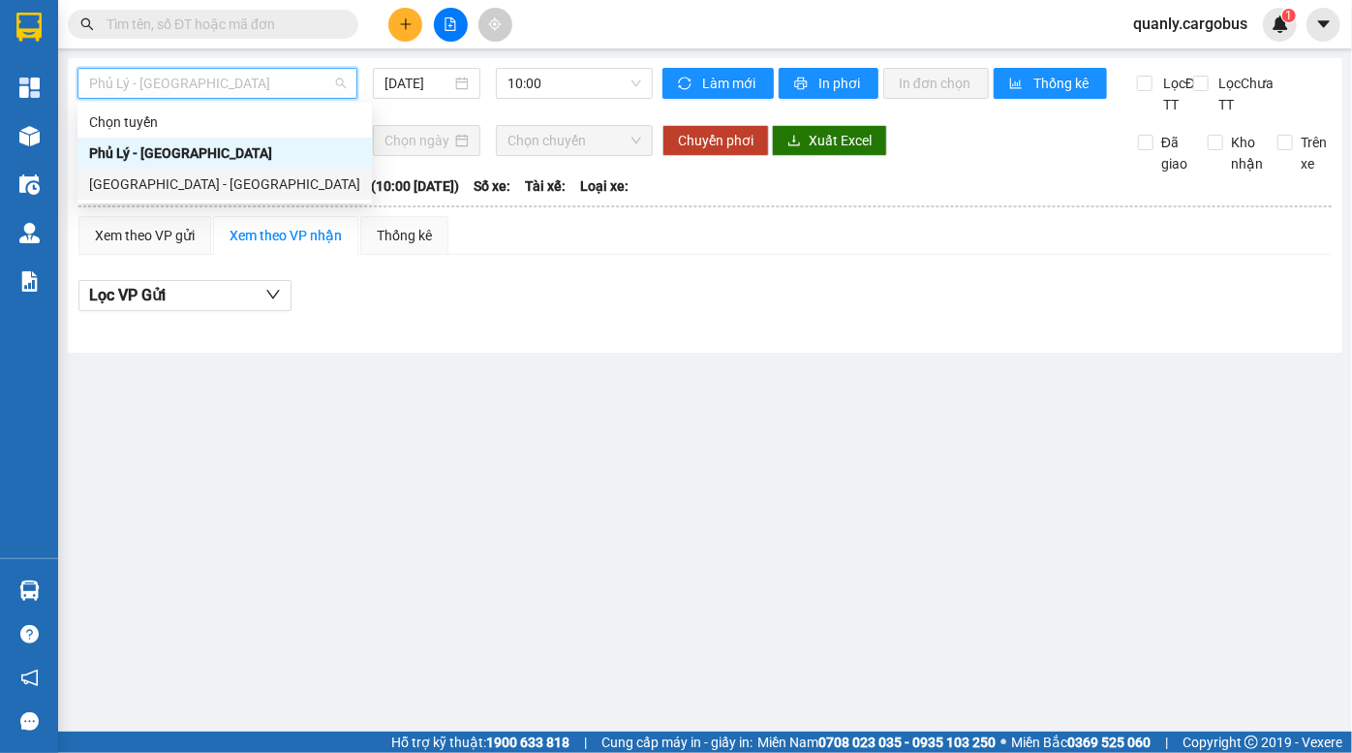
click at [178, 173] on div "[GEOGRAPHIC_DATA] - [GEOGRAPHIC_DATA]" at bounding box center [224, 183] width 271 height 21
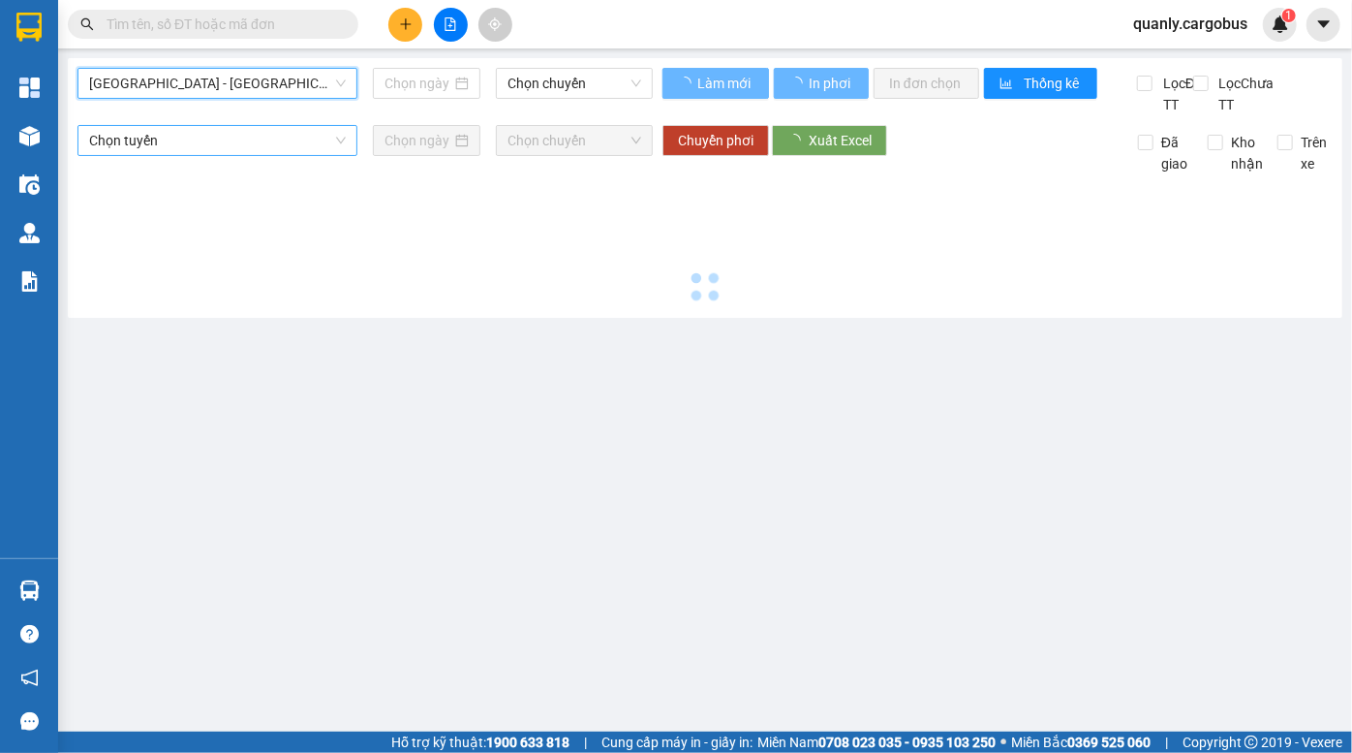
type input "[DATE]"
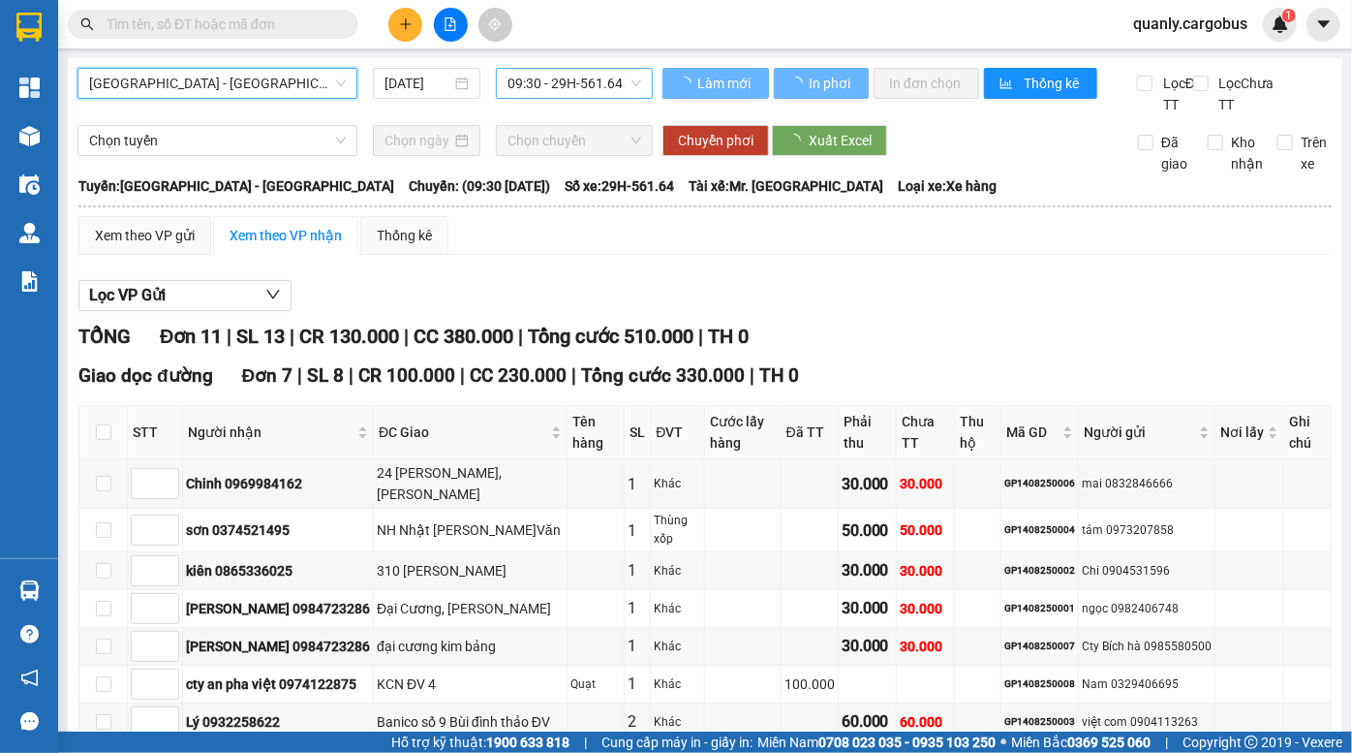
click at [546, 79] on span "09:30 - 29H-561.64" at bounding box center [575, 83] width 134 height 29
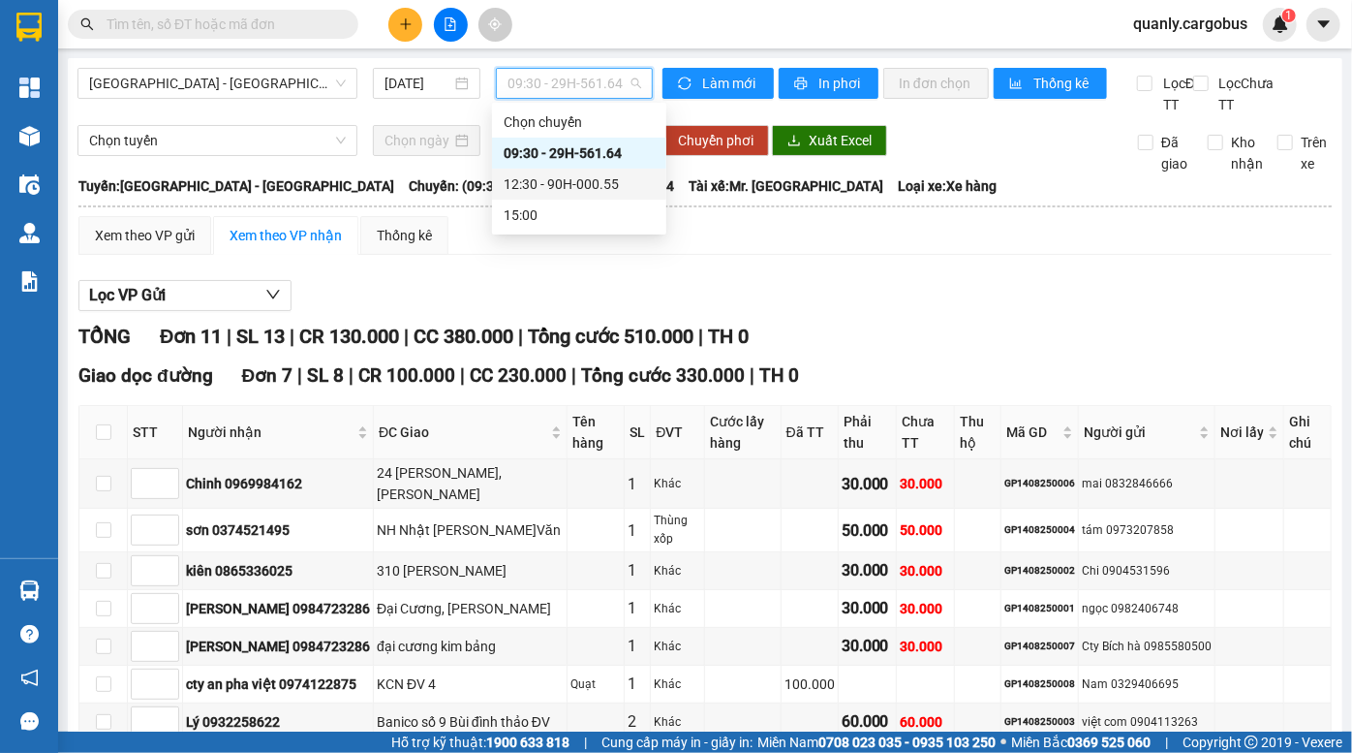
click at [551, 195] on div "12:30 - 90H-000.55" at bounding box center [579, 184] width 174 height 31
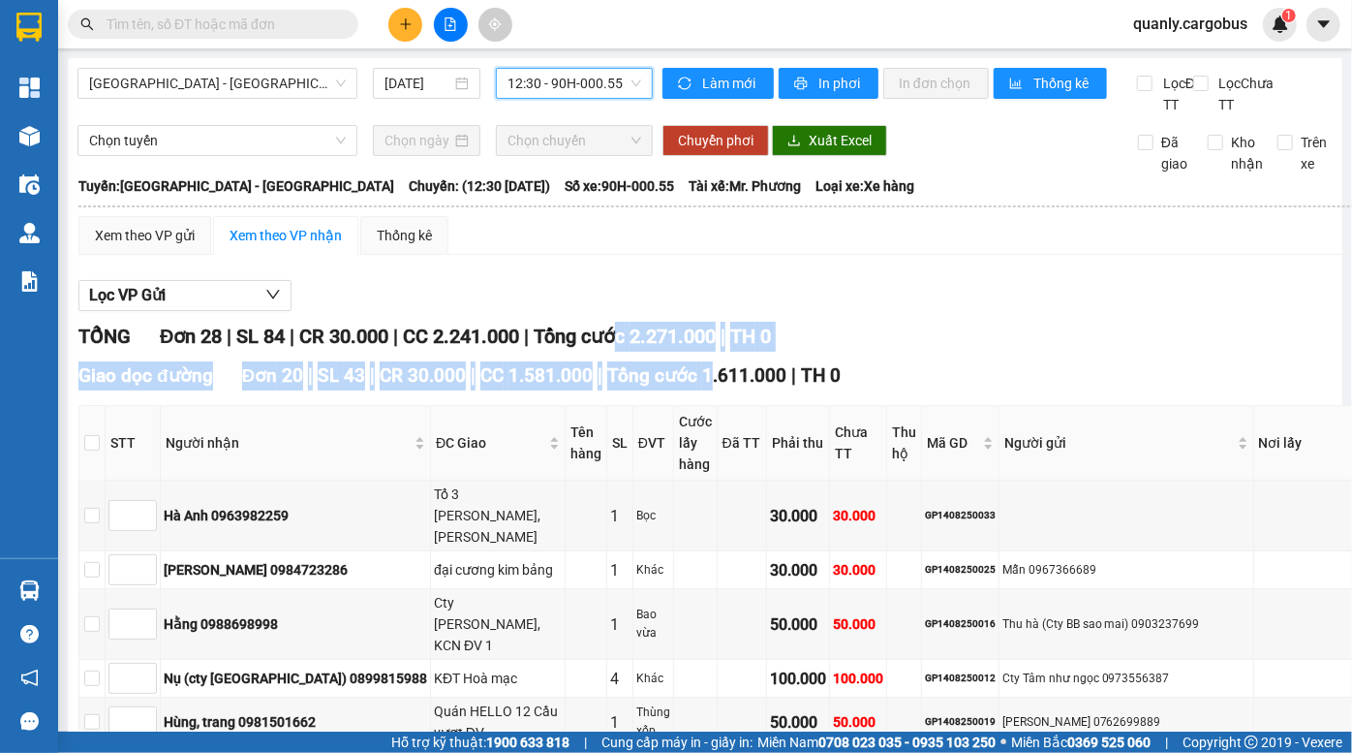
drag, startPoint x: 637, startPoint y: 357, endPoint x: 745, endPoint y: 383, distance: 110.7
drag, startPoint x: 645, startPoint y: 369, endPoint x: 688, endPoint y: 388, distance: 46.8
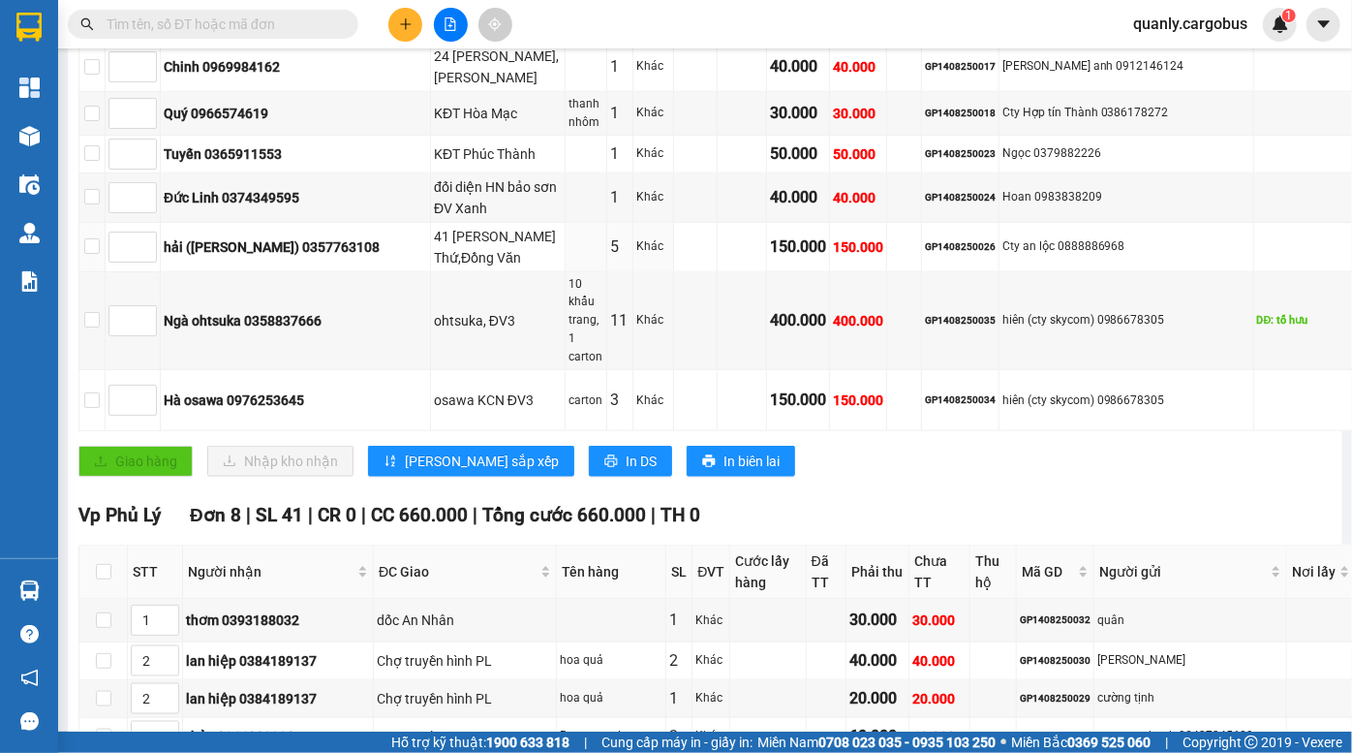
scroll to position [1301, 0]
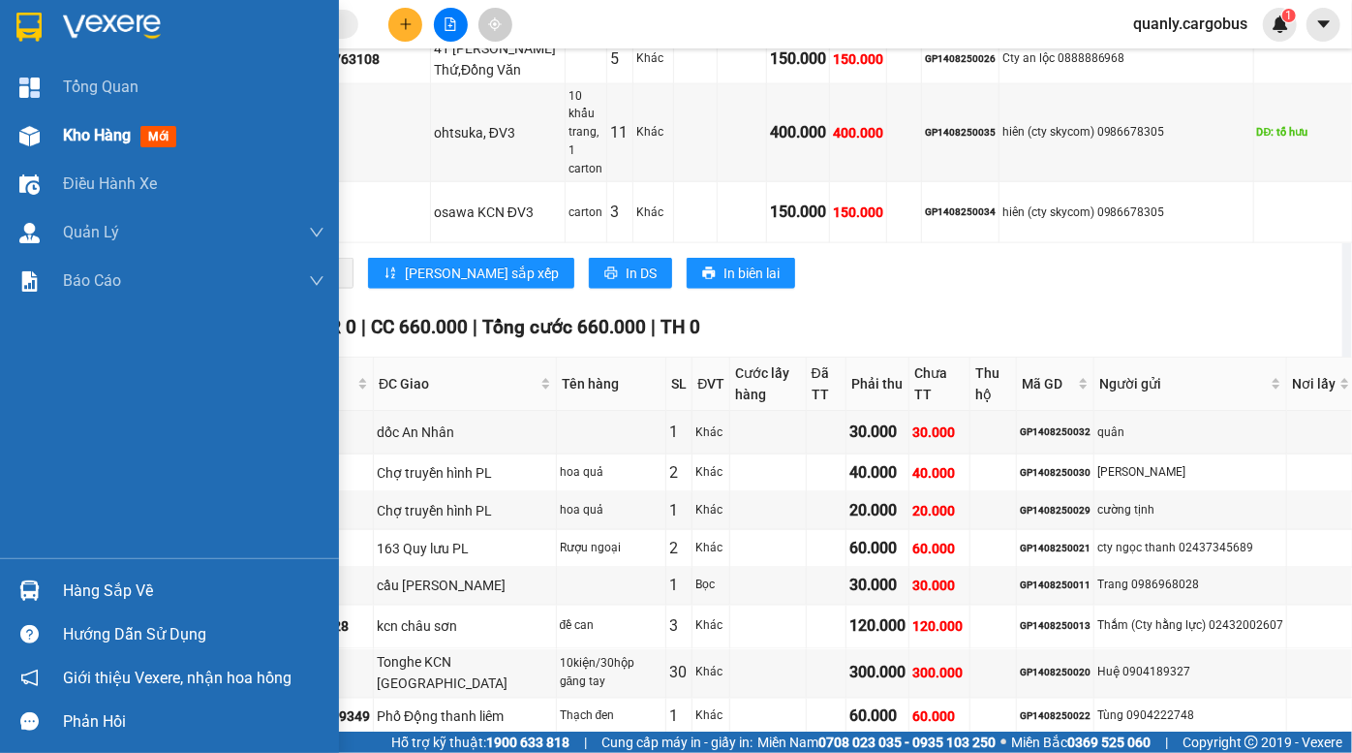
click at [19, 145] on div at bounding box center [30, 136] width 34 height 34
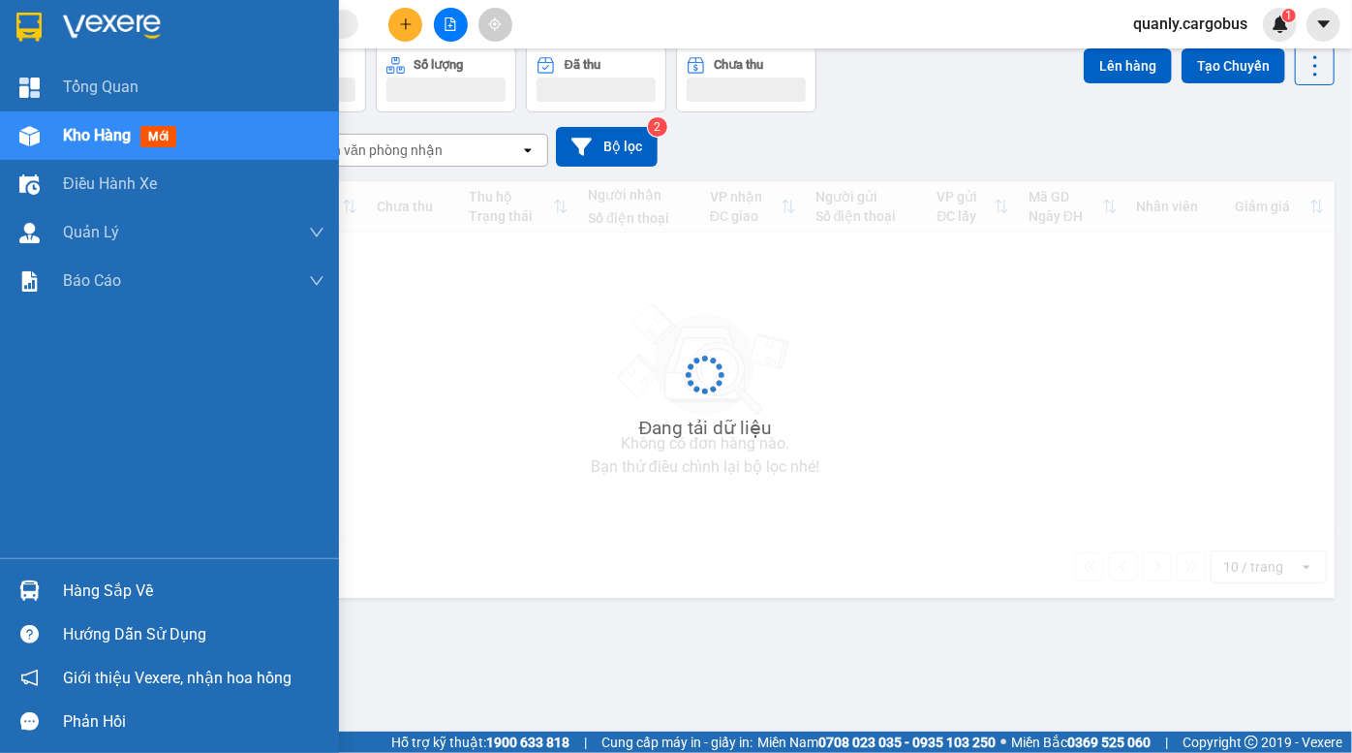
scroll to position [88, 0]
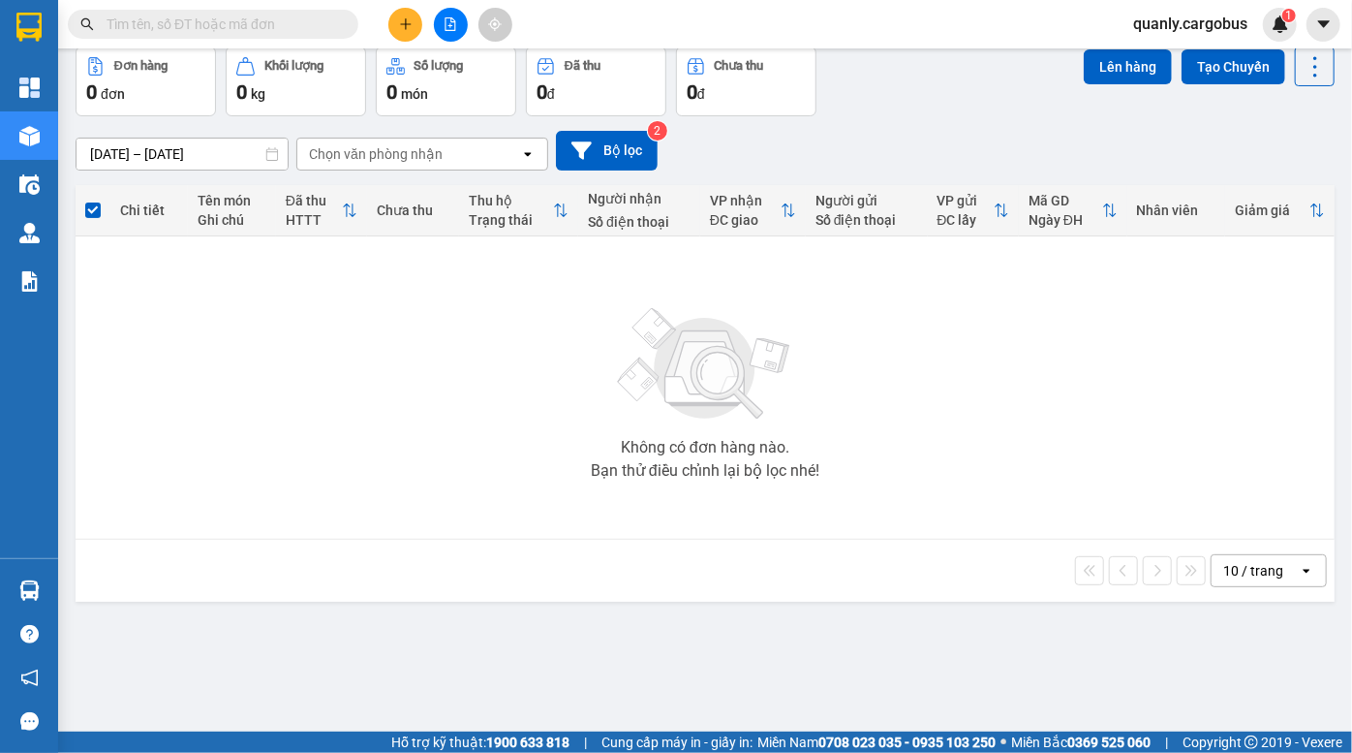
click at [959, 117] on div "[DATE] – [DATE] Press the down arrow key to interact with the calendar and sele…" at bounding box center [705, 150] width 1259 height 69
click at [915, 156] on div "[DATE] – [DATE] Press the down arrow key to interact with the calendar and sele…" at bounding box center [705, 151] width 1259 height 40
drag, startPoint x: 966, startPoint y: 121, endPoint x: 883, endPoint y: 78, distance: 94.0
click at [963, 121] on div "[DATE] – [DATE] Press the down arrow key to interact with the calendar and sele…" at bounding box center [705, 150] width 1259 height 69
click at [922, 80] on div "Đơn hàng 0 đơn Khối lượng 0 kg Số lượng 0 món Đã thu 0 đ Chưa thu 0 đ Lên hàng …" at bounding box center [705, 82] width 1259 height 70
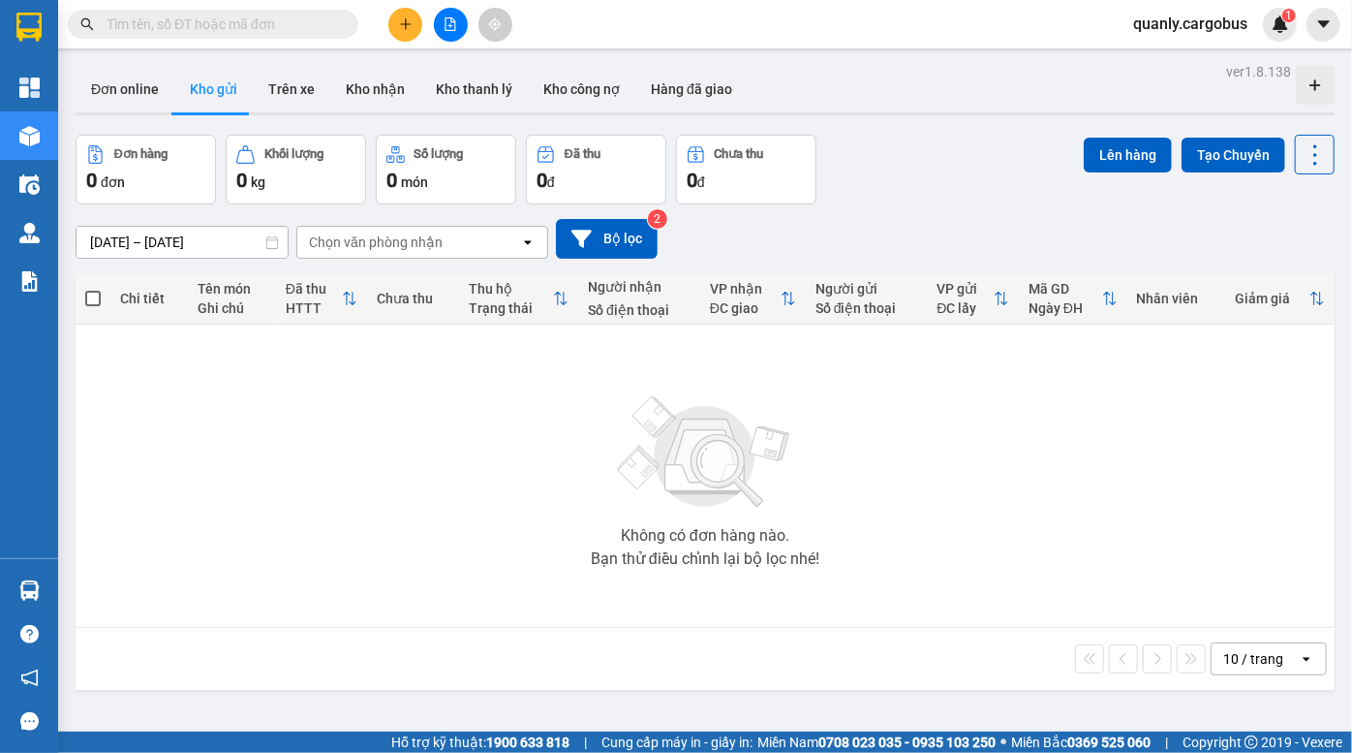
click at [467, 25] on div at bounding box center [450, 25] width 145 height 34
click at [461, 25] on button at bounding box center [451, 25] width 34 height 34
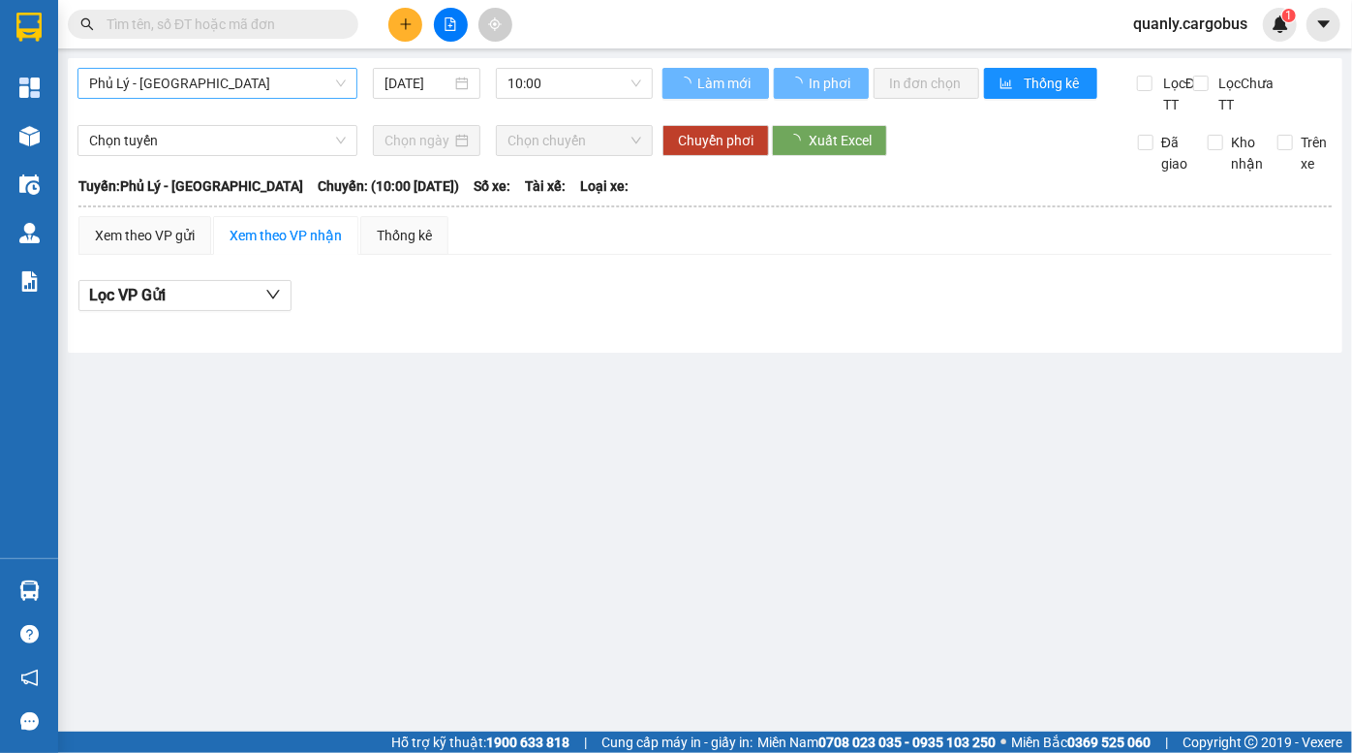
click at [212, 78] on span "Phủ Lý - Hà Nội" at bounding box center [217, 83] width 257 height 29
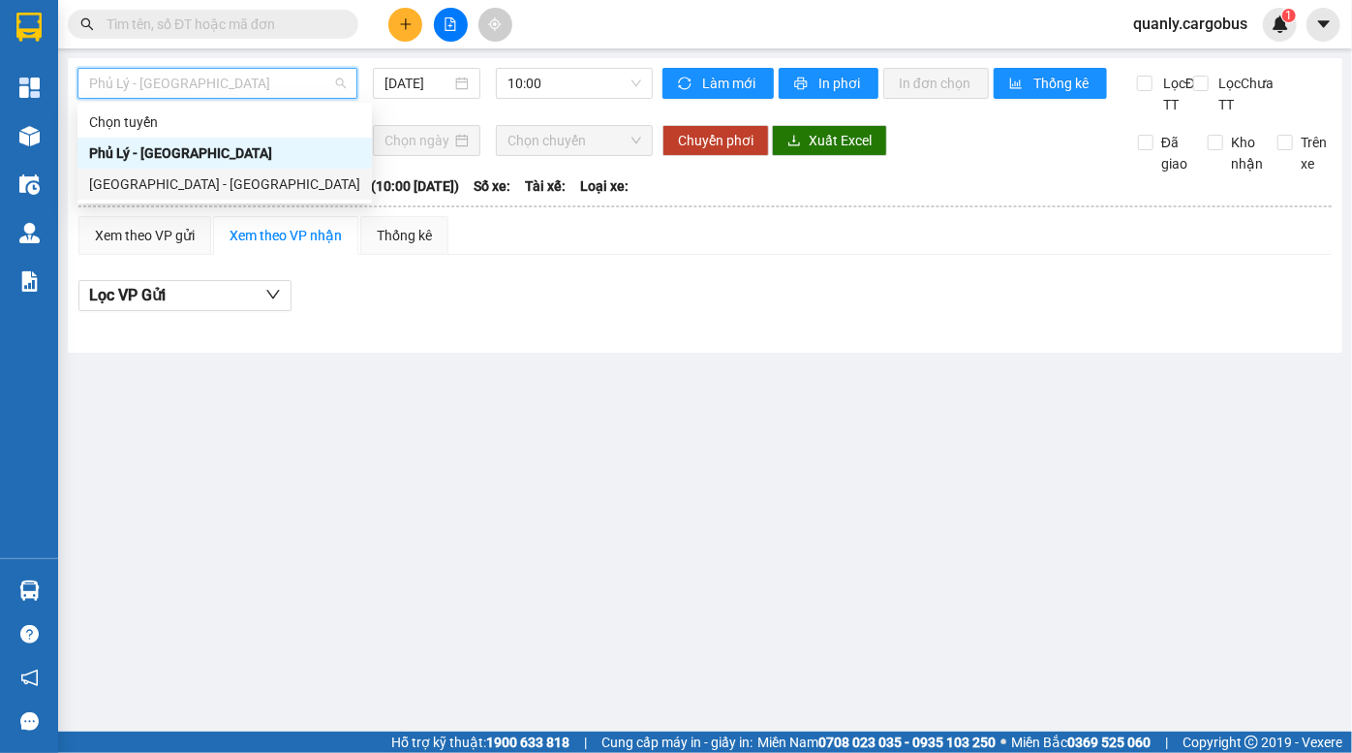
click at [178, 180] on div "Hà Nội - Phủ Lý" at bounding box center [224, 183] width 271 height 21
type input "14/08/2025"
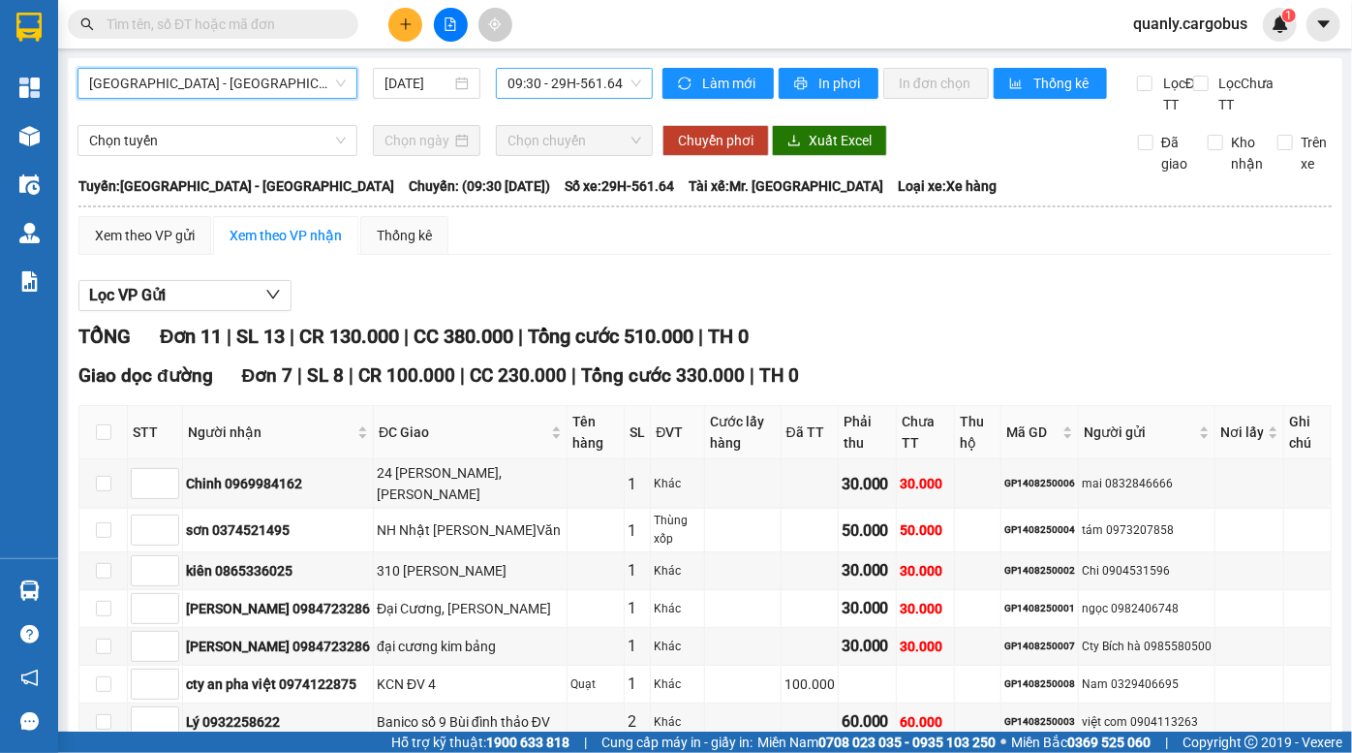
click at [567, 88] on span "09:30 - 29H-561.64" at bounding box center [575, 83] width 134 height 29
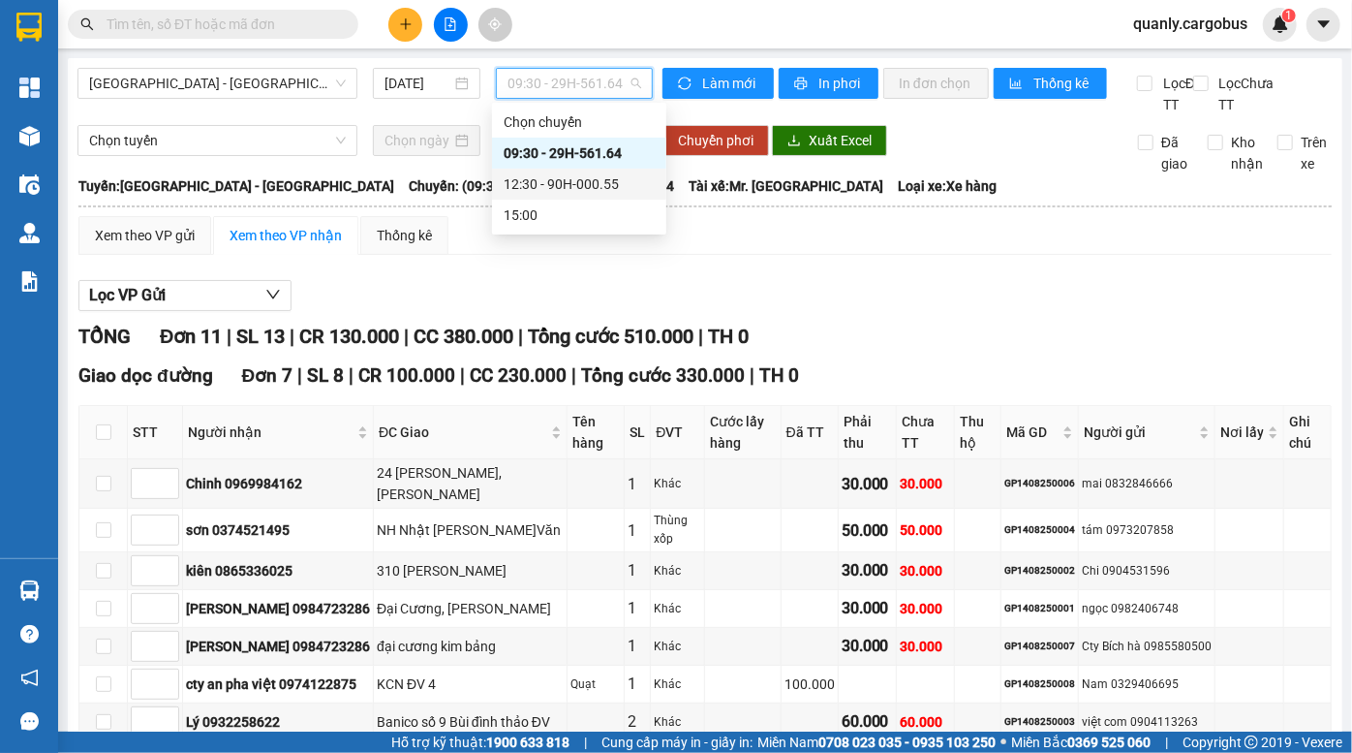
click at [563, 181] on div "12:30 - 90H-000.55" at bounding box center [579, 183] width 151 height 21
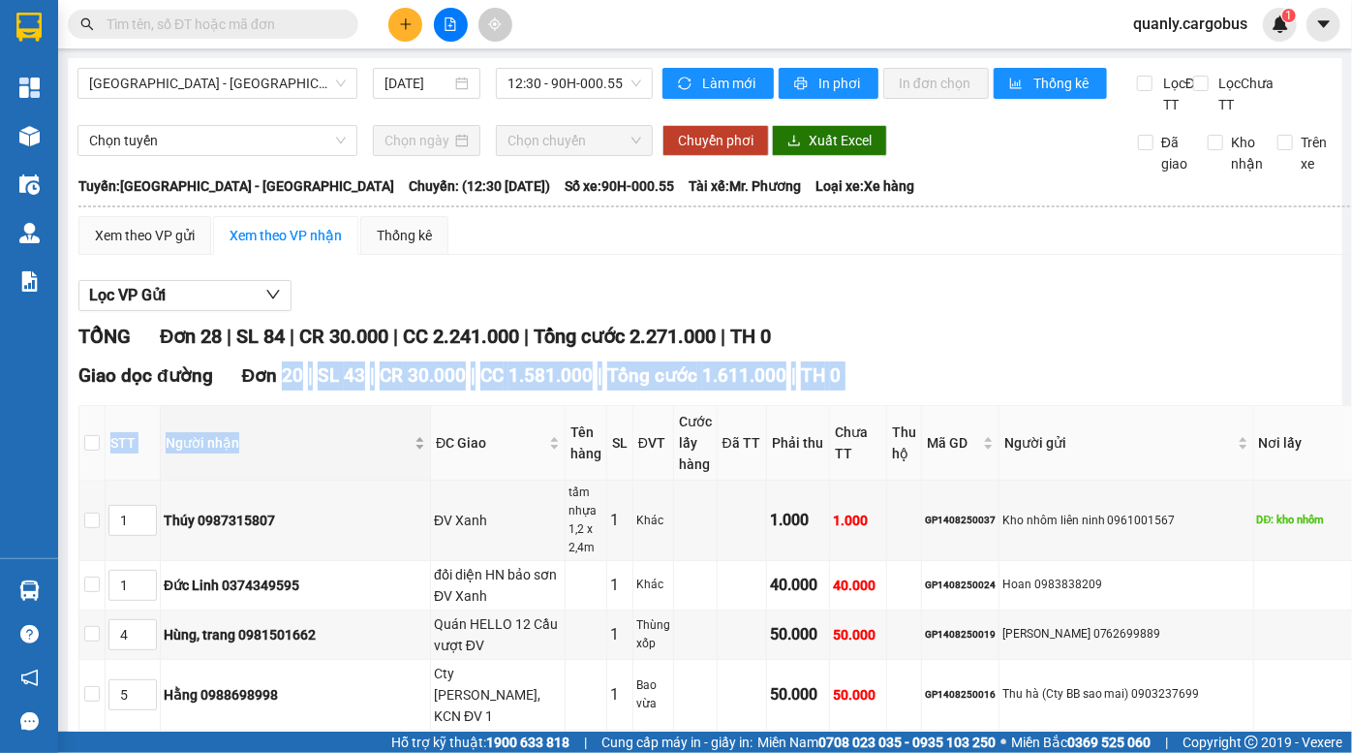
drag, startPoint x: 283, startPoint y: 410, endPoint x: 334, endPoint y: 431, distance: 55.6
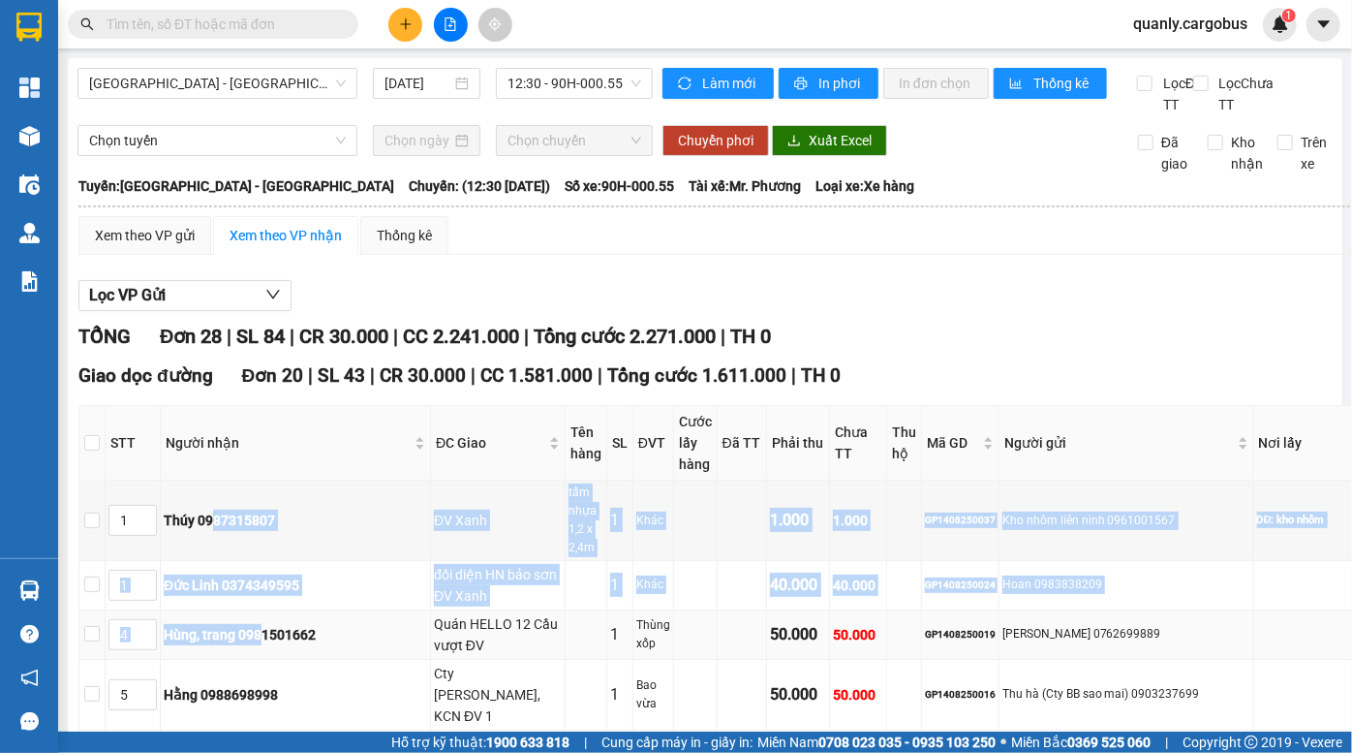
drag, startPoint x: 241, startPoint y: 495, endPoint x: 291, endPoint y: 604, distance: 119.2
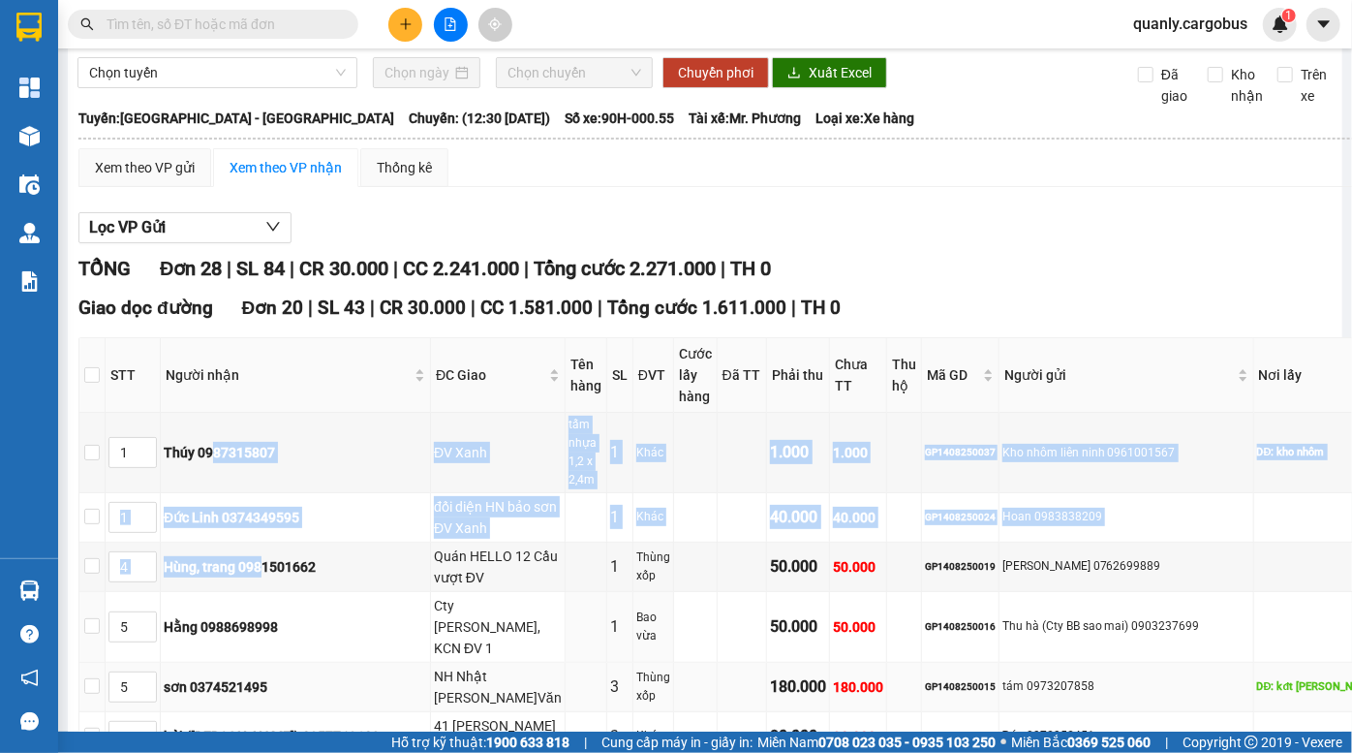
scroll to position [175, 0]
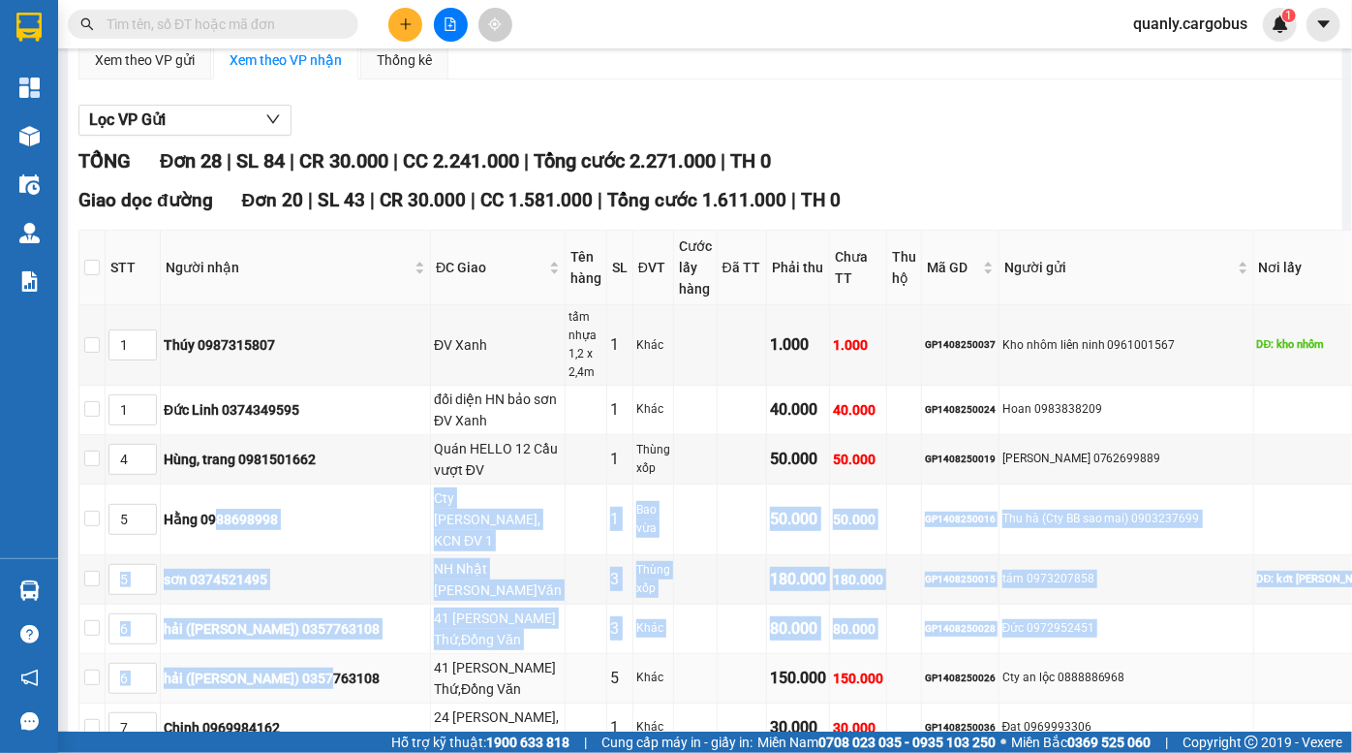
drag, startPoint x: 241, startPoint y: 464, endPoint x: 342, endPoint y: 606, distance: 173.7
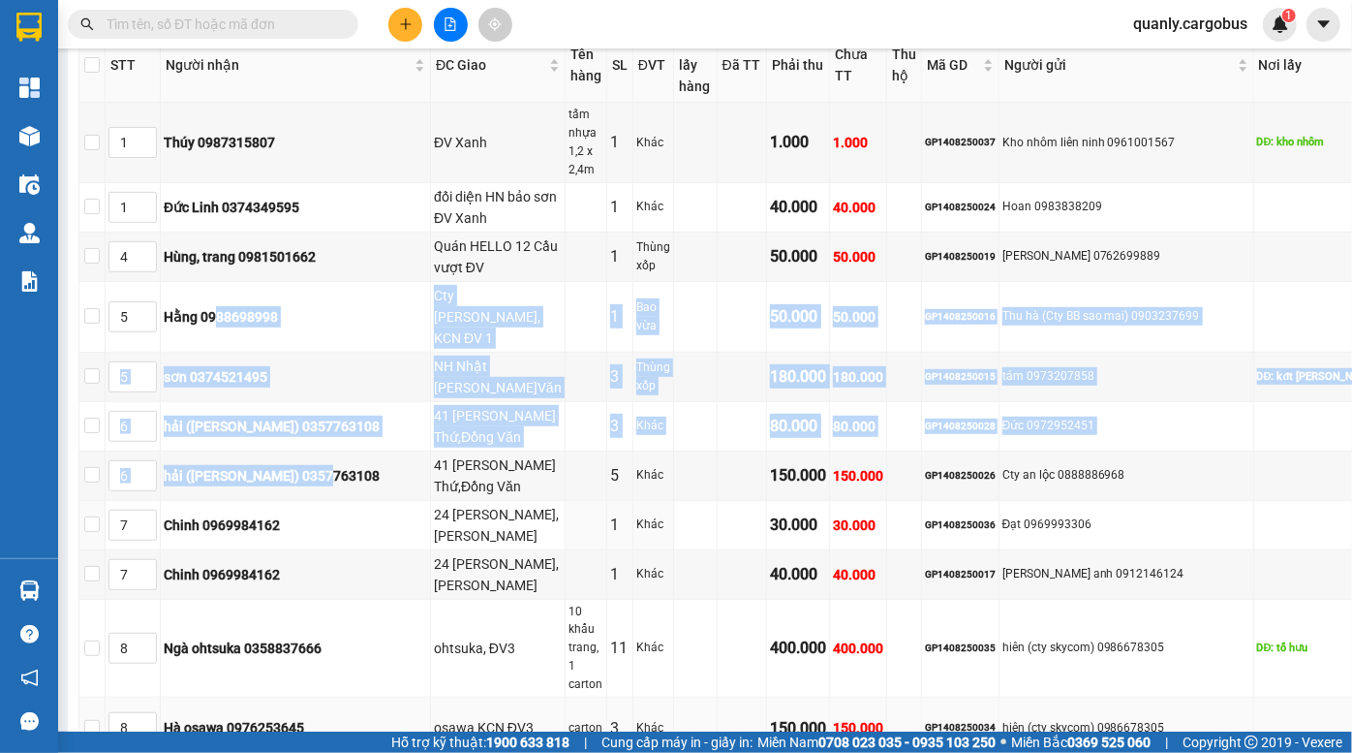
scroll to position [528, 0]
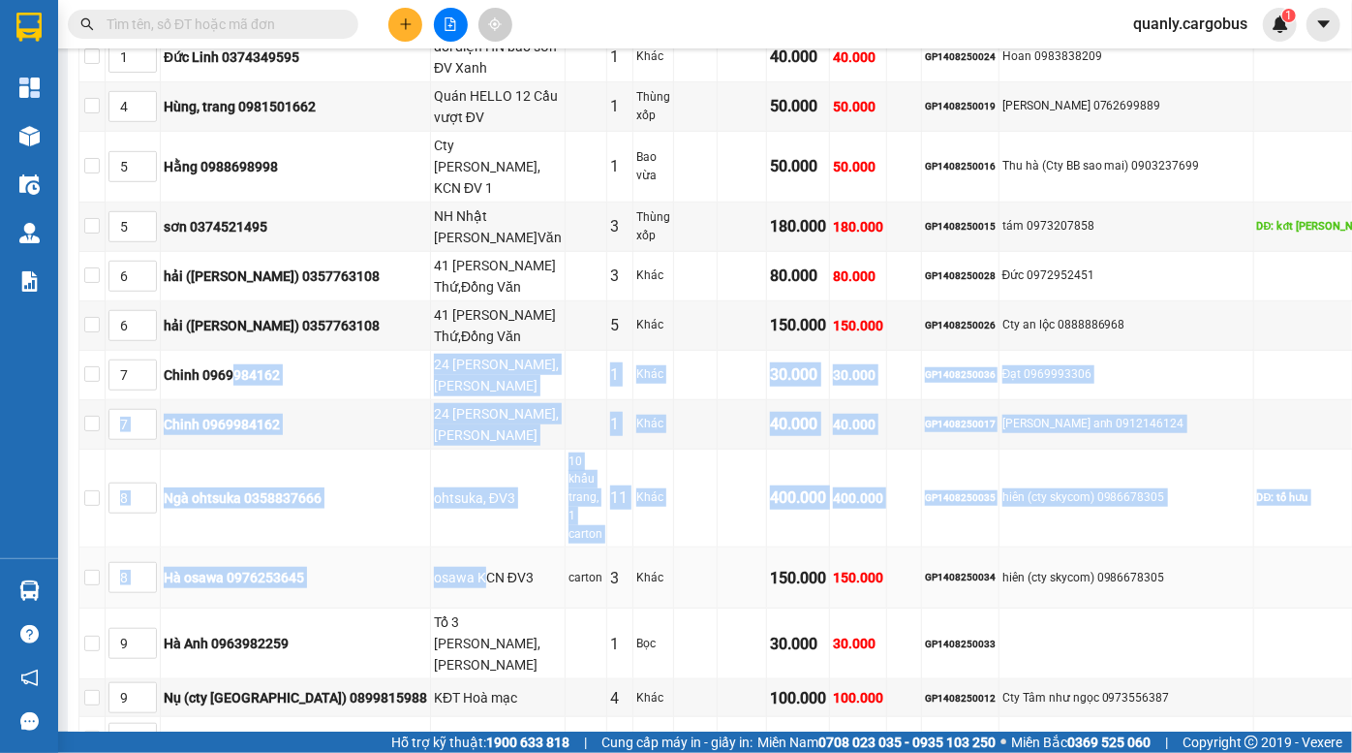
drag, startPoint x: 259, startPoint y: 311, endPoint x: 430, endPoint y: 487, distance: 246.0
click at [430, 487] on tbody "1 Thúy 0987315807 ĐV Xanh tấm nhựa 1,2 x 2,4m 1 Khác 1.000 1.000 GP1408250037 K…" at bounding box center [751, 485] width 1344 height 1064
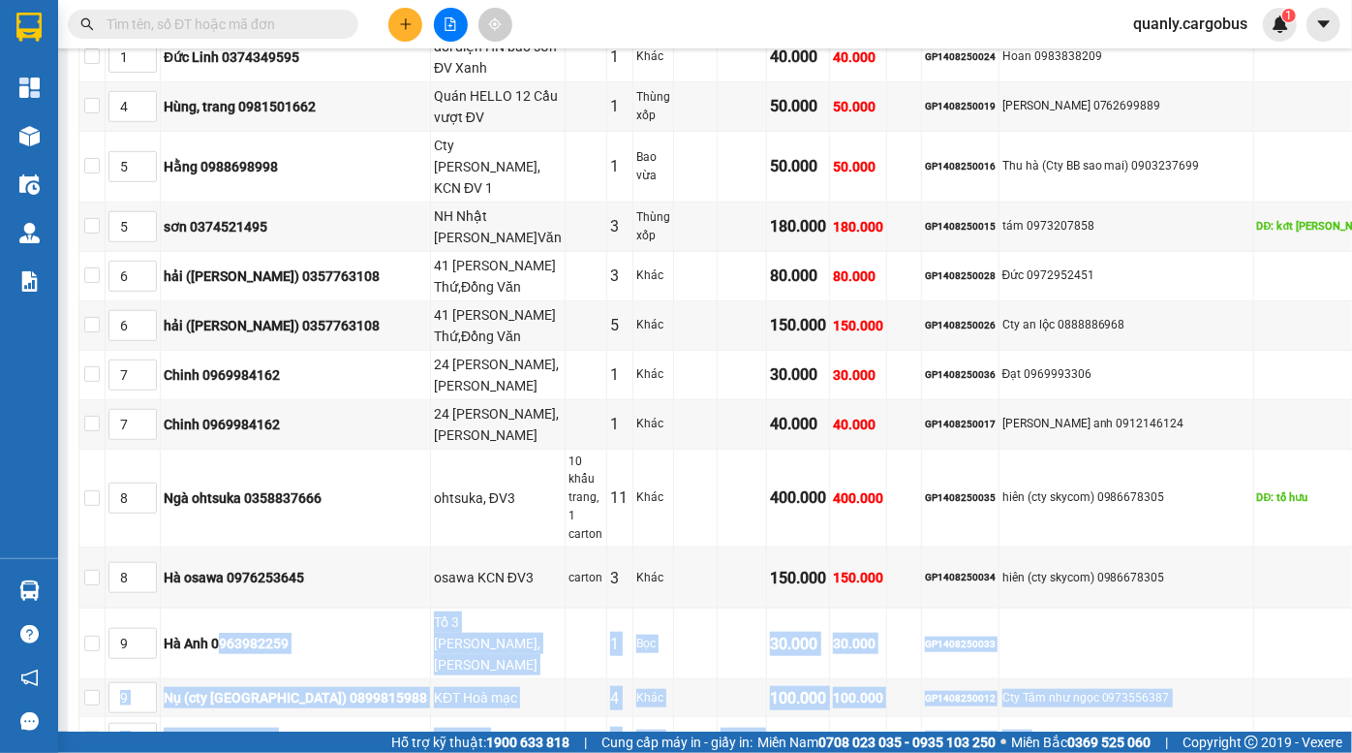
drag, startPoint x: 244, startPoint y: 514, endPoint x: 373, endPoint y: 681, distance: 210.6
click at [373, 681] on tbody "1 Thúy 0987315807 ĐV Xanh tấm nhựa 1,2 x 2,4m 1 Khác 1.000 1.000 GP1408250037 K…" at bounding box center [751, 485] width 1344 height 1064
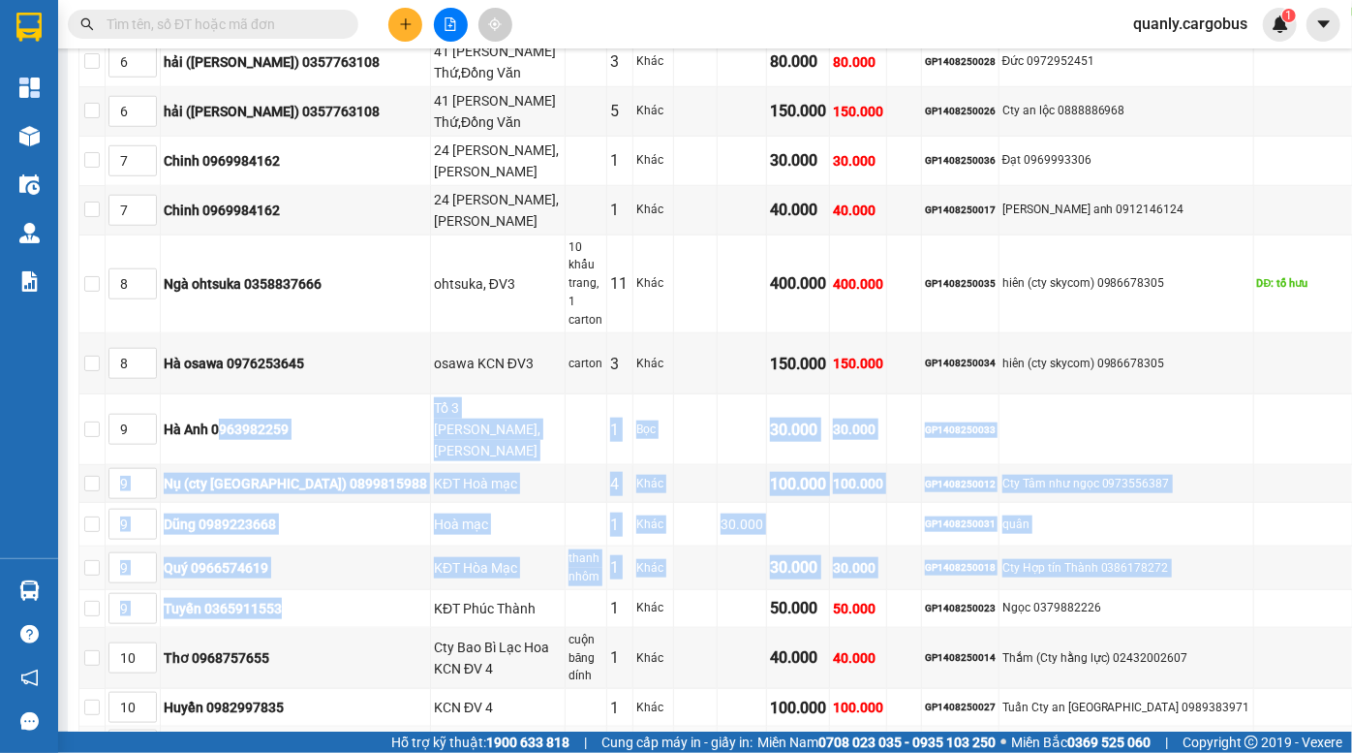
scroll to position [792, 0]
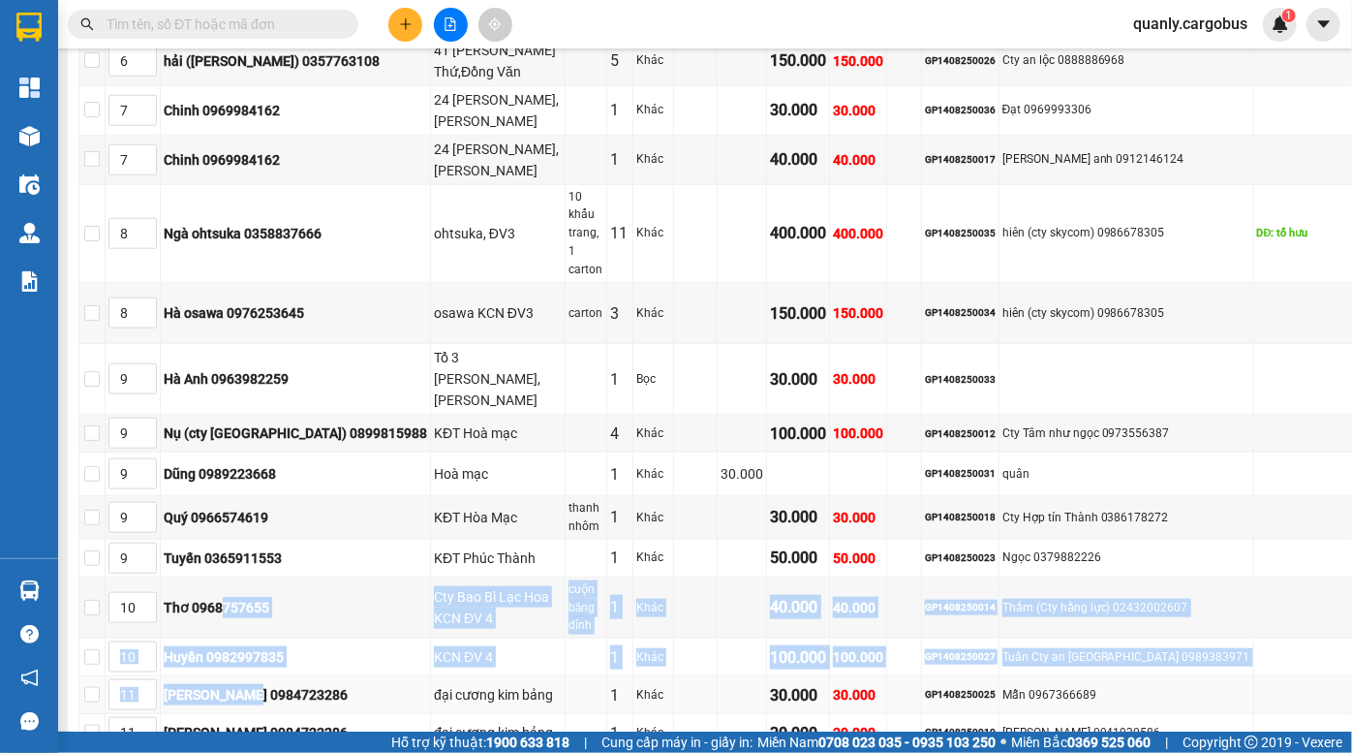
drag, startPoint x: 242, startPoint y: 456, endPoint x: 266, endPoint y: 548, distance: 95.2
click at [266, 548] on tbody "1 Thúy 0987315807 ĐV Xanh tấm nhựa 1,2 x 2,4m 1 Khác 1.000 1.000 GP1408250037 K…" at bounding box center [751, 220] width 1344 height 1064
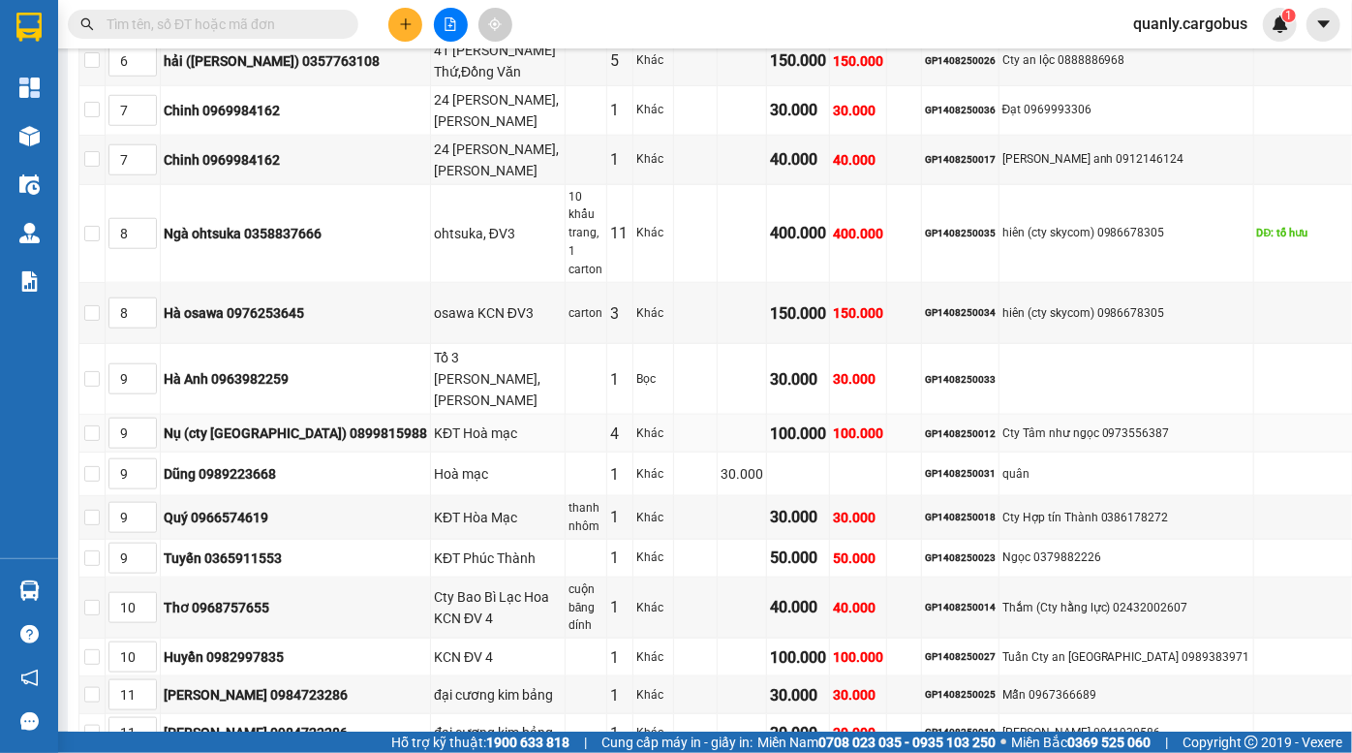
click at [637, 424] on div "Khác" at bounding box center [654, 433] width 34 height 18
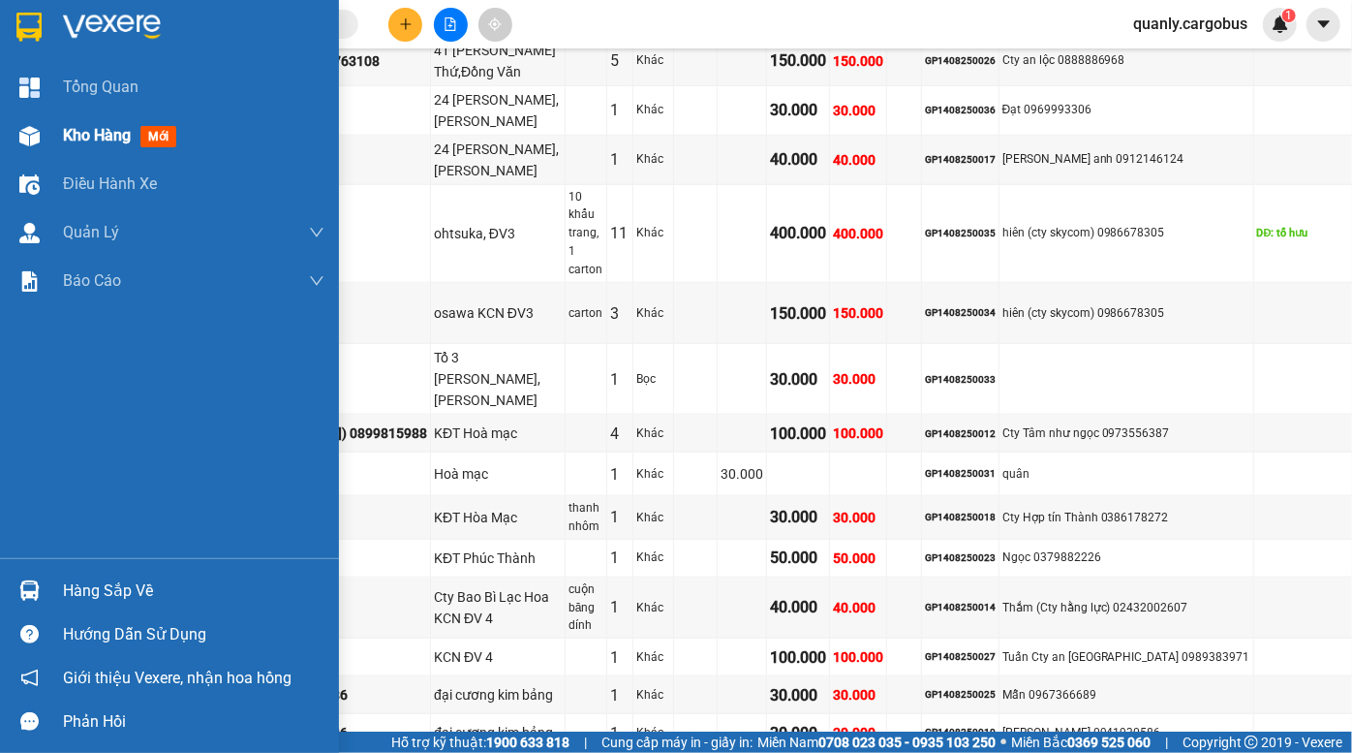
click at [87, 151] on div "Kho hàng mới" at bounding box center [194, 135] width 262 height 48
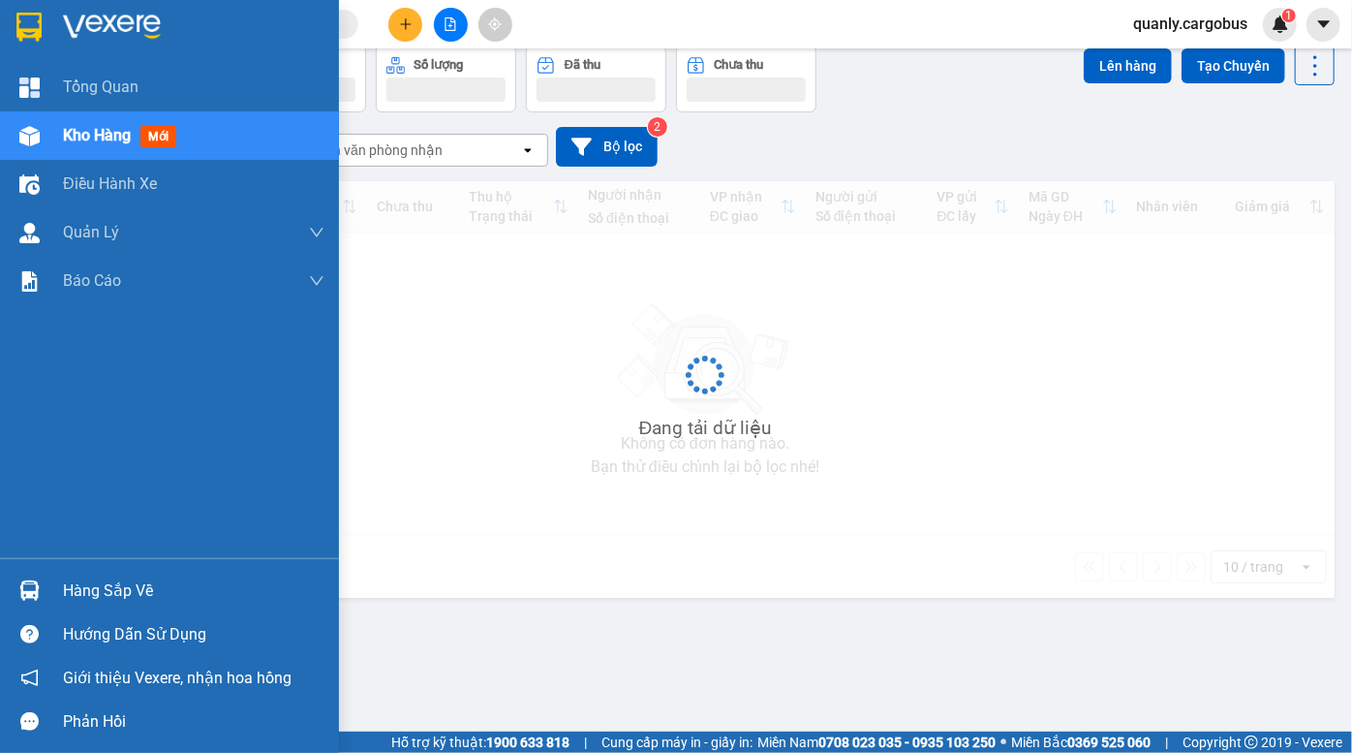
scroll to position [88, 0]
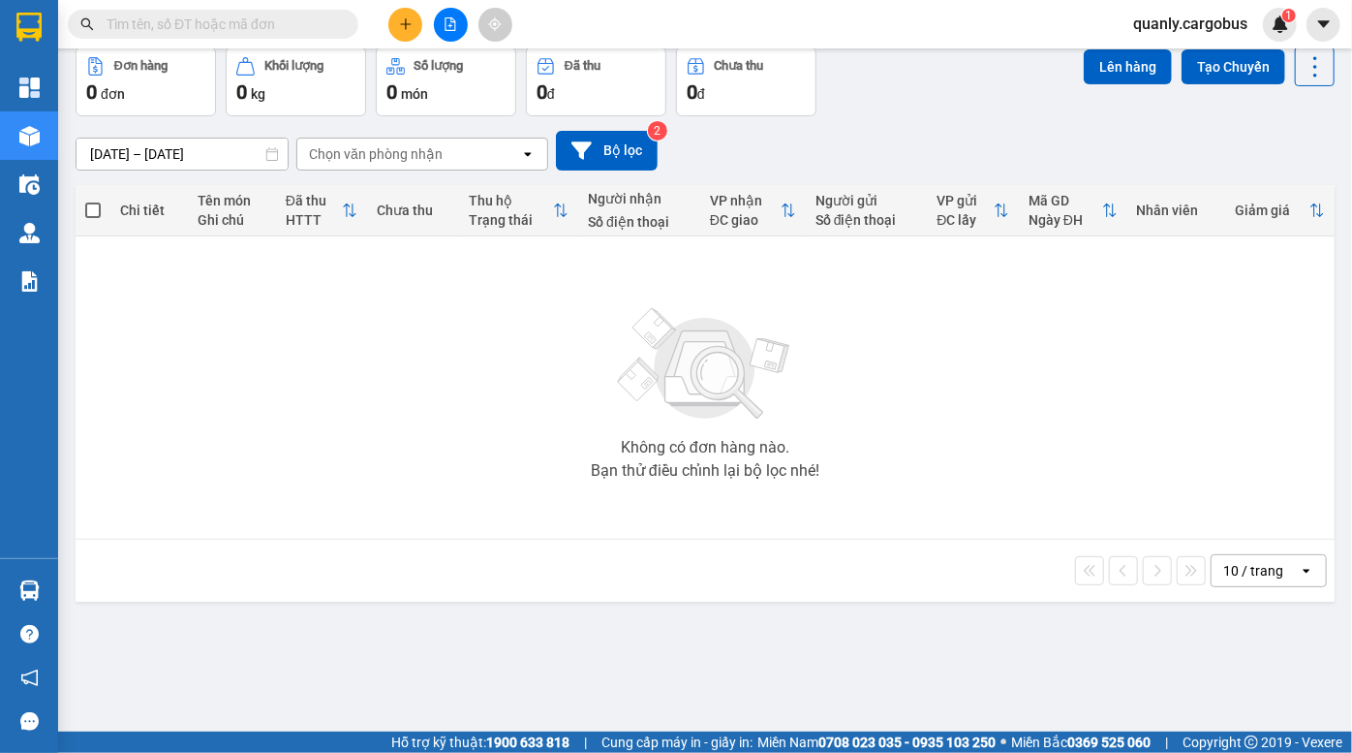
click at [942, 107] on div "Đơn hàng 0 đơn Khối lượng 0 kg Số lượng 0 món Đã thu 0 đ Chưa thu 0 đ Lên hàng …" at bounding box center [705, 82] width 1259 height 70
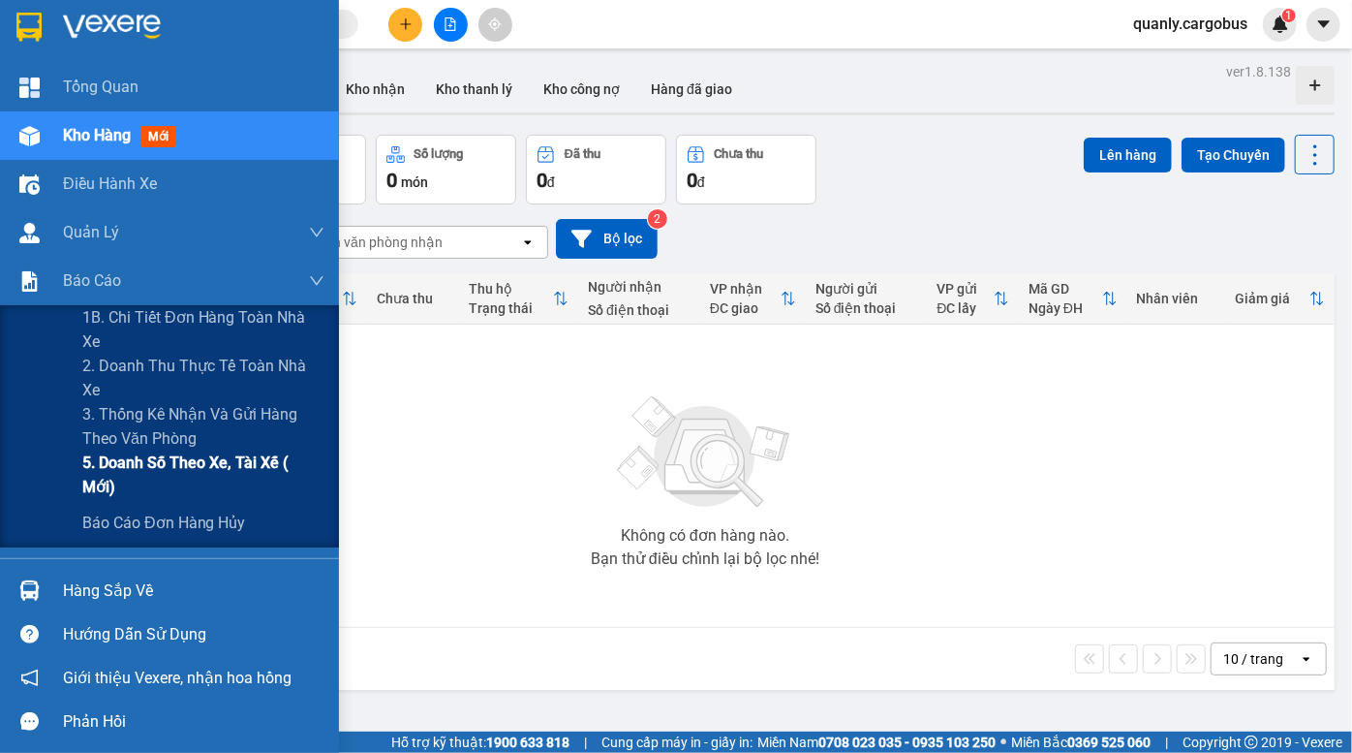
click at [194, 474] on span "5. Doanh số theo xe, tài xế ( mới)" at bounding box center [203, 475] width 242 height 48
